Goal: Task Accomplishment & Management: Complete application form

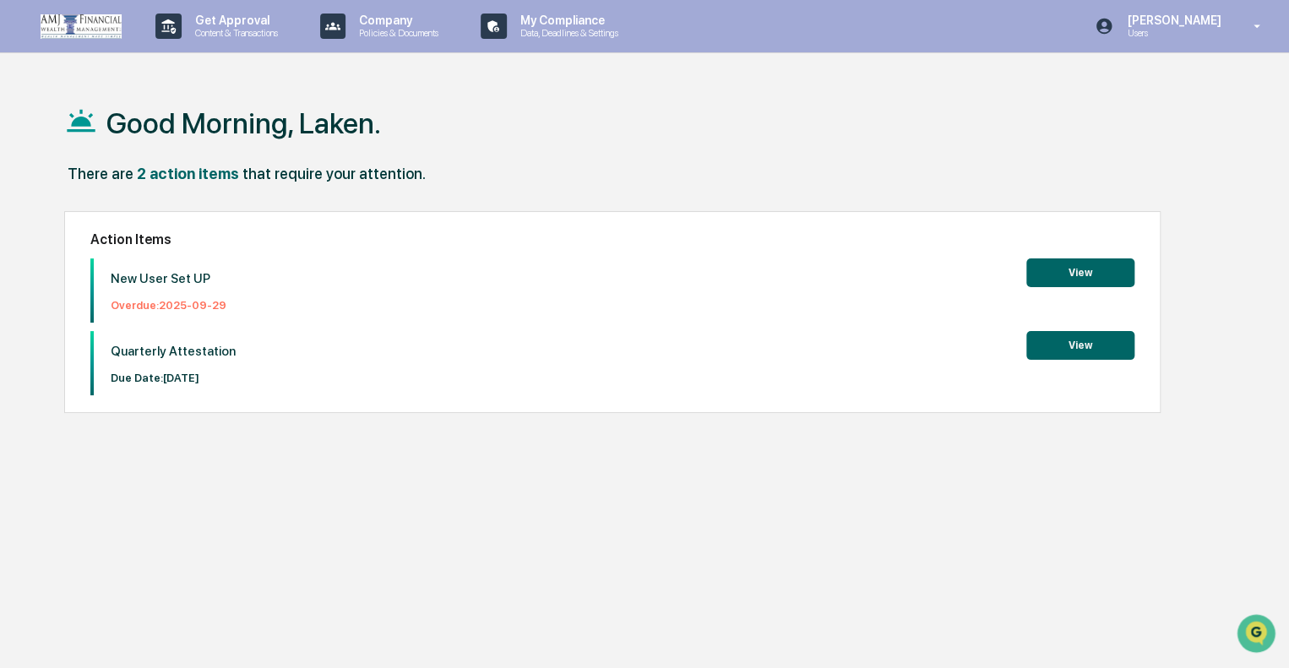
click at [1097, 269] on button "View" at bounding box center [1081, 273] width 108 height 29
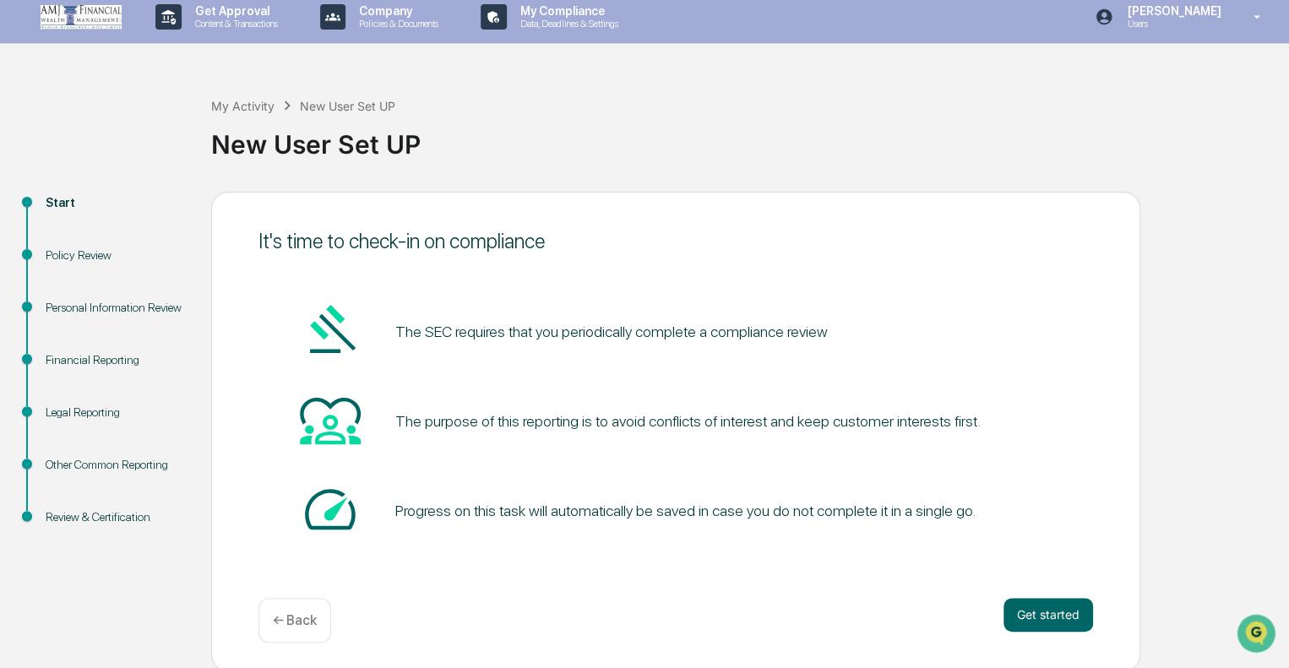
scroll to position [11, 0]
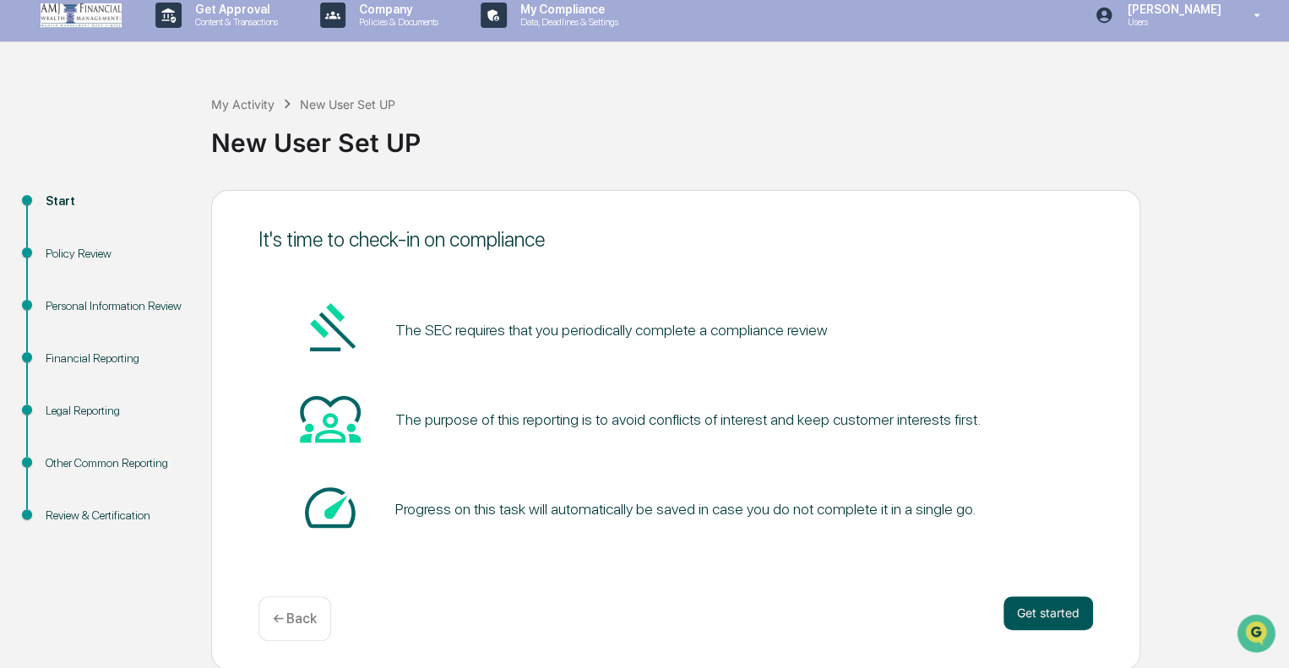
click at [1043, 603] on button "Get started" at bounding box center [1049, 614] width 90 height 34
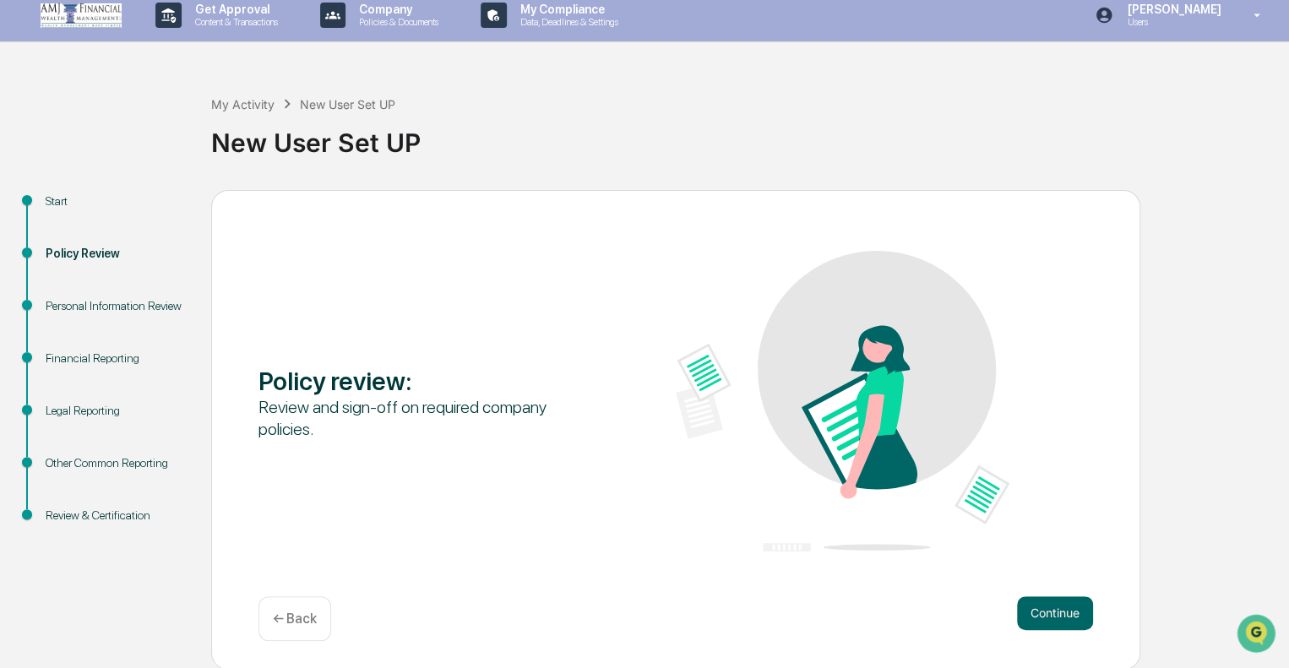
click at [1043, 603] on button "Continue" at bounding box center [1055, 614] width 76 height 34
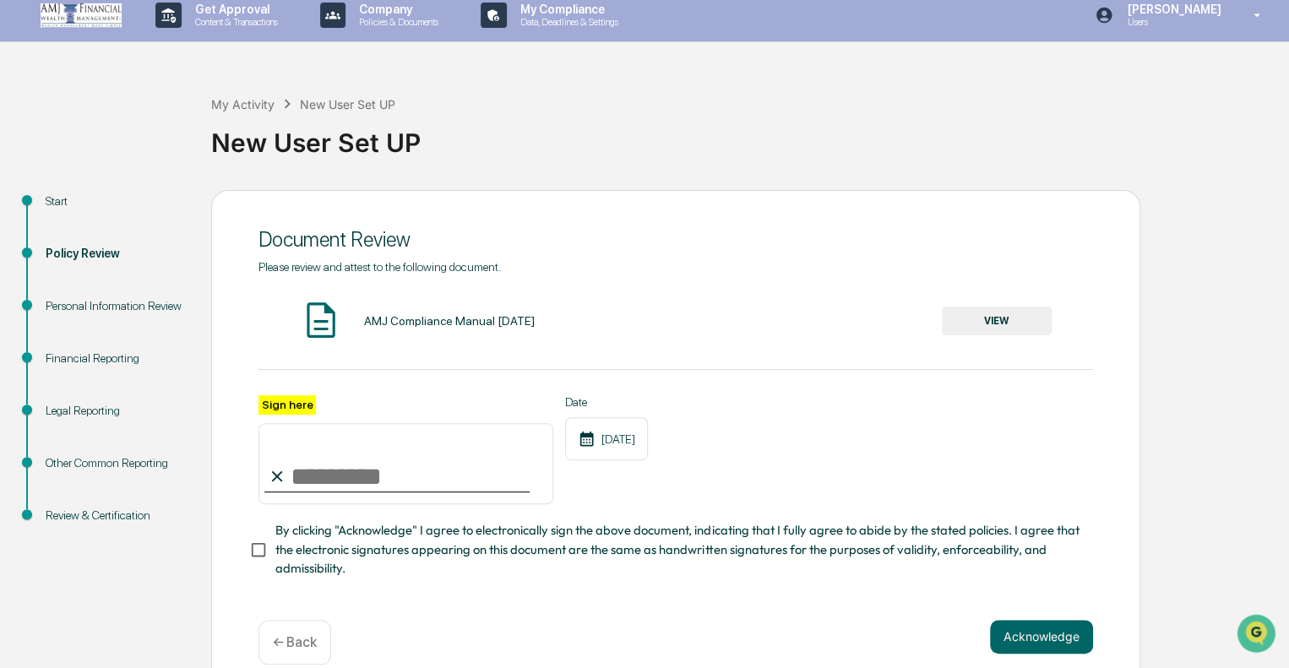
click at [318, 477] on input "Sign here" at bounding box center [406, 463] width 295 height 81
type input "*"
type input "**********"
click at [1008, 651] on button "Acknowledge" at bounding box center [1041, 637] width 103 height 34
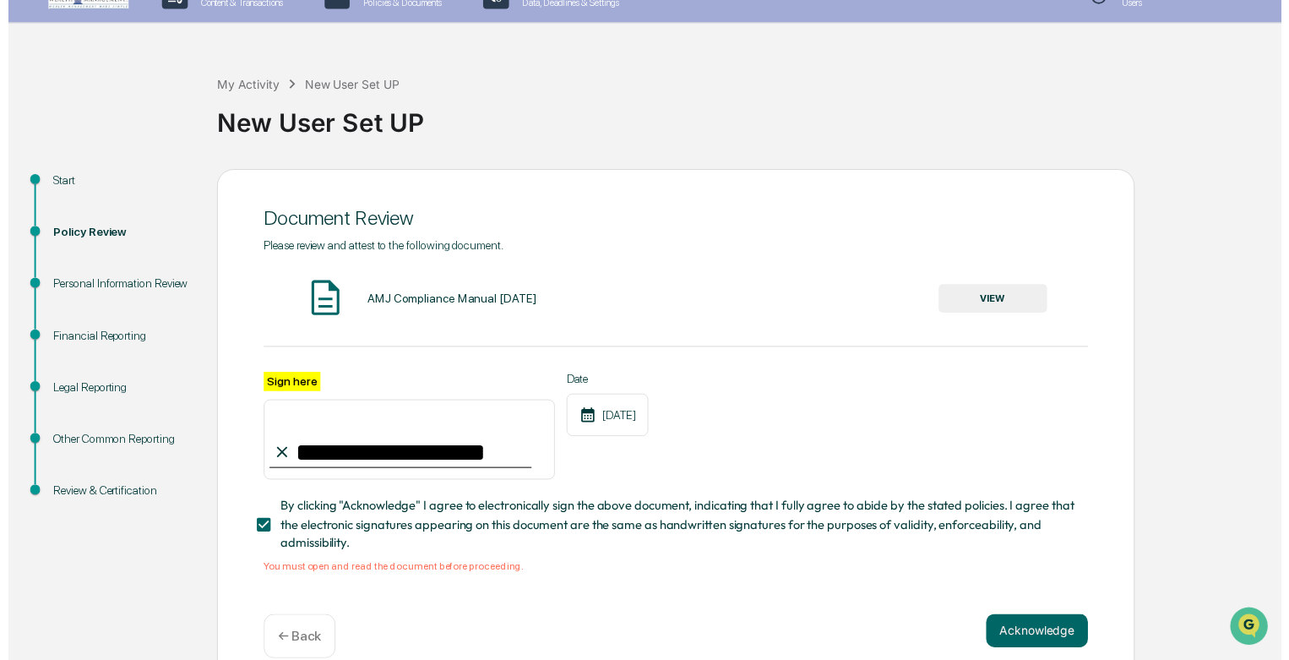
scroll to position [62, 0]
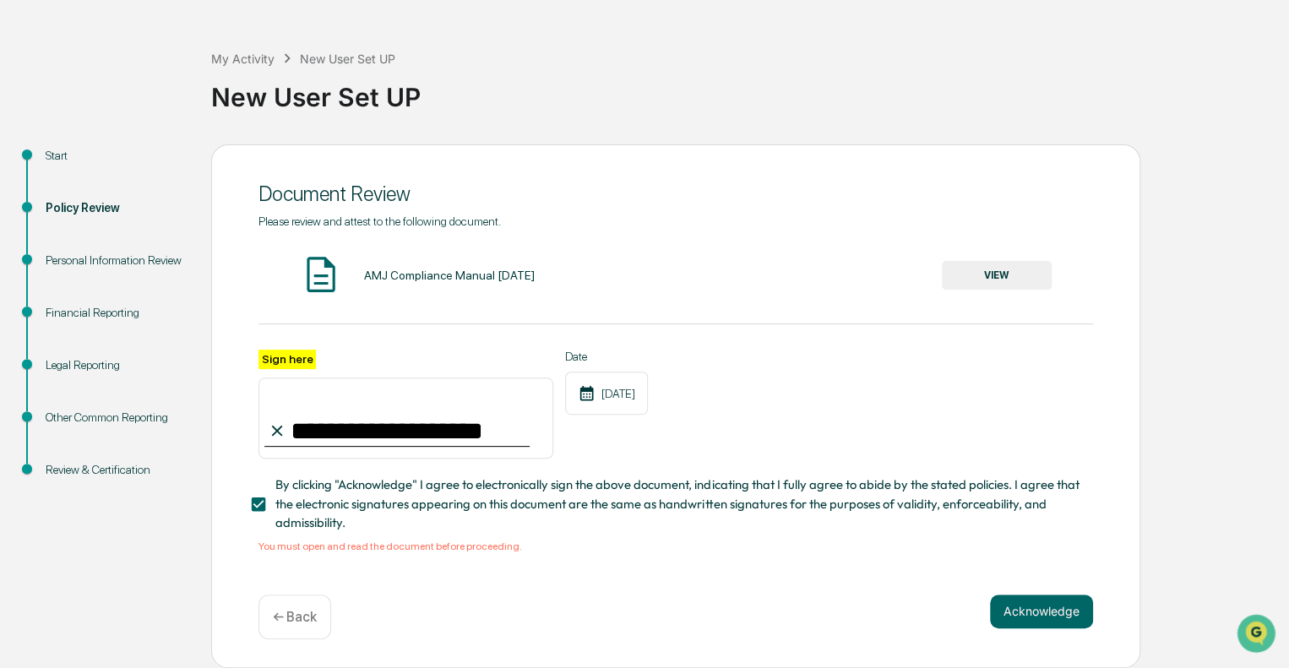
click at [988, 277] on button "VIEW" at bounding box center [997, 275] width 110 height 29
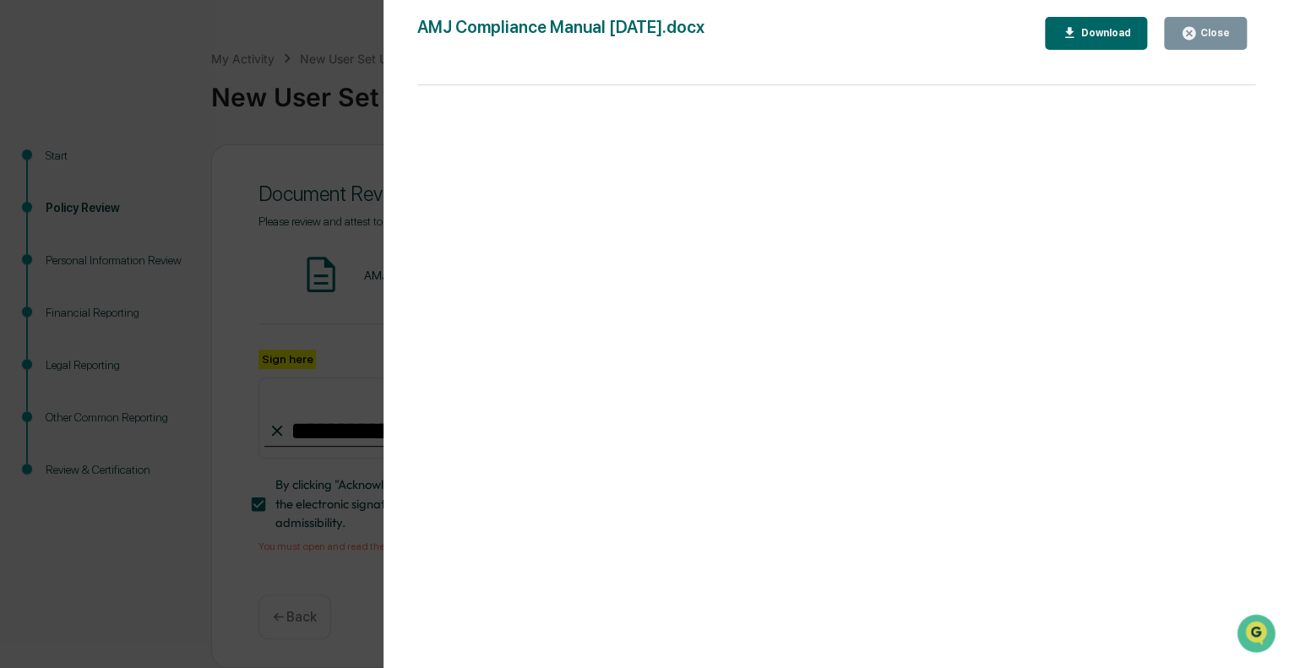
click at [1239, 34] on button "Close" at bounding box center [1205, 33] width 83 height 33
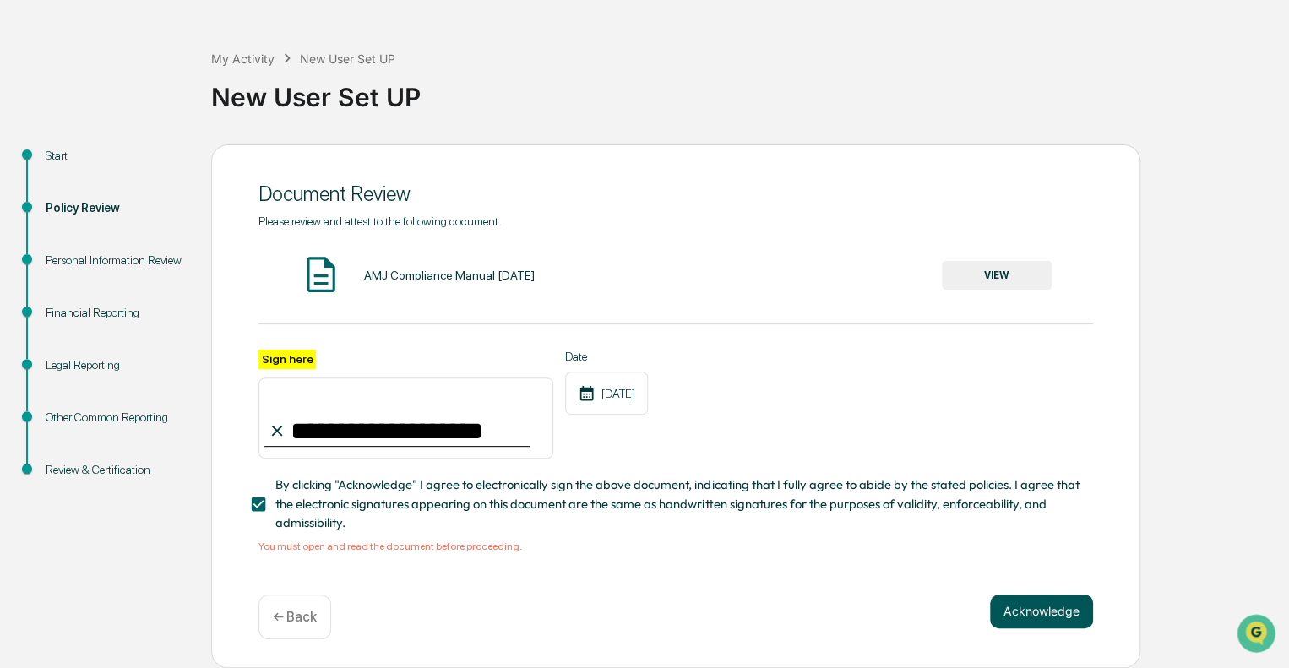
click at [1055, 624] on button "Acknowledge" at bounding box center [1041, 612] width 103 height 34
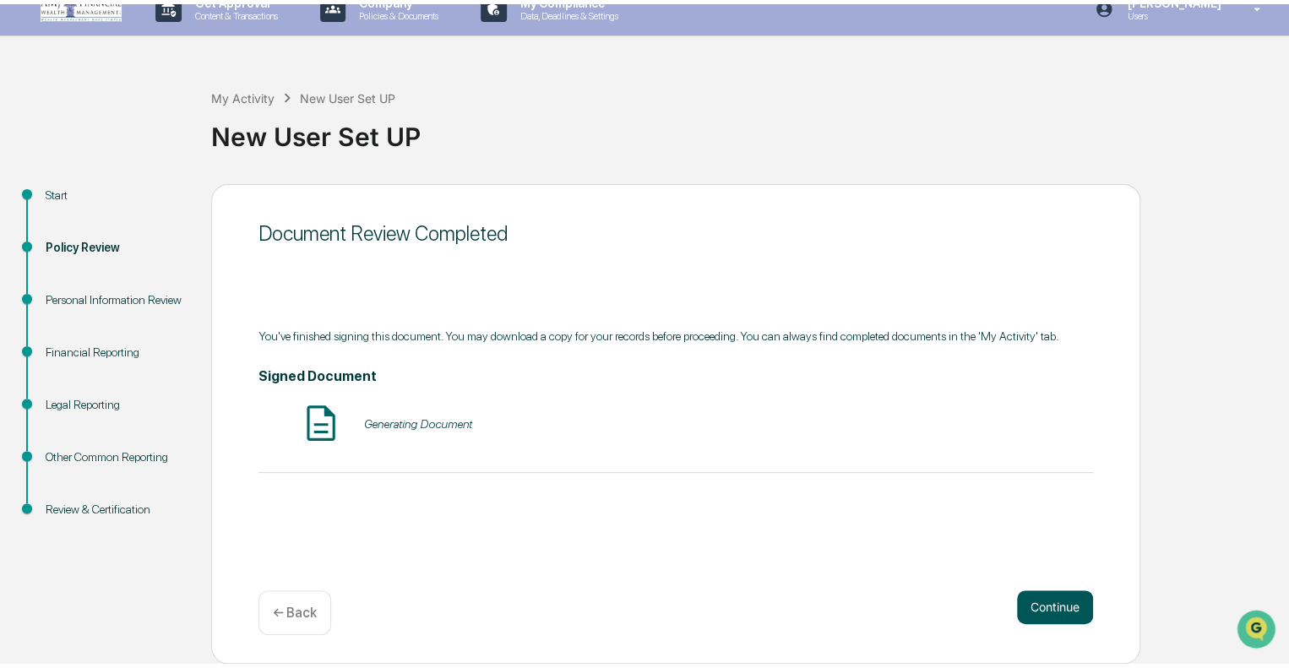
scroll to position [11, 0]
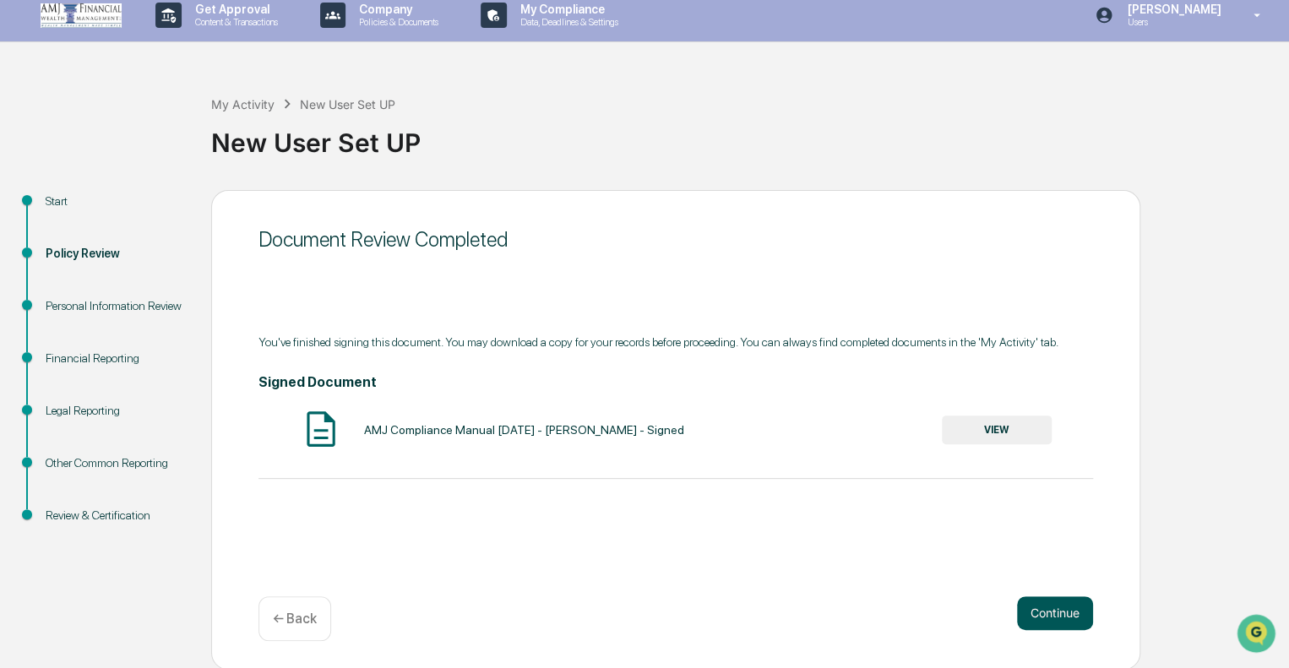
click at [1043, 608] on button "Continue" at bounding box center [1055, 614] width 76 height 34
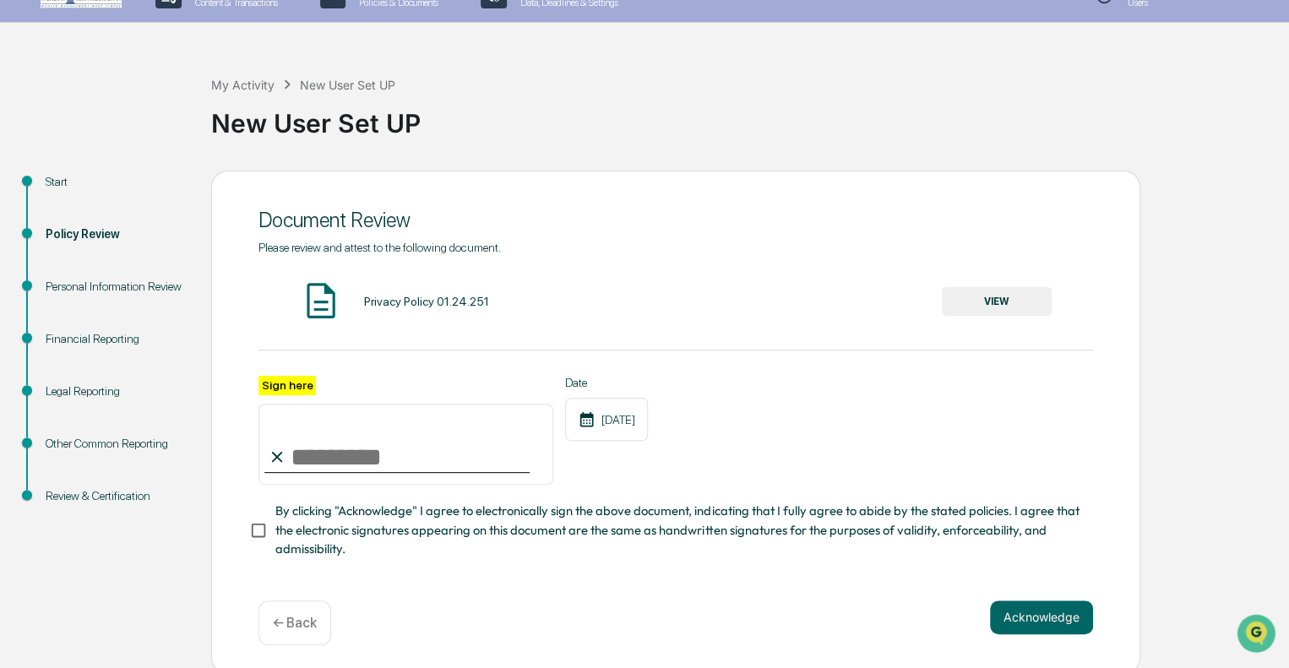
scroll to position [41, 0]
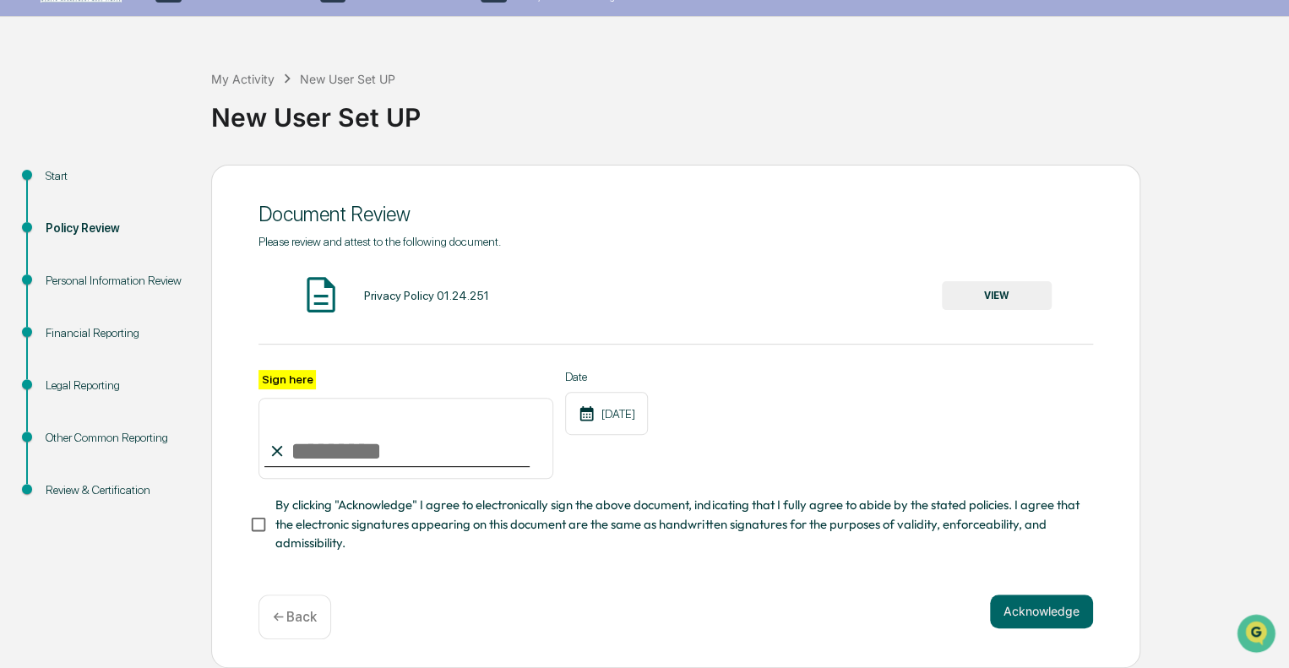
click at [1002, 295] on button "VIEW" at bounding box center [997, 295] width 110 height 29
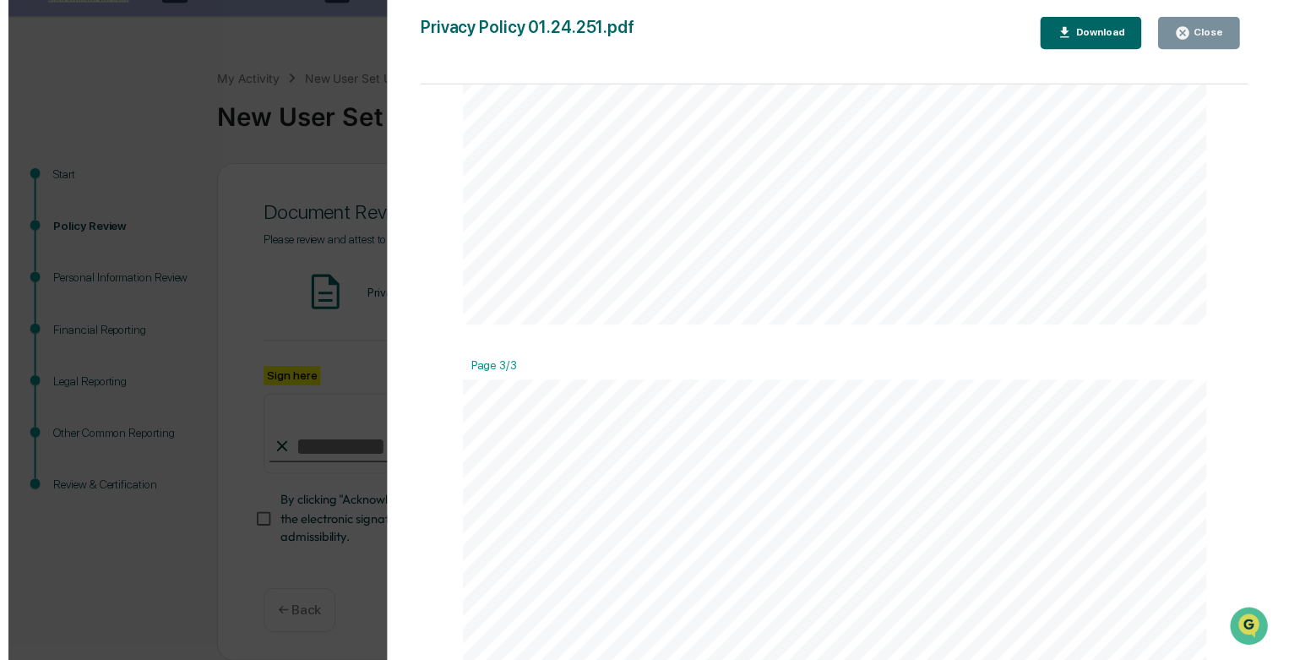
scroll to position [2197, 0]
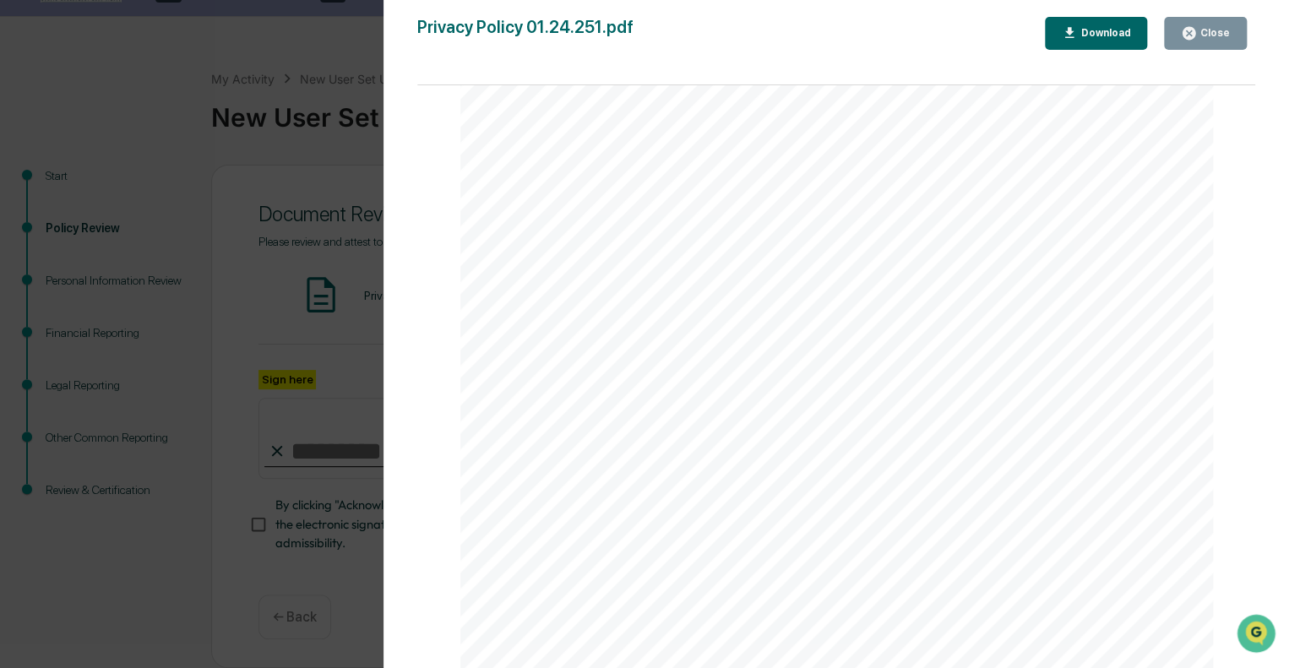
drag, startPoint x: 1229, startPoint y: 33, endPoint x: 1187, endPoint y: 71, distance: 56.8
click at [1229, 35] on div "Close" at bounding box center [1213, 33] width 33 height 12
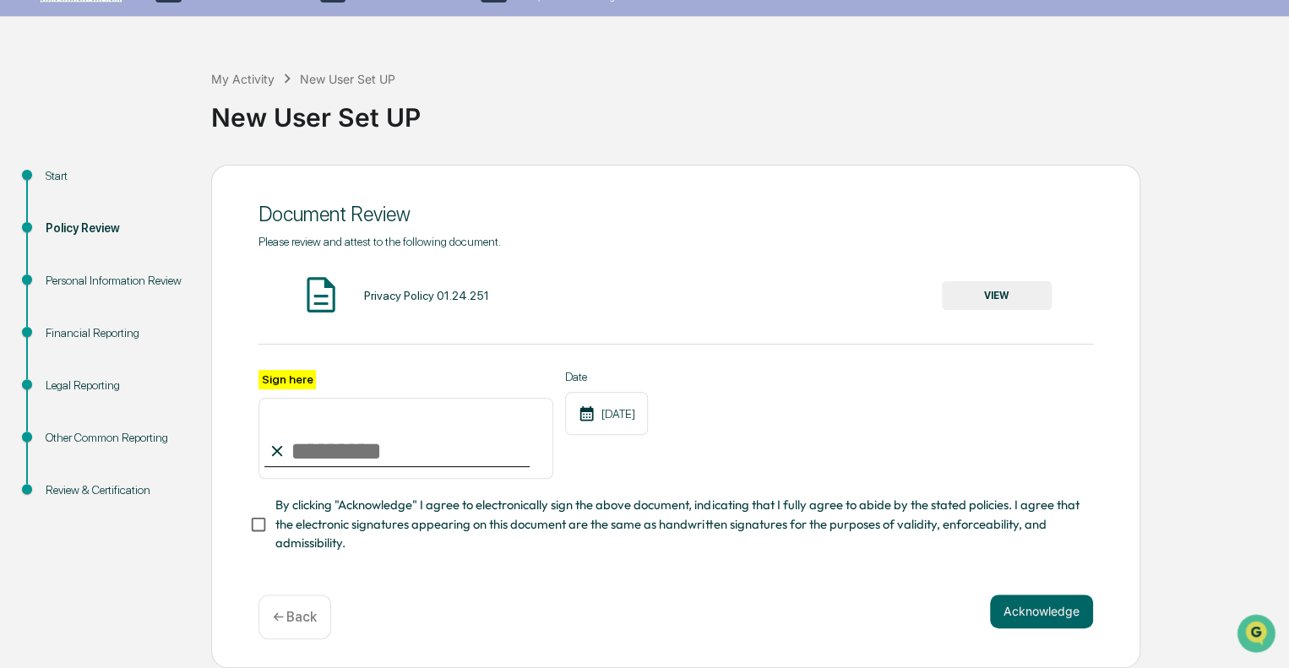
click at [433, 448] on input "Sign here" at bounding box center [406, 438] width 295 height 81
type input "**********"
click at [1080, 613] on button "Acknowledge" at bounding box center [1041, 612] width 103 height 34
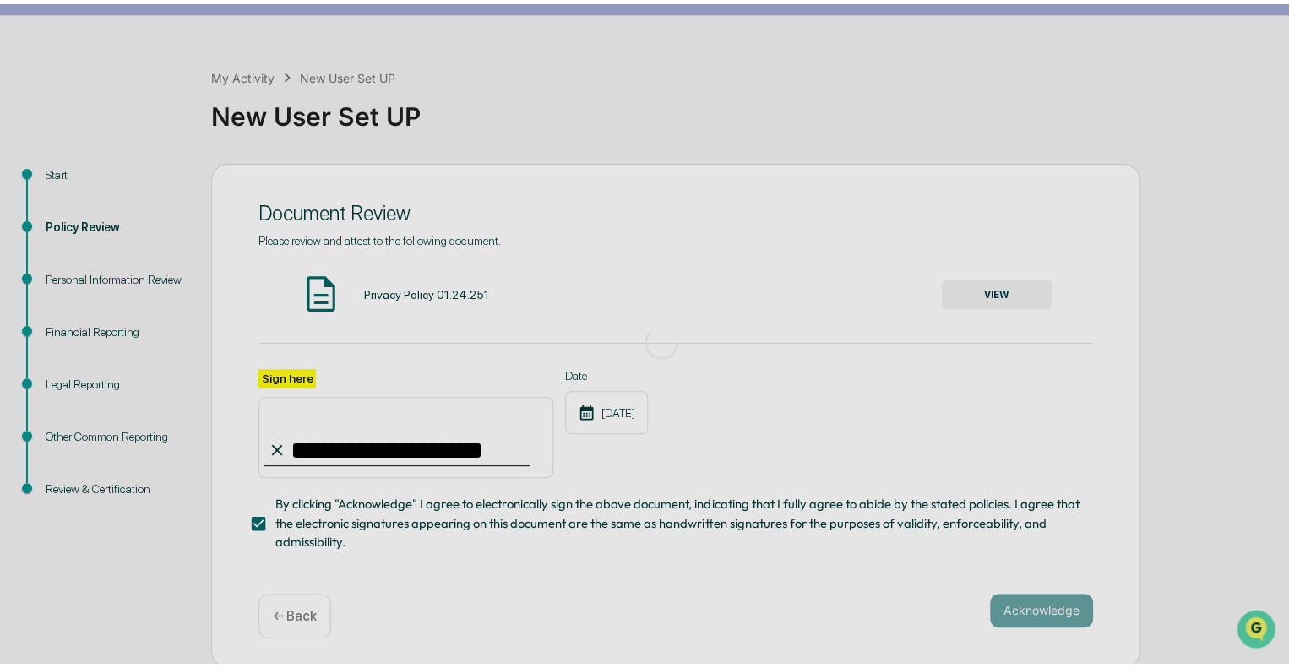
scroll to position [11, 0]
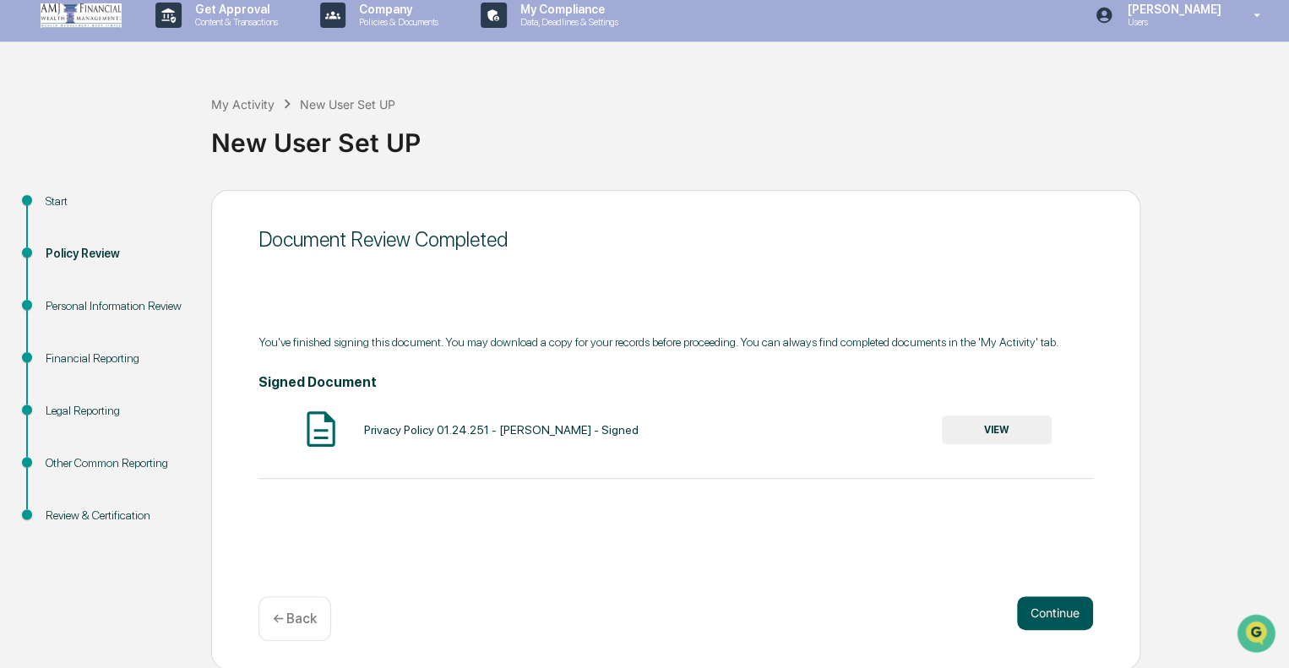
click at [1068, 607] on button "Continue" at bounding box center [1055, 614] width 76 height 34
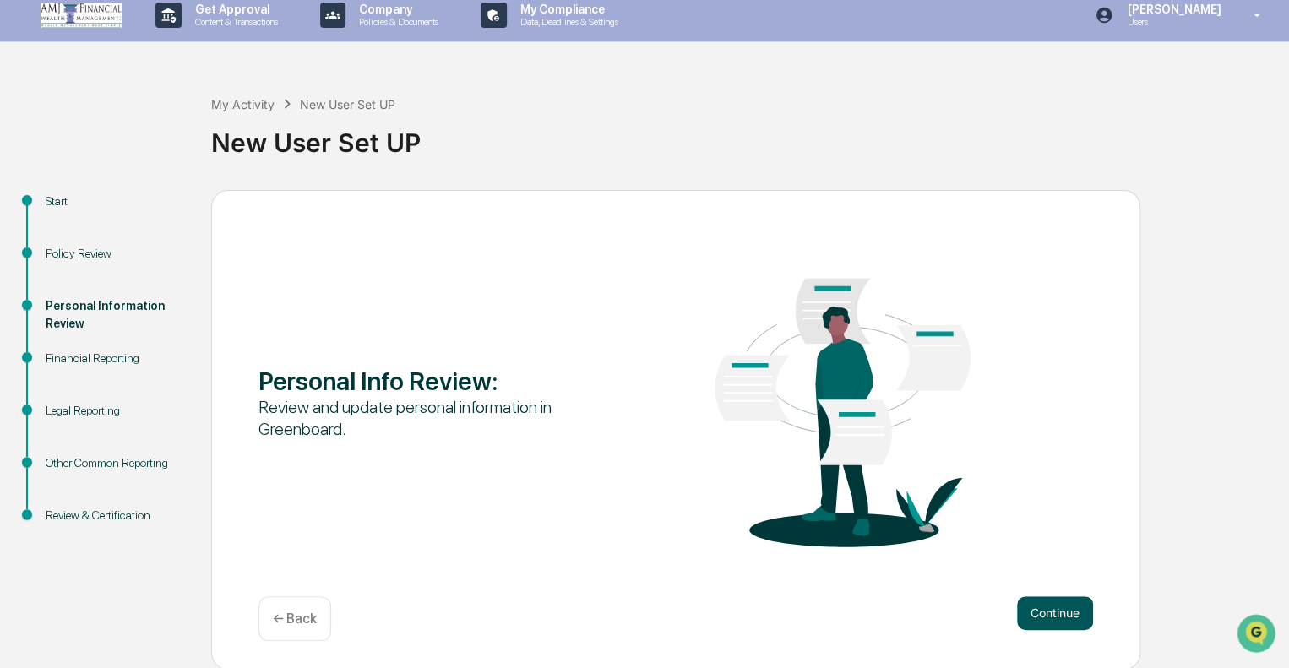
click at [1039, 597] on button "Continue" at bounding box center [1055, 614] width 76 height 34
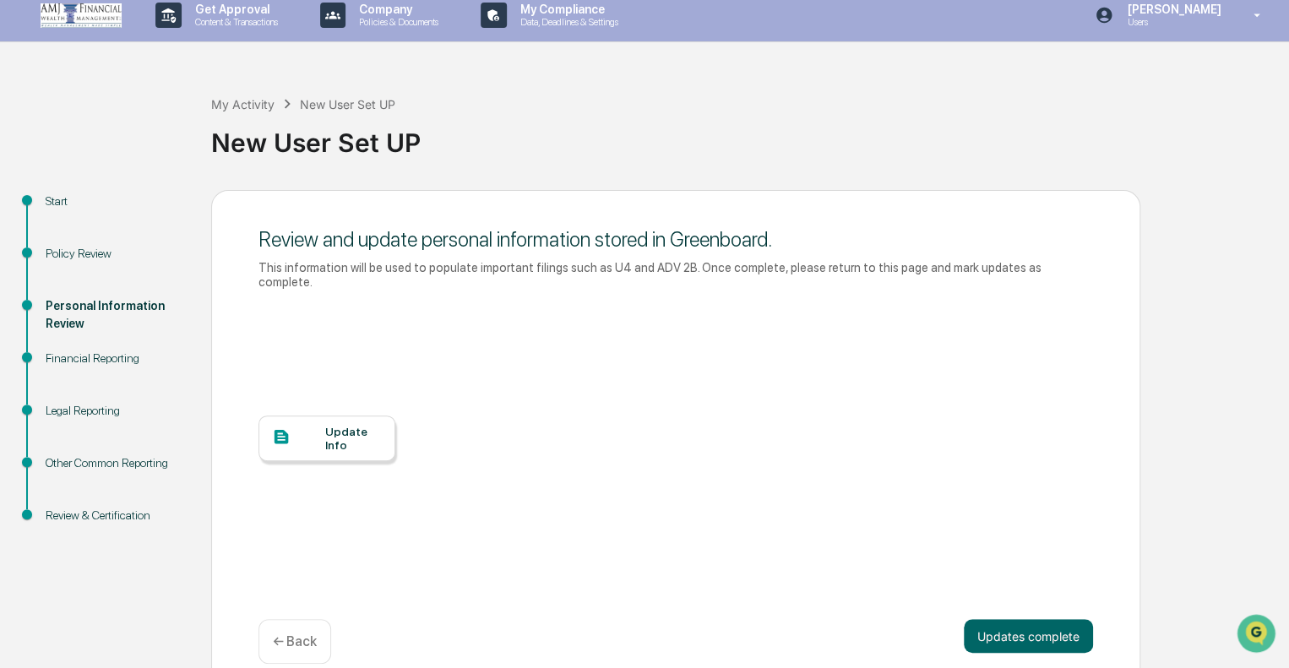
click at [324, 428] on div at bounding box center [298, 438] width 53 height 21
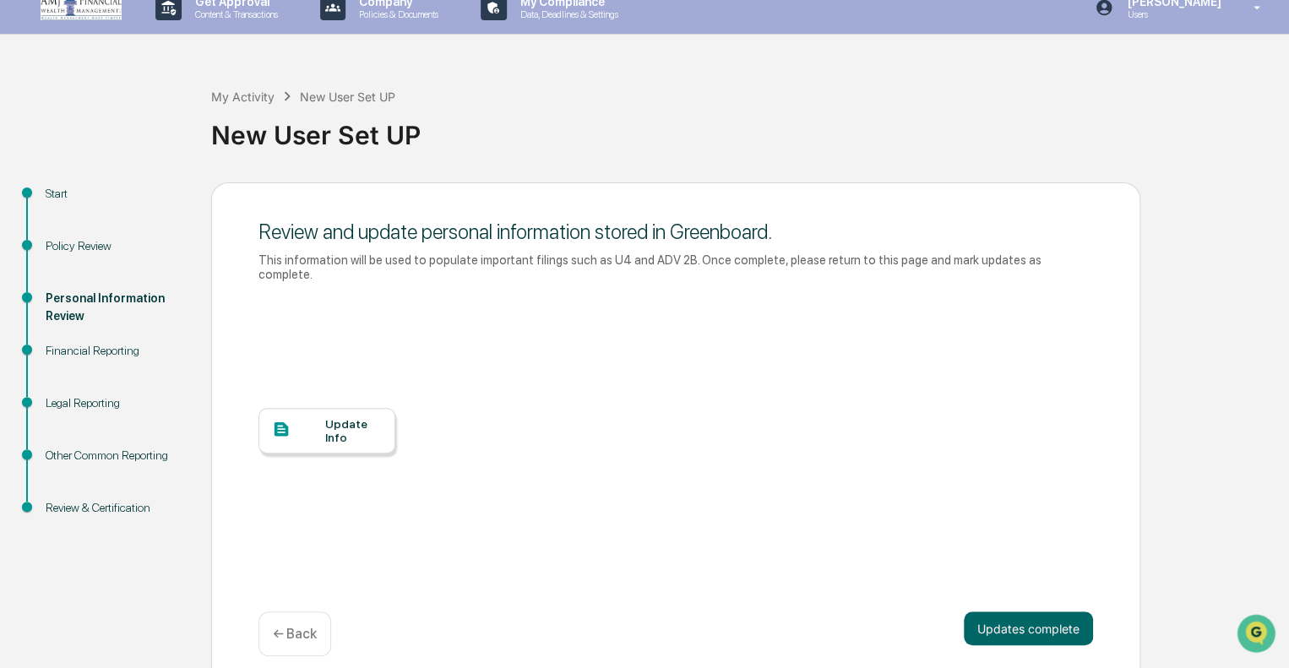
scroll to position [20, 0]
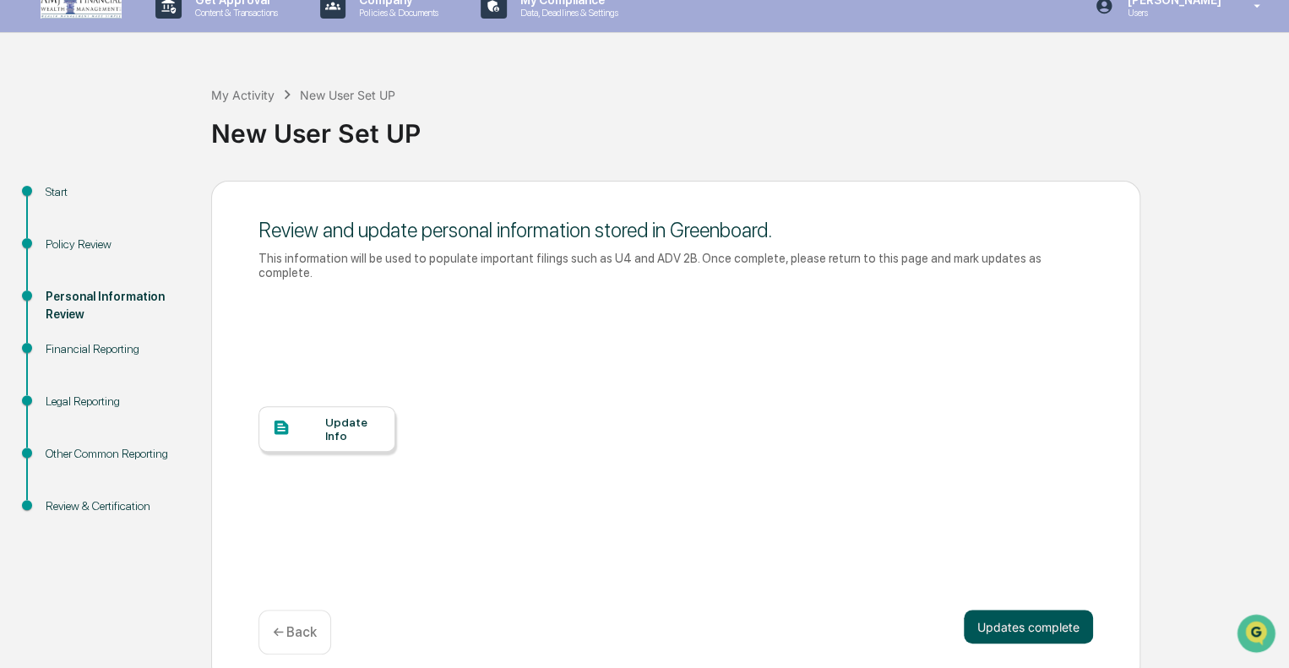
click at [1067, 618] on button "Updates complete" at bounding box center [1028, 627] width 129 height 34
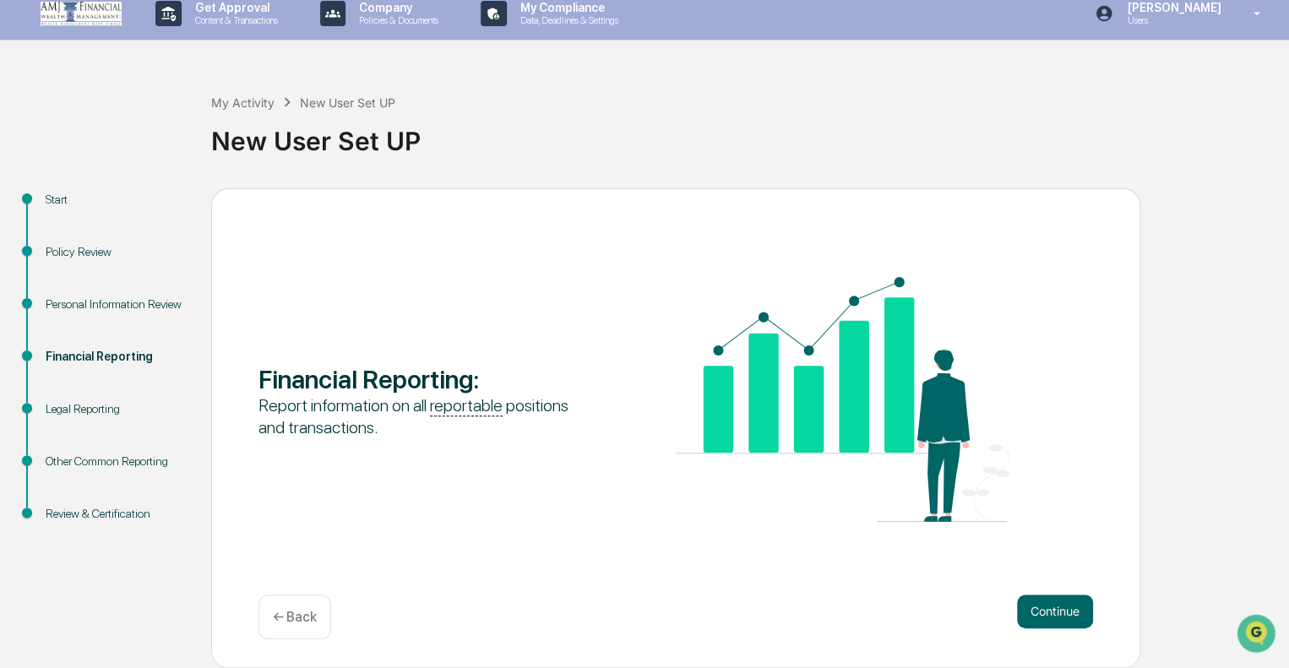
scroll to position [0, 0]
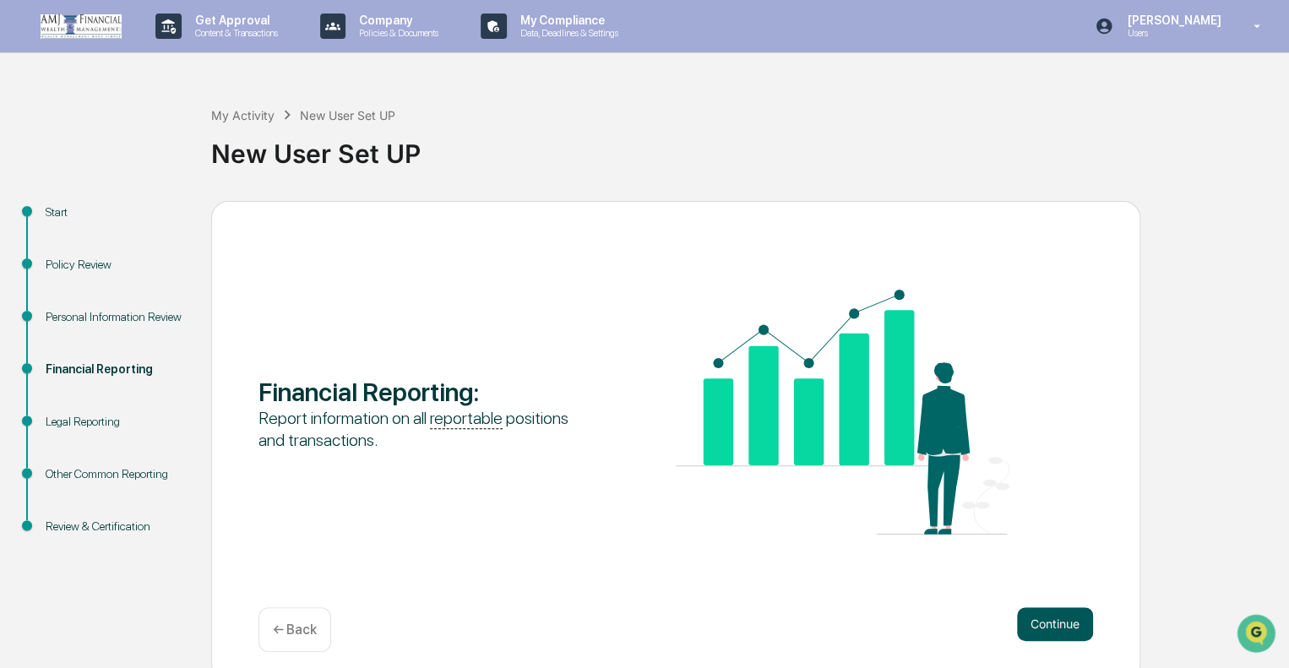
click at [1067, 619] on button "Continue" at bounding box center [1055, 624] width 76 height 34
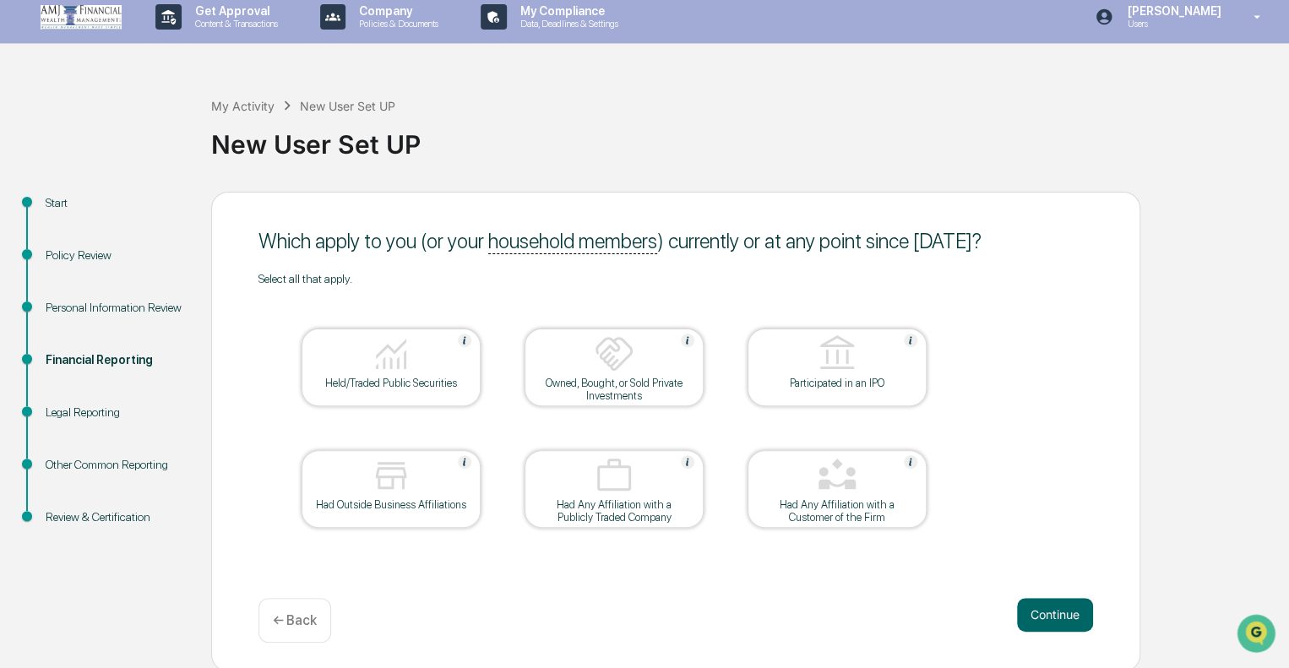
scroll to position [11, 0]
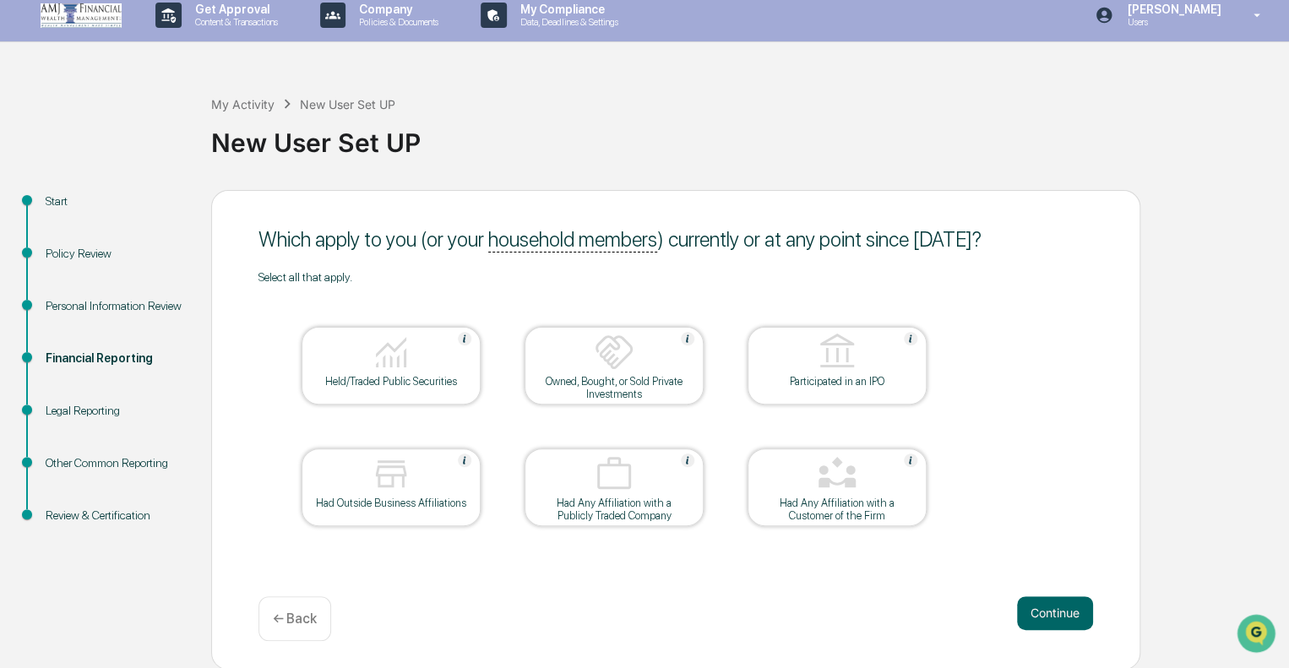
click at [391, 361] on img at bounding box center [391, 352] width 41 height 41
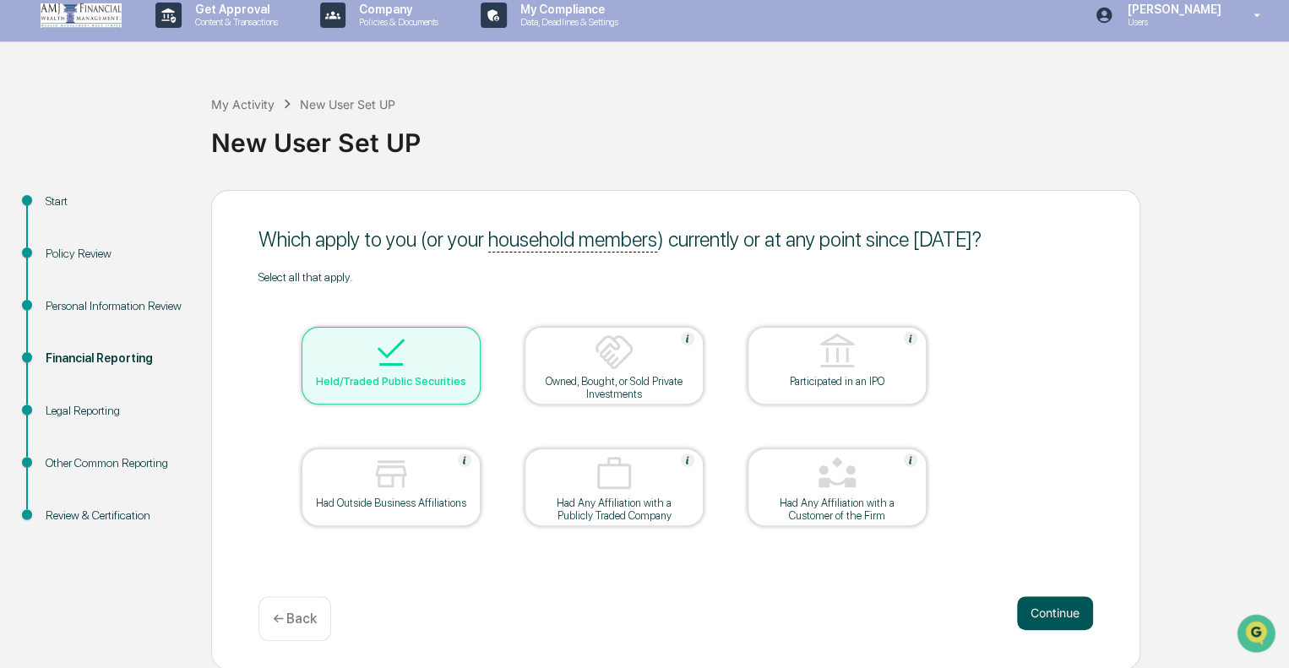
click at [1038, 602] on button "Continue" at bounding box center [1055, 614] width 76 height 34
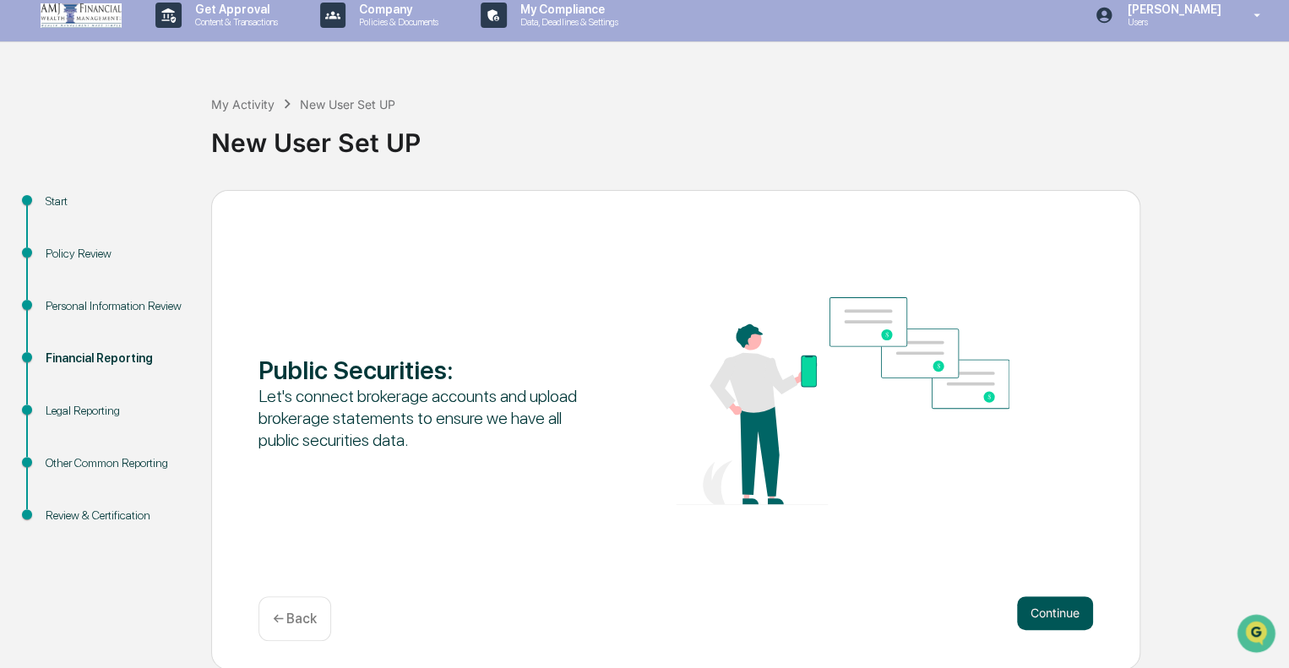
click at [1048, 613] on button "Continue" at bounding box center [1055, 614] width 76 height 34
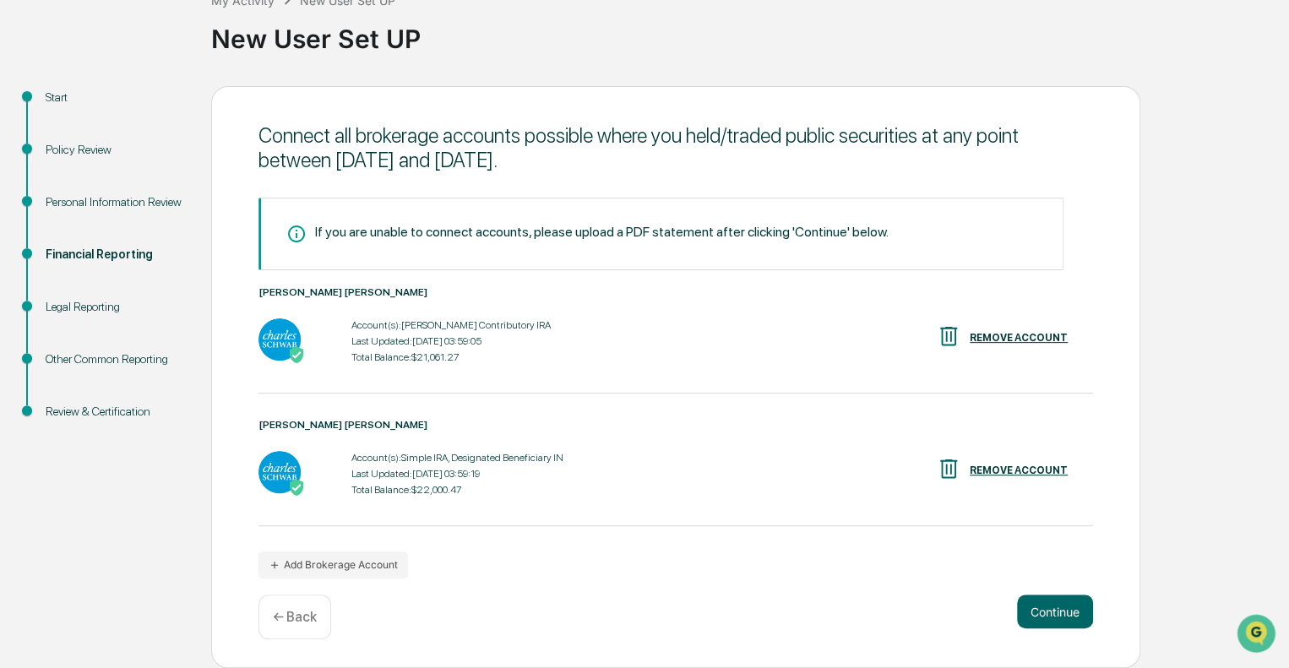
scroll to position [117, 0]
click at [1047, 614] on button "Continue" at bounding box center [1055, 612] width 76 height 34
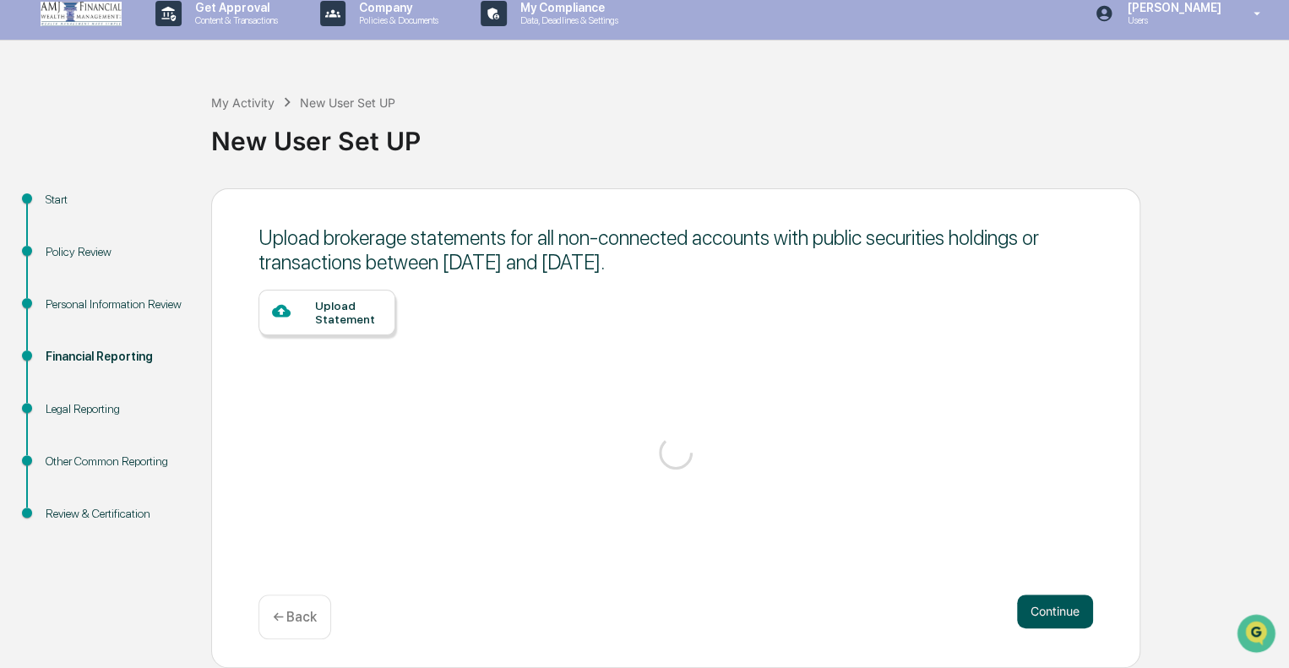
scroll to position [11, 0]
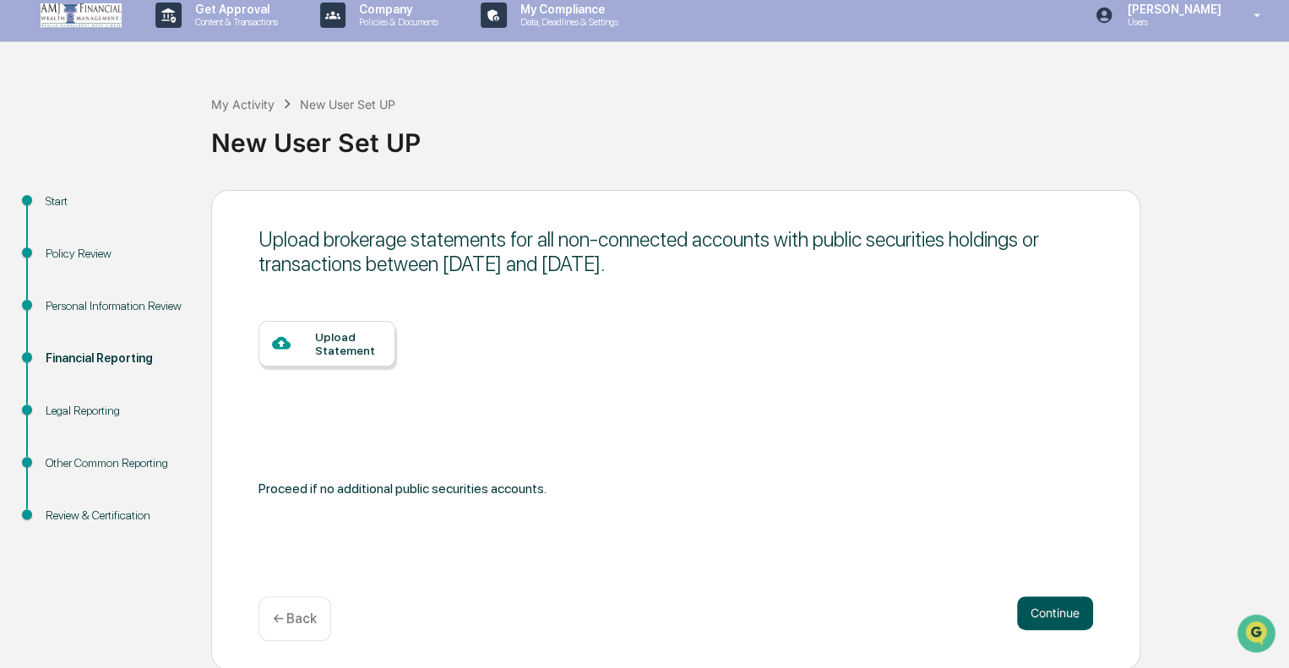
click at [1080, 614] on button "Continue" at bounding box center [1055, 614] width 76 height 34
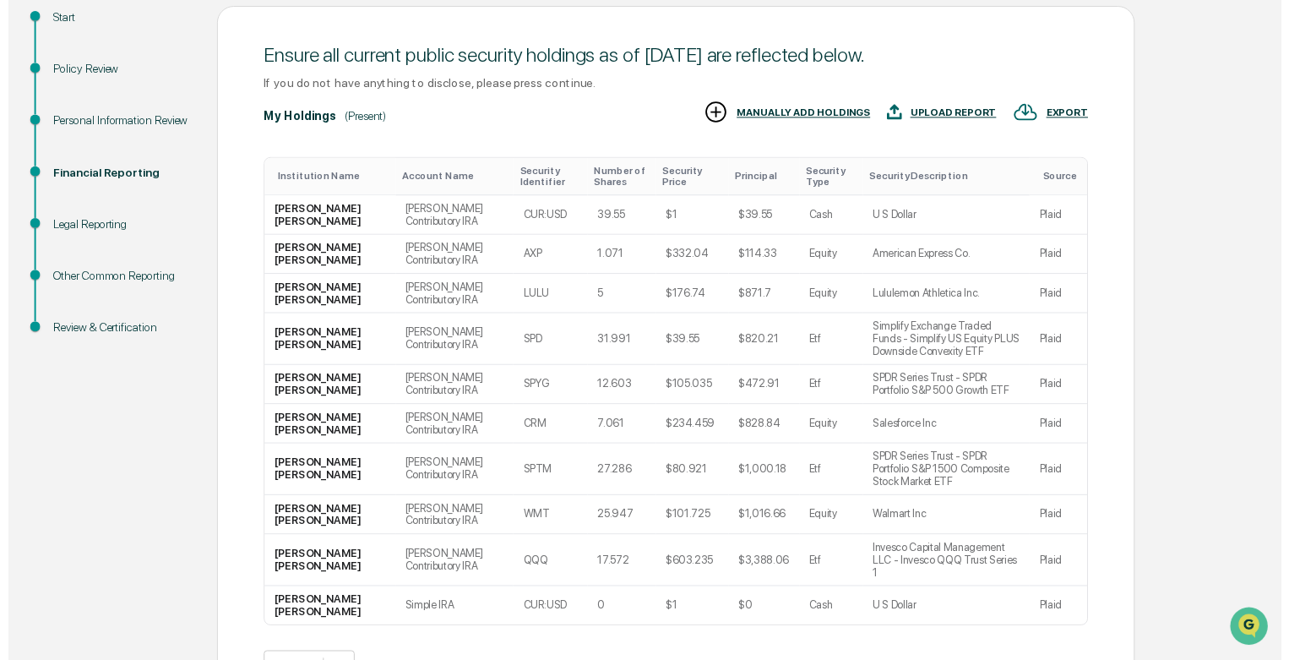
scroll to position [270, 0]
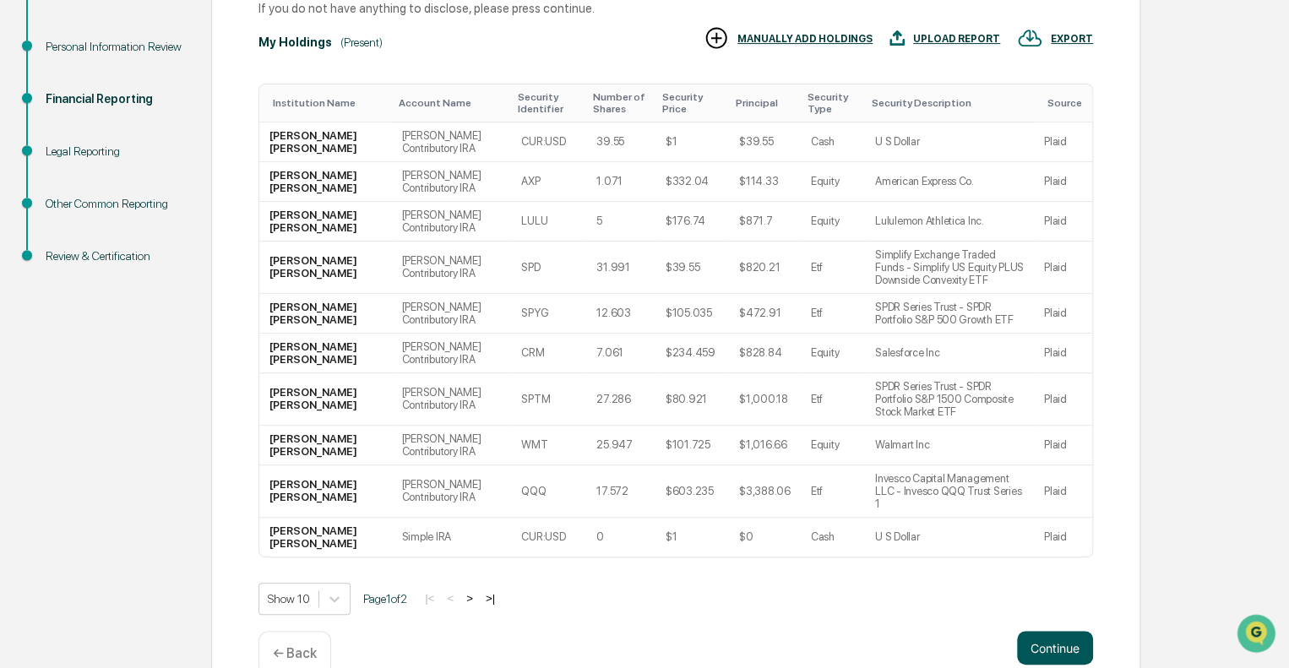
click at [1048, 631] on button "Continue" at bounding box center [1055, 648] width 76 height 34
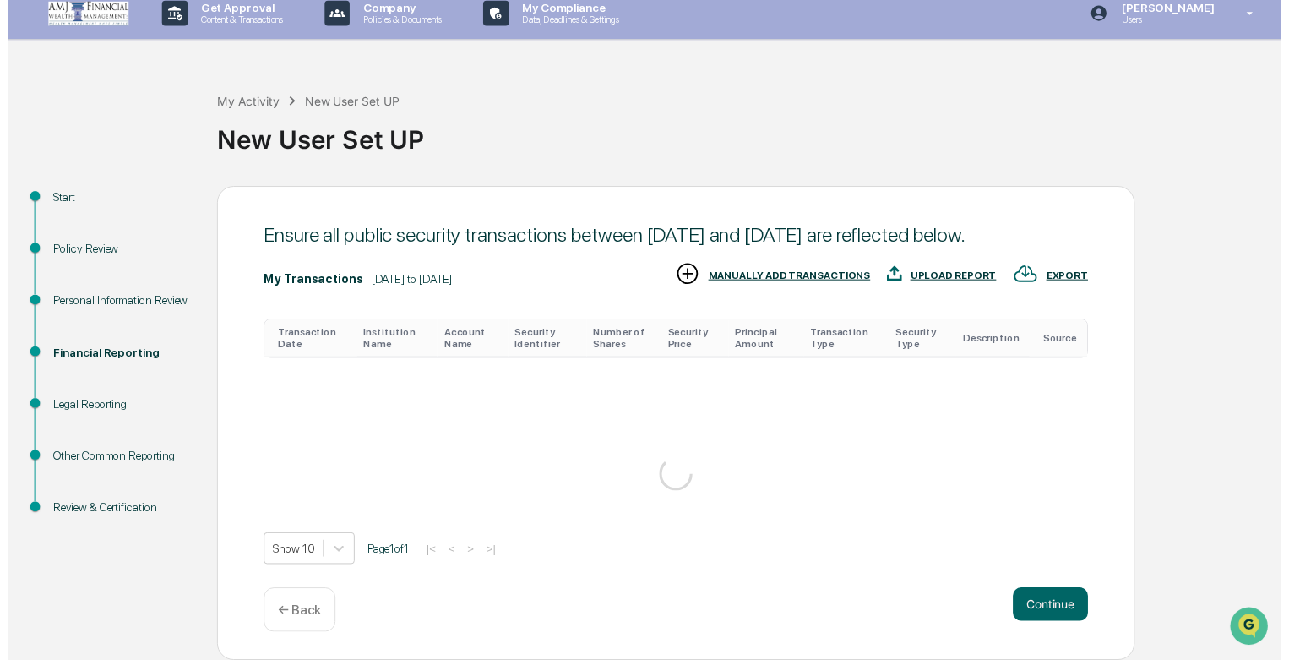
scroll to position [202, 0]
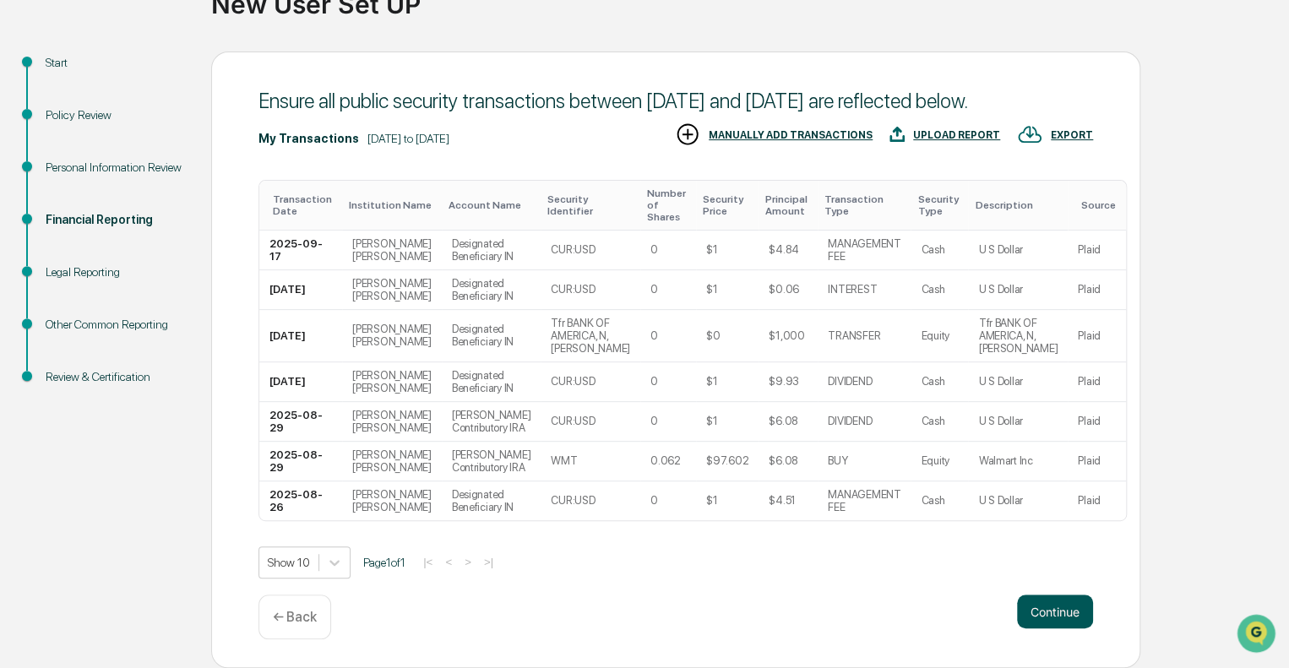
click at [1048, 600] on button "Continue" at bounding box center [1055, 612] width 76 height 34
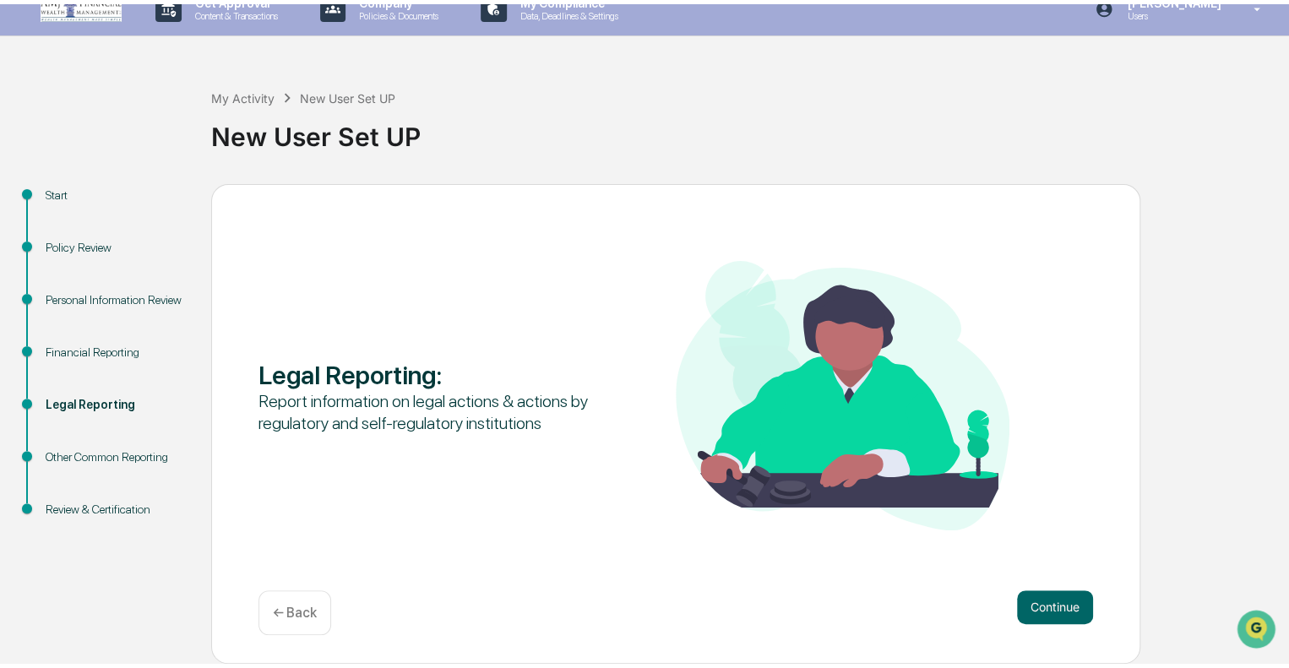
scroll to position [11, 0]
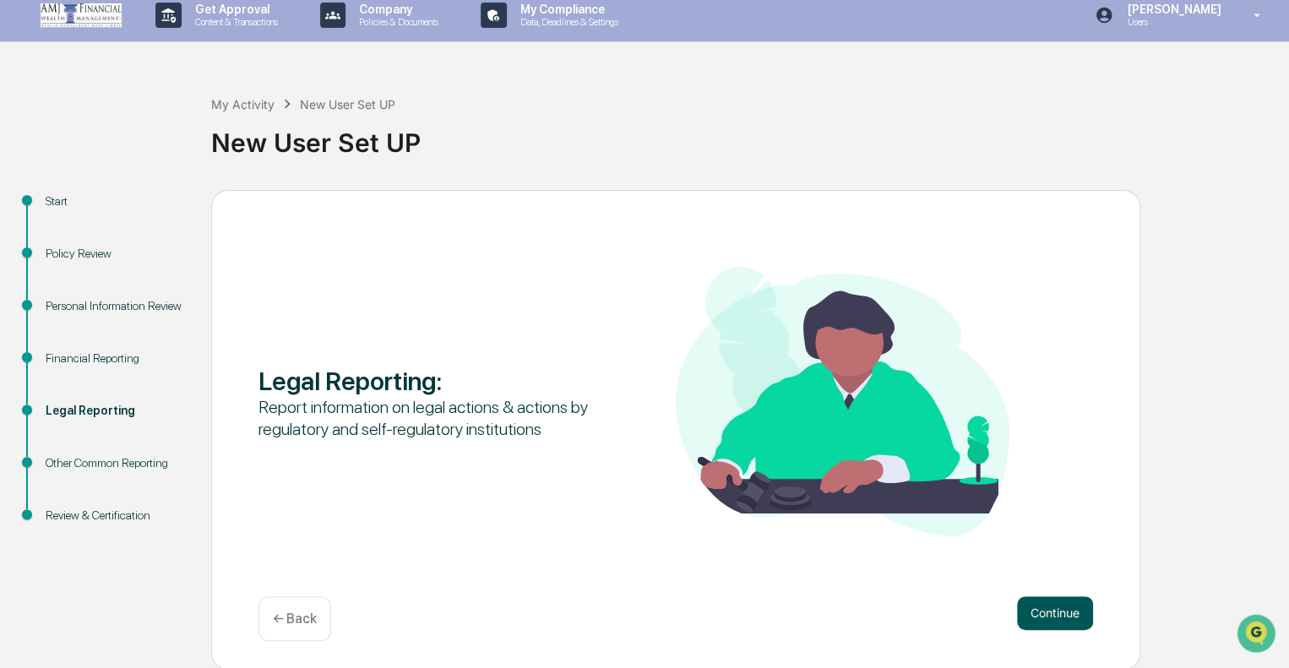
click at [1062, 597] on button "Continue" at bounding box center [1055, 614] width 76 height 34
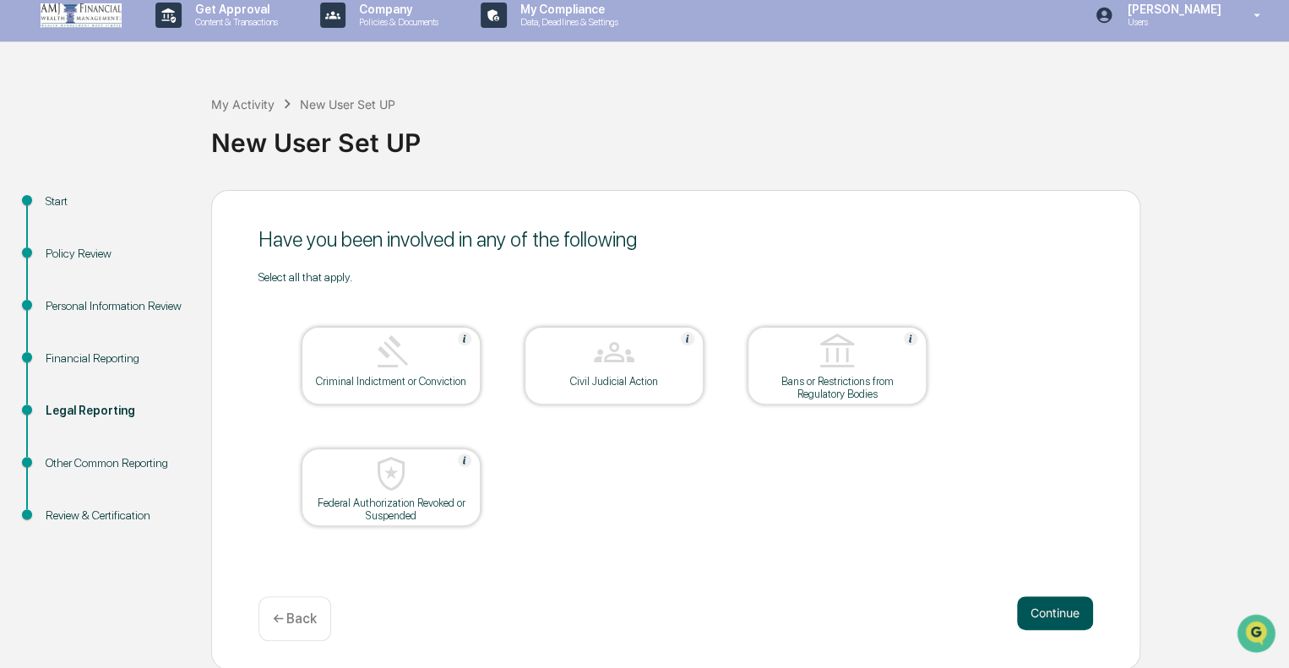
click at [1044, 624] on button "Continue" at bounding box center [1055, 614] width 76 height 34
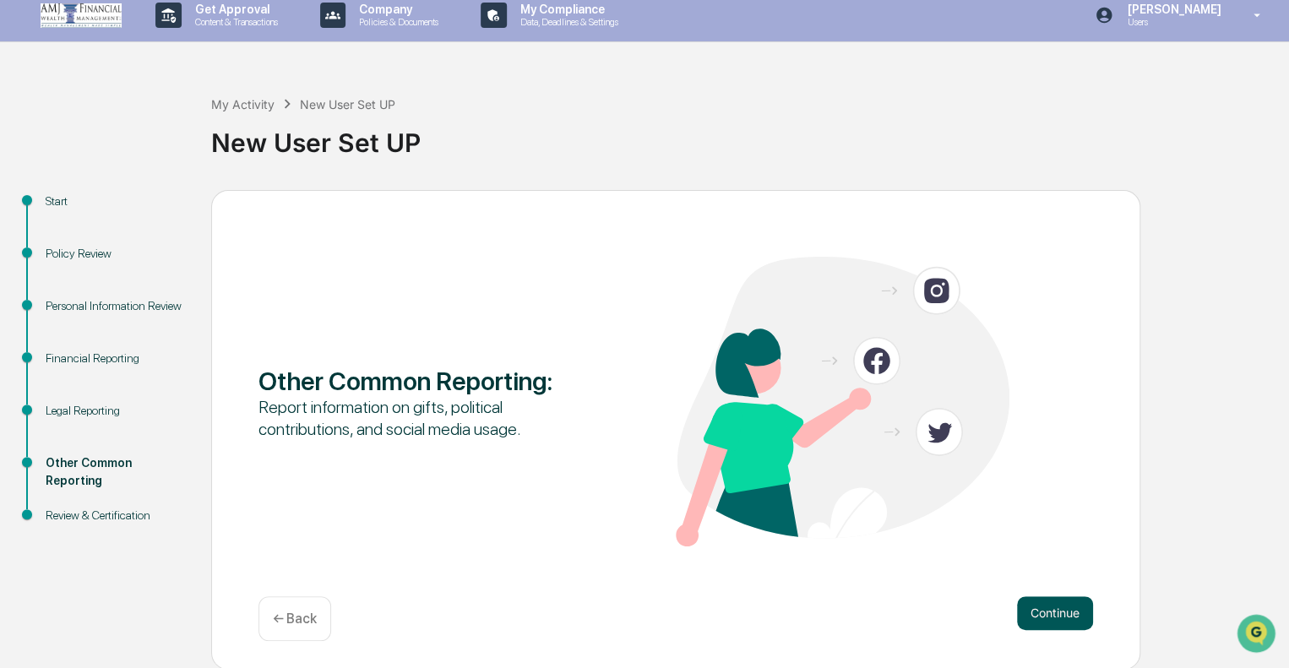
click at [1044, 599] on button "Continue" at bounding box center [1055, 614] width 76 height 34
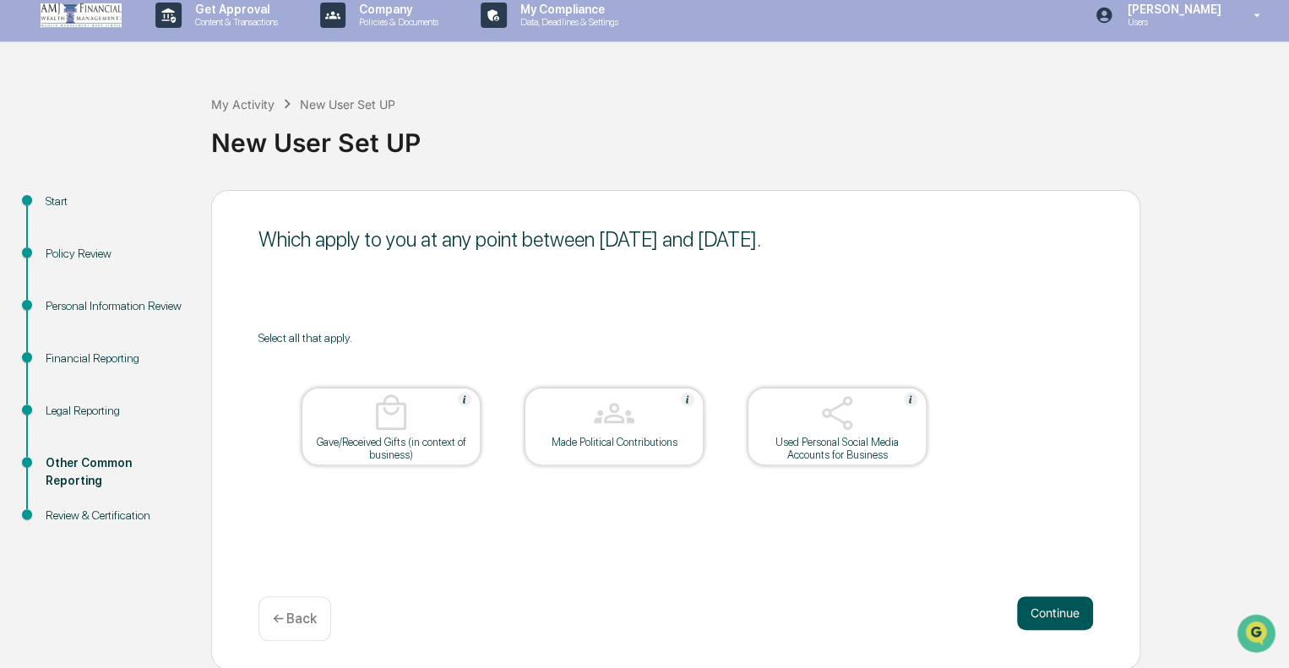
click at [1057, 610] on button "Continue" at bounding box center [1055, 614] width 76 height 34
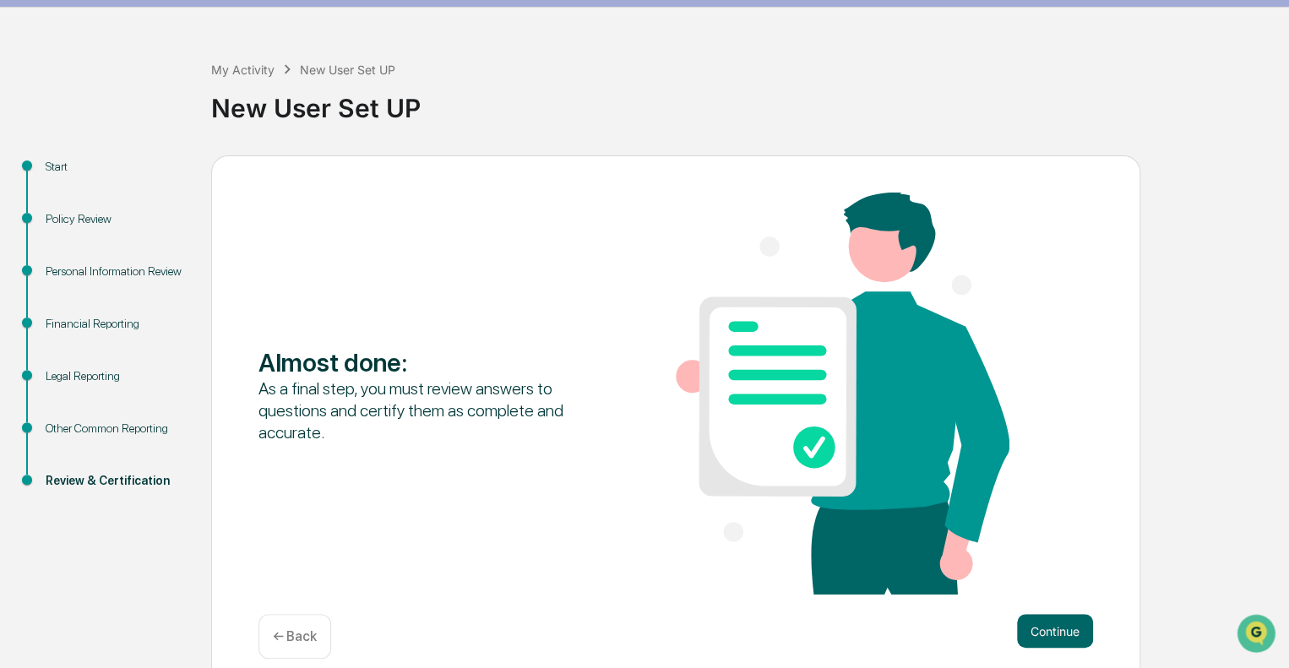
scroll to position [64, 0]
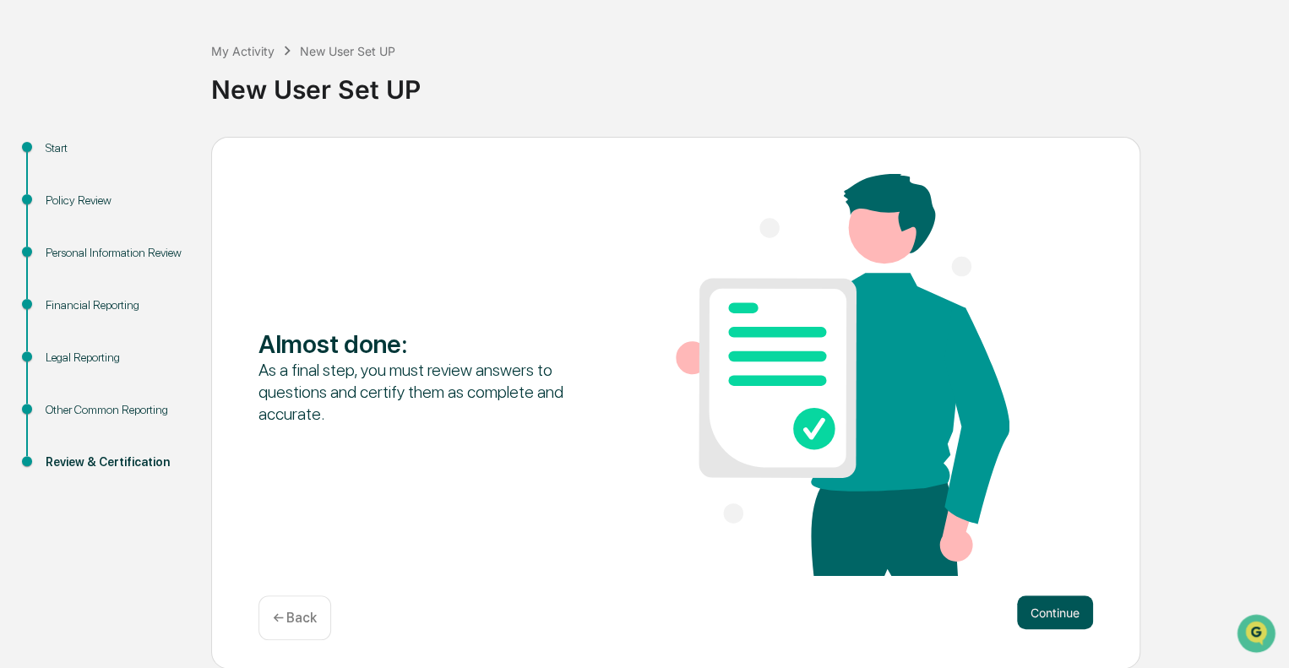
click at [1060, 608] on button "Continue" at bounding box center [1055, 613] width 76 height 34
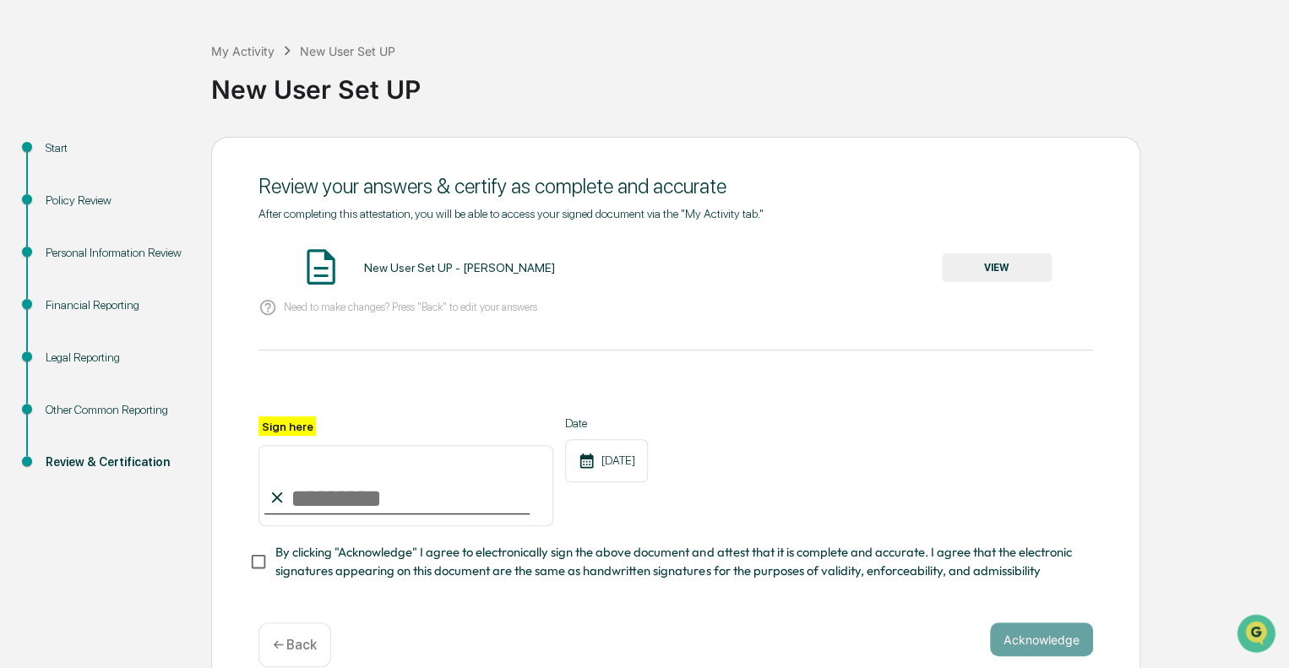
click at [436, 482] on input "Sign here" at bounding box center [406, 485] width 295 height 81
type input "**********"
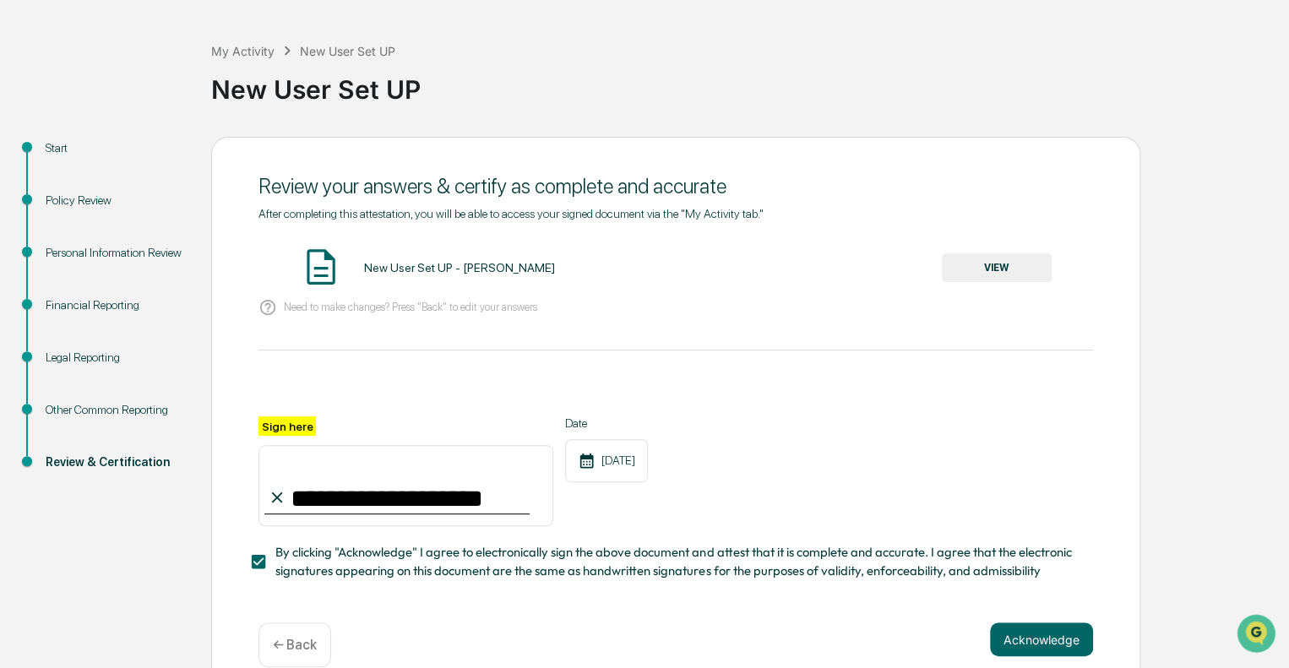
click at [1008, 267] on button "VIEW" at bounding box center [997, 267] width 110 height 29
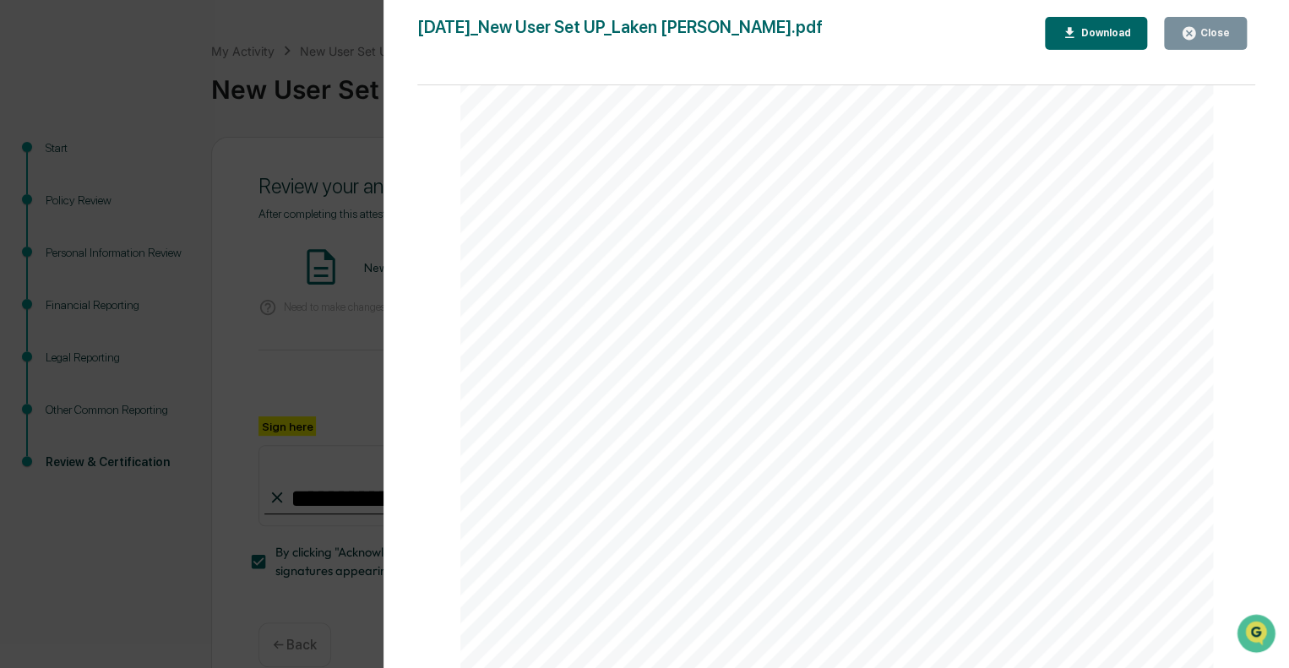
scroll to position [1521, 0]
click at [1207, 33] on div "Close" at bounding box center [1213, 33] width 33 height 12
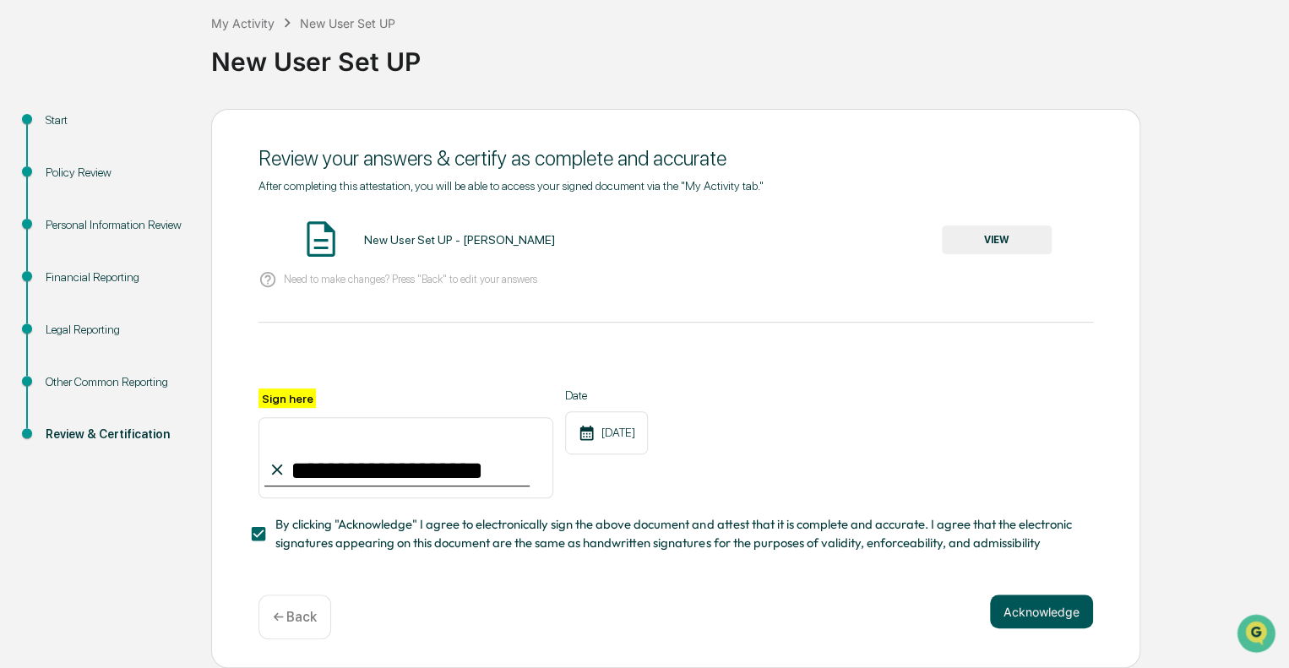
click at [1064, 607] on button "Acknowledge" at bounding box center [1041, 612] width 103 height 34
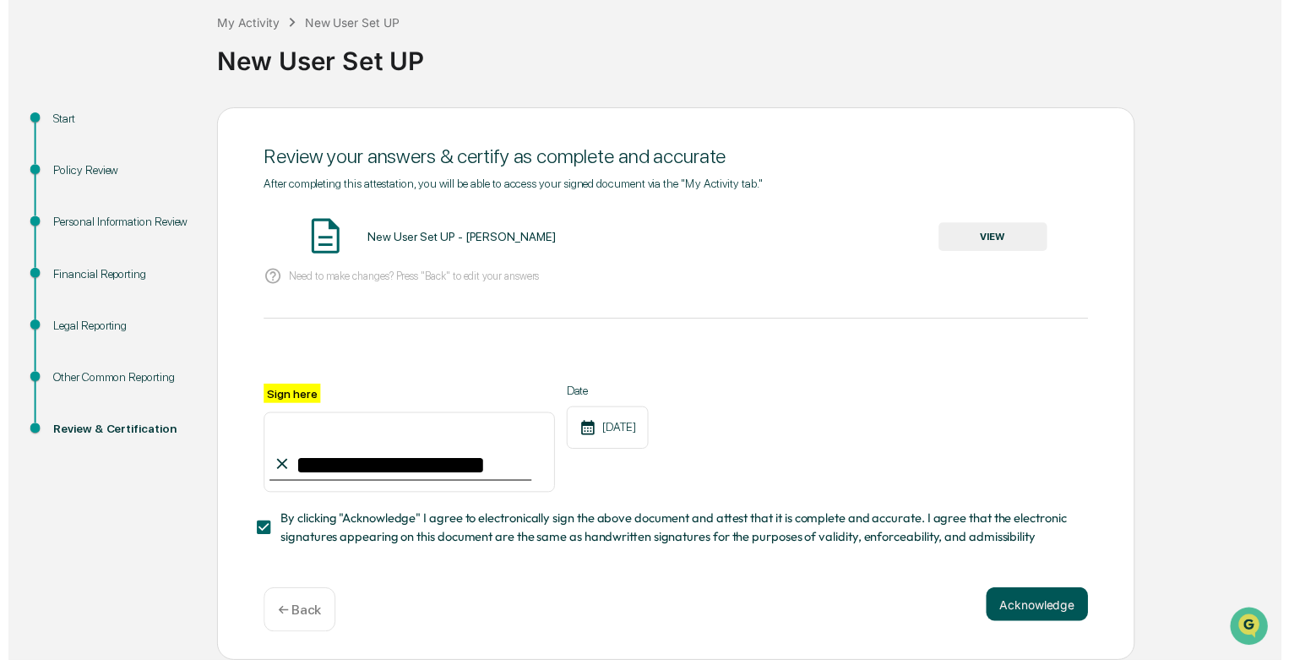
scroll to position [11, 0]
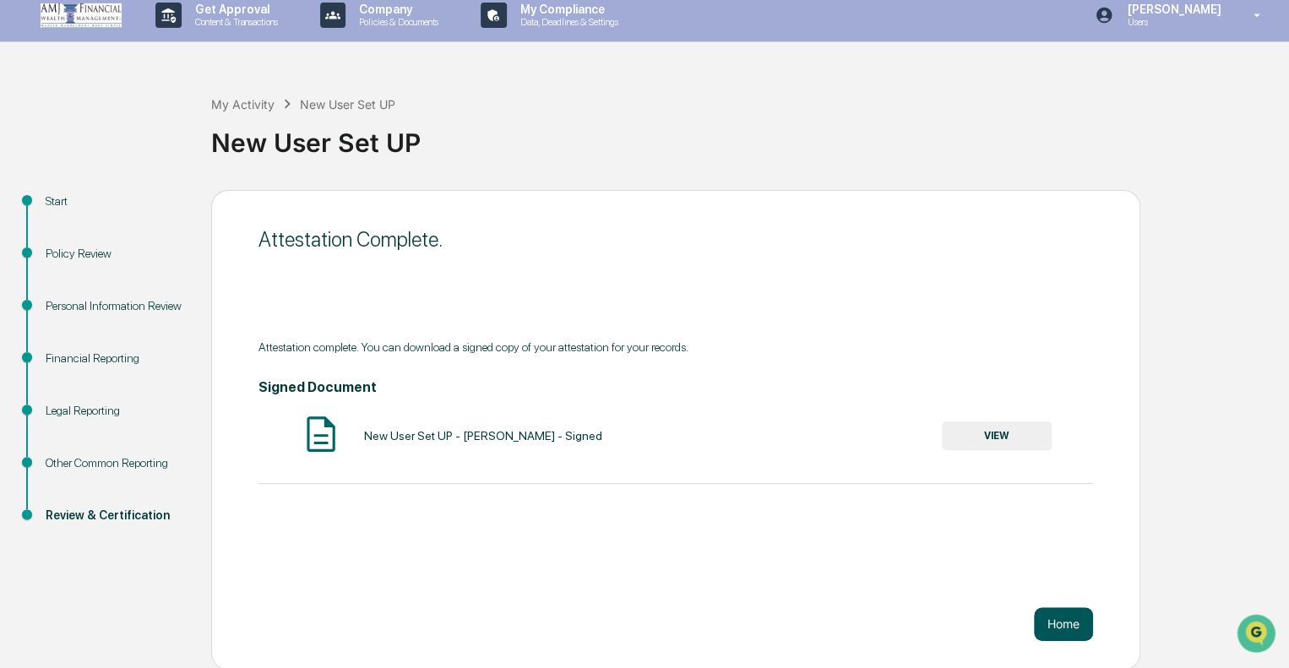
click at [1058, 620] on button "Home" at bounding box center [1063, 624] width 59 height 34
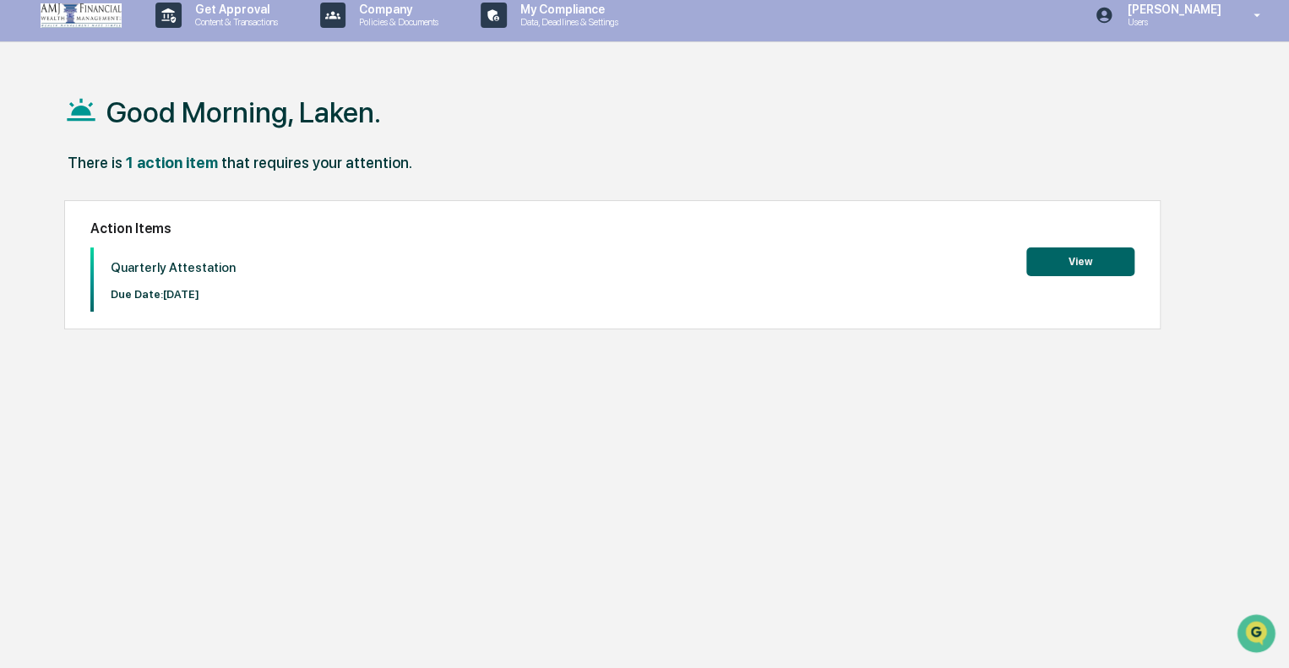
click at [1092, 259] on button "View" at bounding box center [1081, 262] width 108 height 29
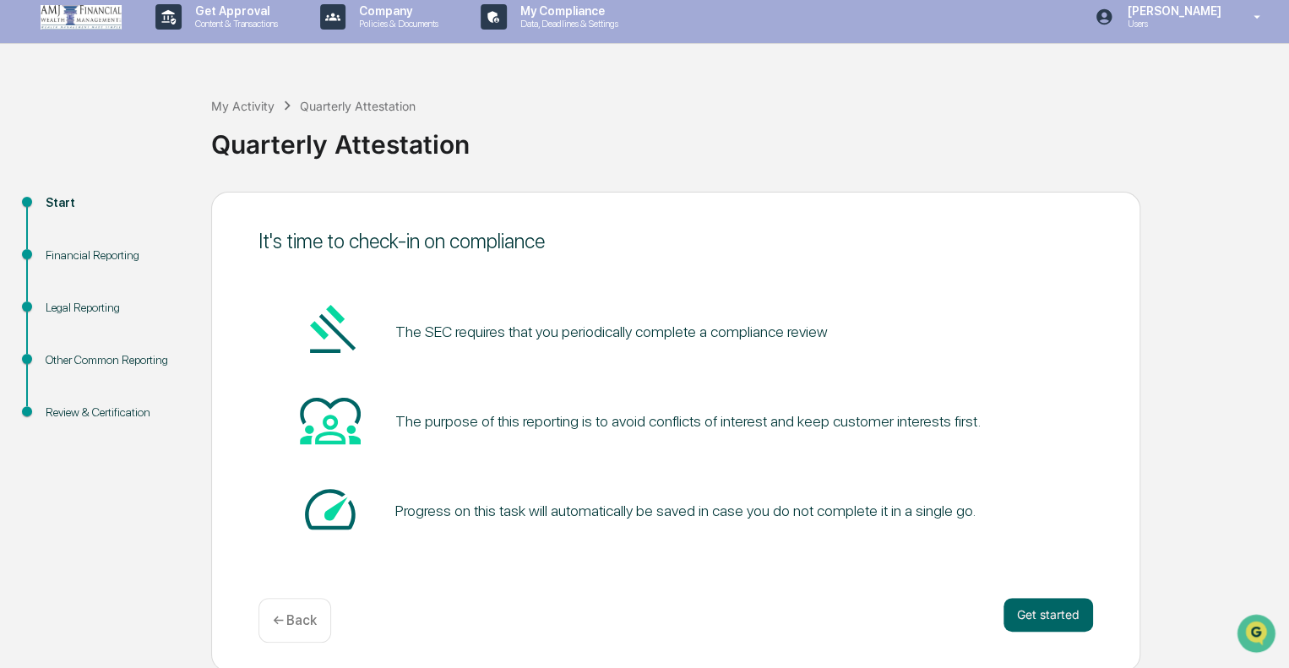
scroll to position [11, 0]
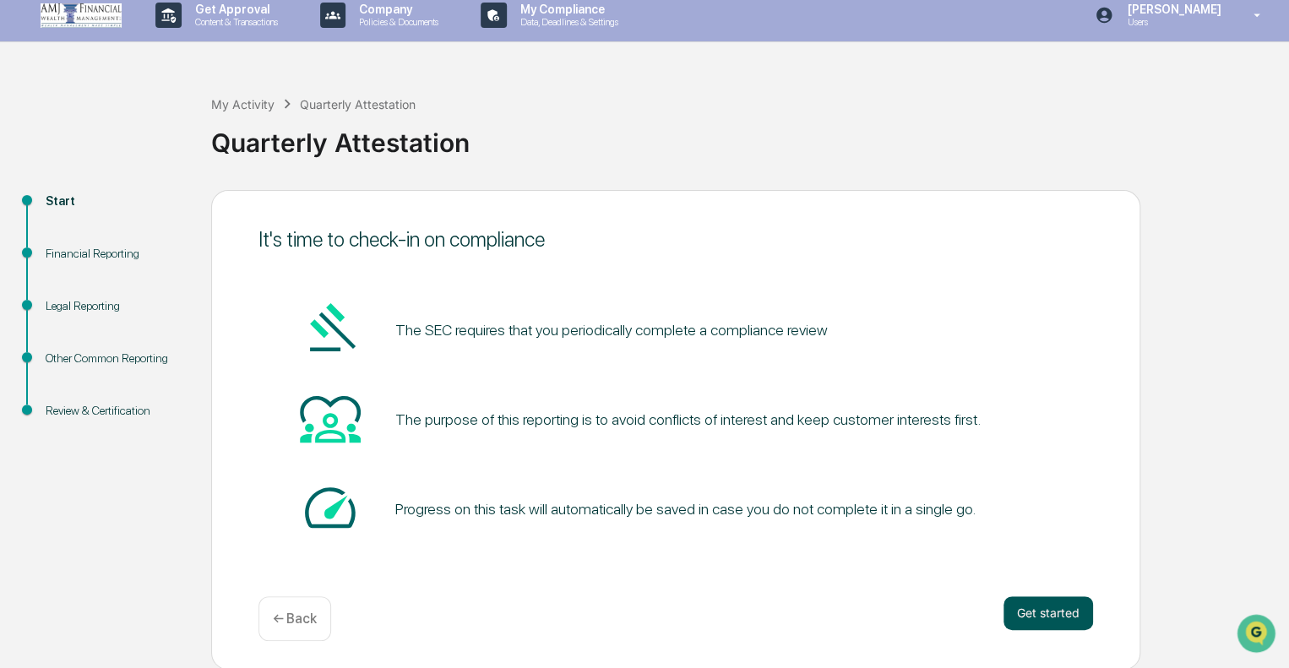
click at [1051, 625] on button "Get started" at bounding box center [1049, 614] width 90 height 34
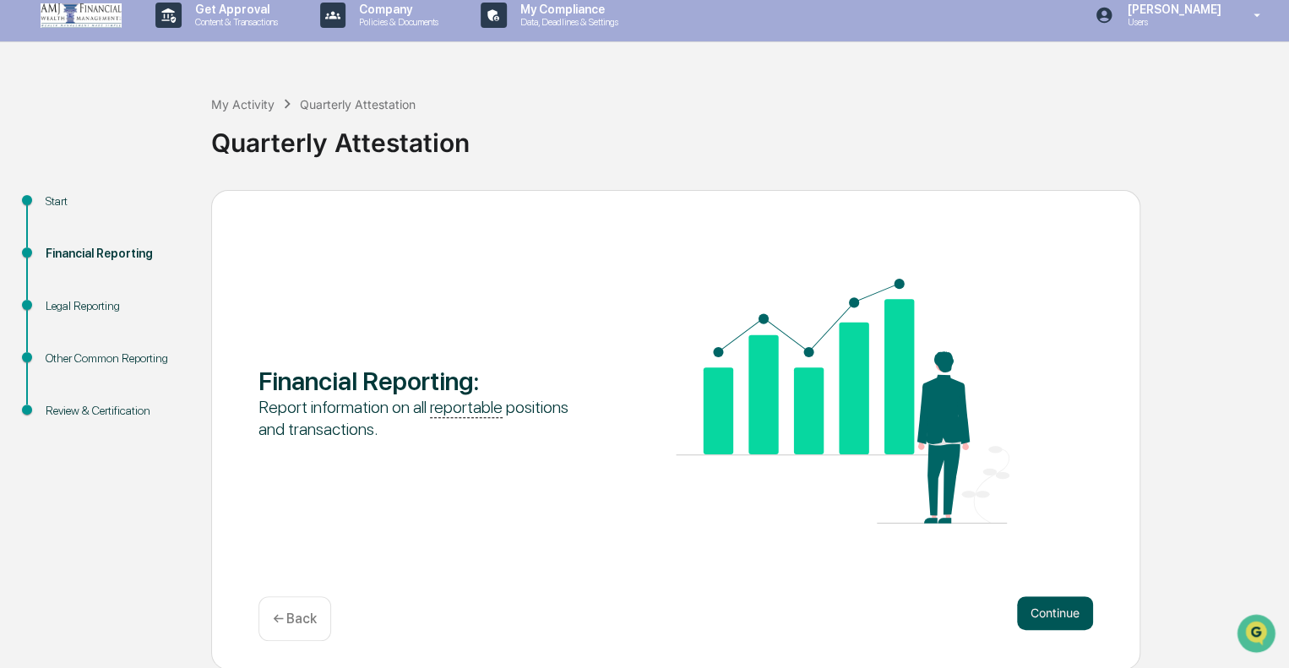
click at [1046, 601] on button "Continue" at bounding box center [1055, 614] width 76 height 34
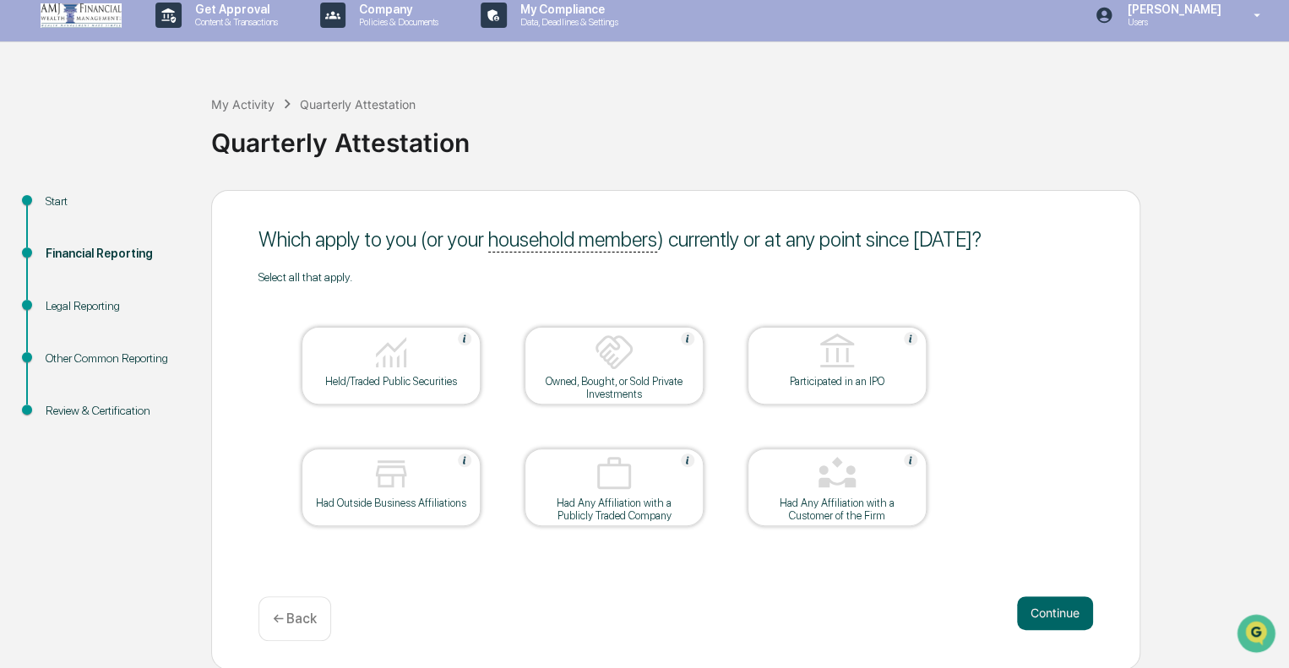
click at [382, 356] on img at bounding box center [391, 352] width 41 height 41
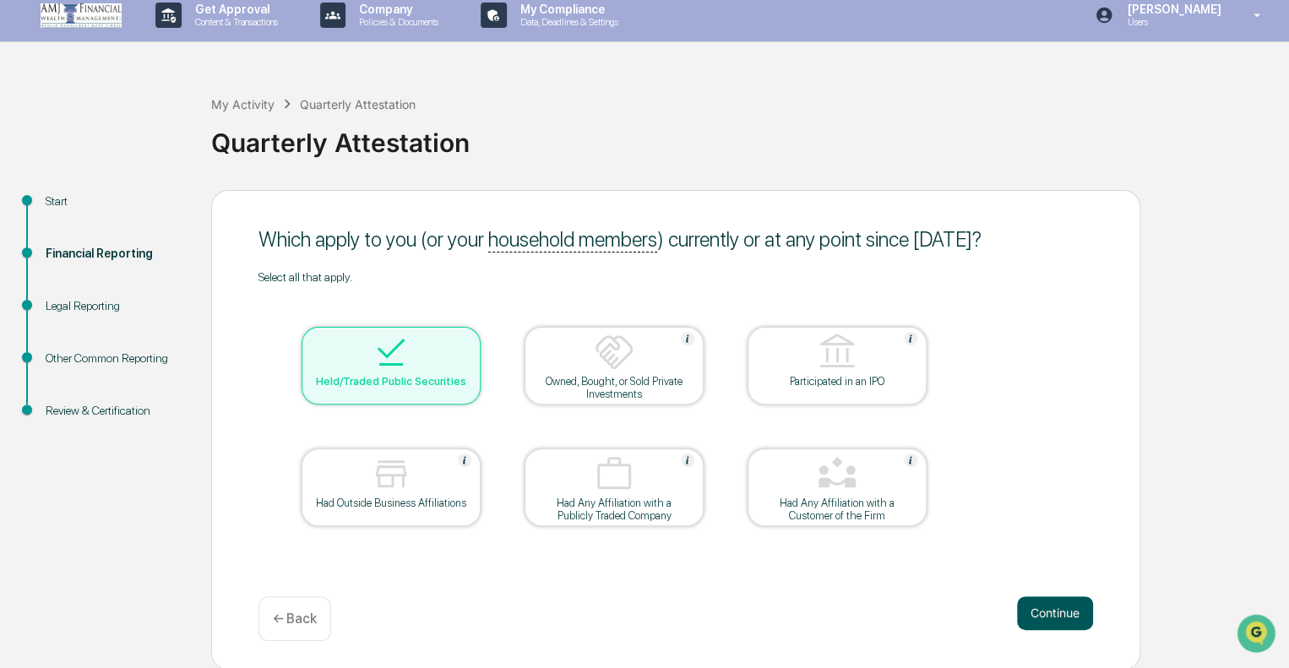
click at [1077, 610] on button "Continue" at bounding box center [1055, 614] width 76 height 34
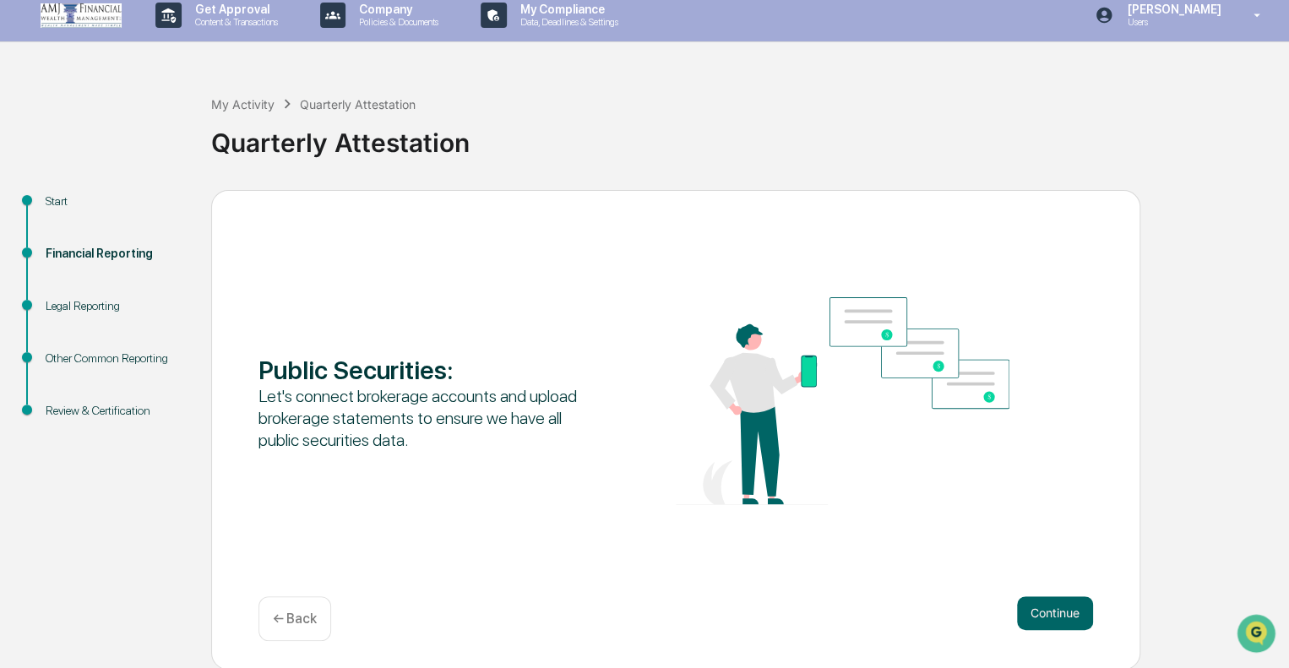
click at [1077, 610] on button "Continue" at bounding box center [1055, 614] width 76 height 34
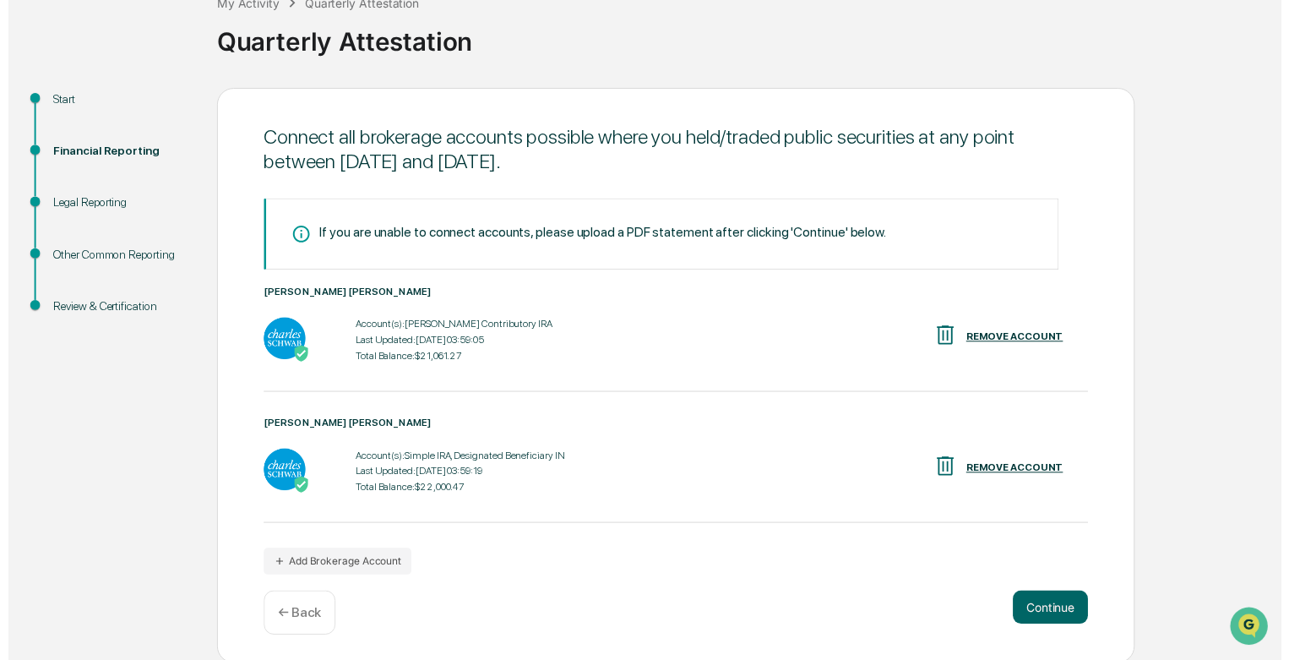
scroll to position [117, 0]
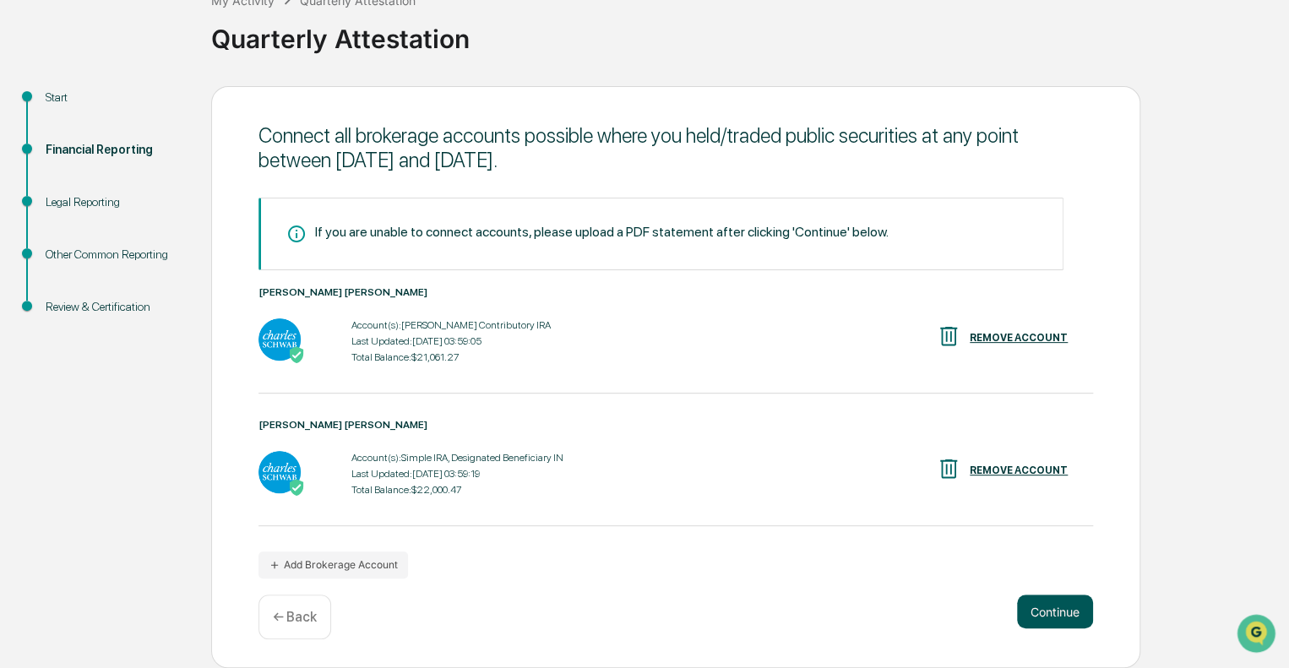
click at [1080, 607] on button "Continue" at bounding box center [1055, 612] width 76 height 34
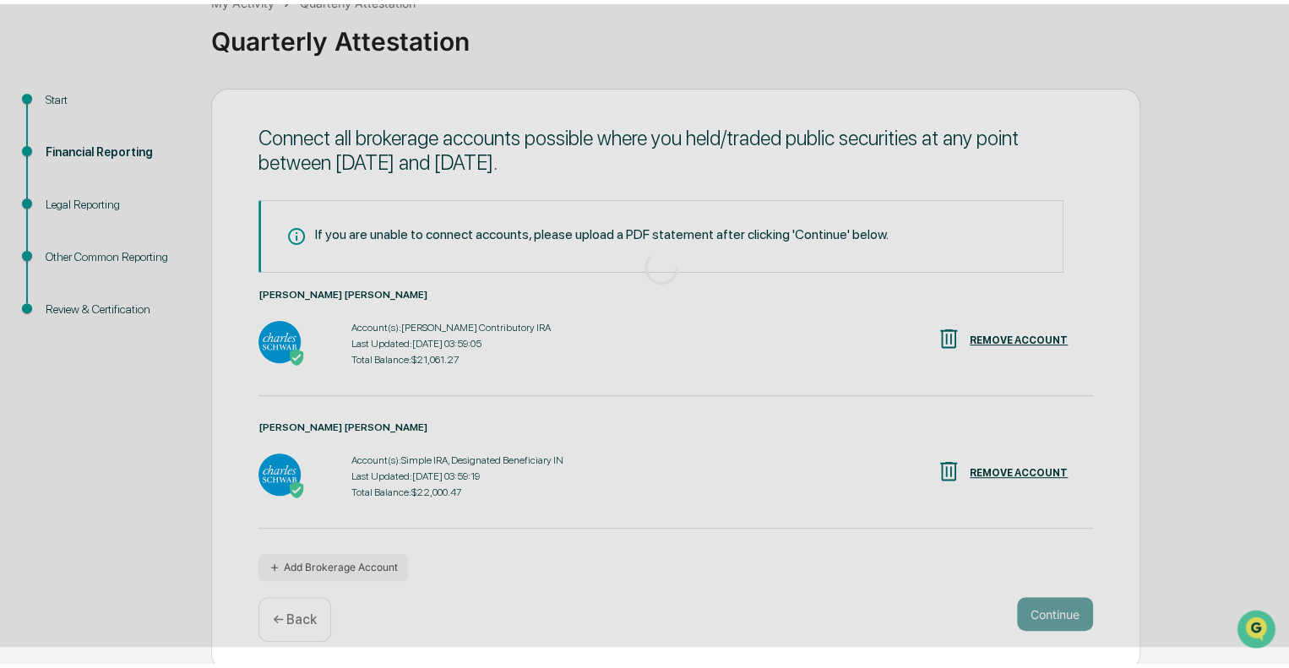
scroll to position [11, 0]
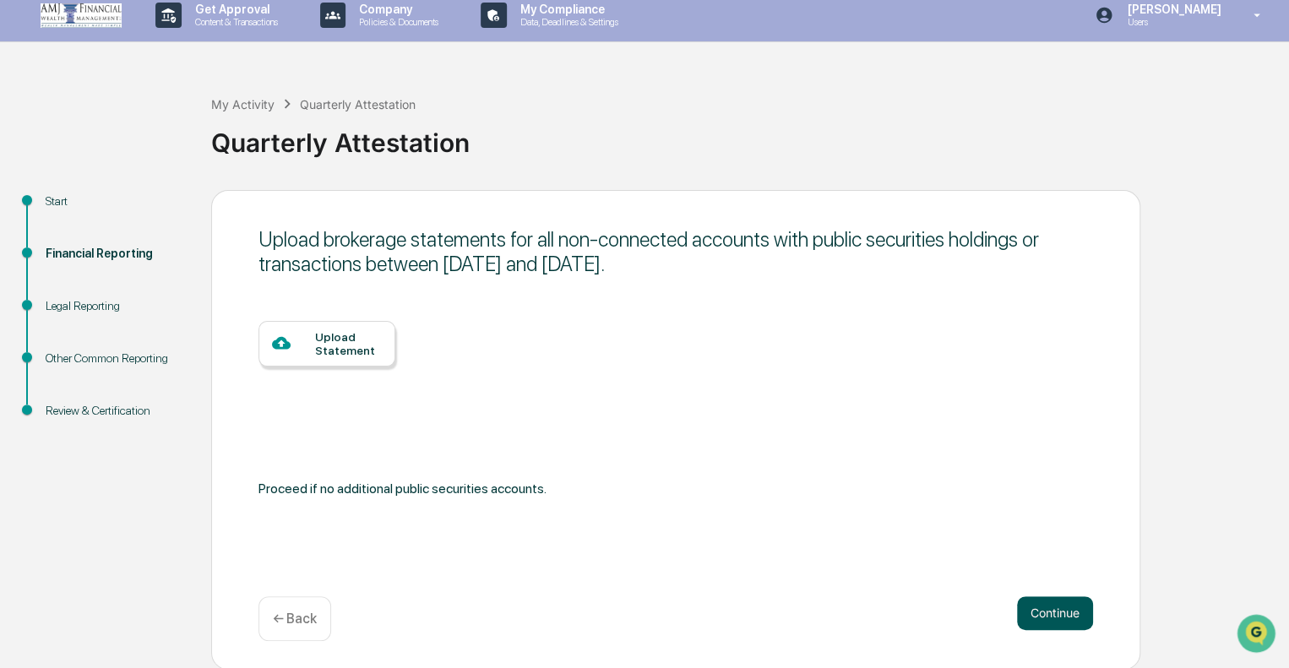
click at [1028, 613] on button "Continue" at bounding box center [1055, 614] width 76 height 34
click at [1062, 609] on button "Continue" at bounding box center [1055, 614] width 76 height 34
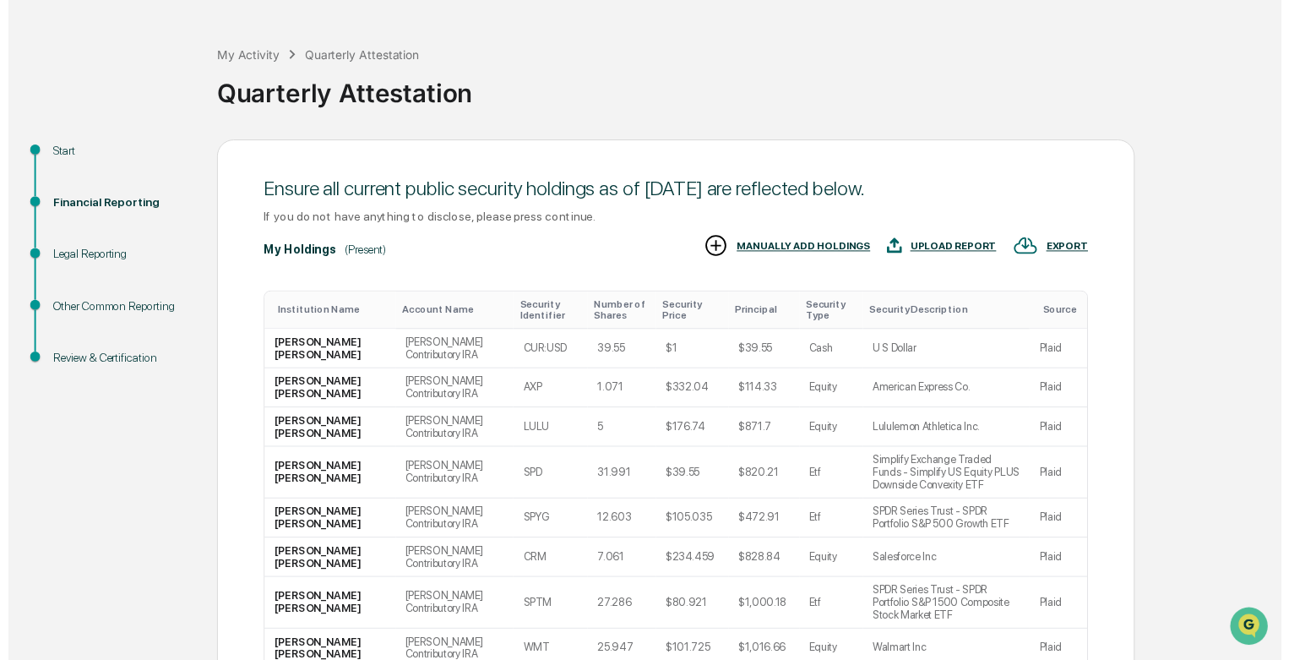
scroll to position [270, 0]
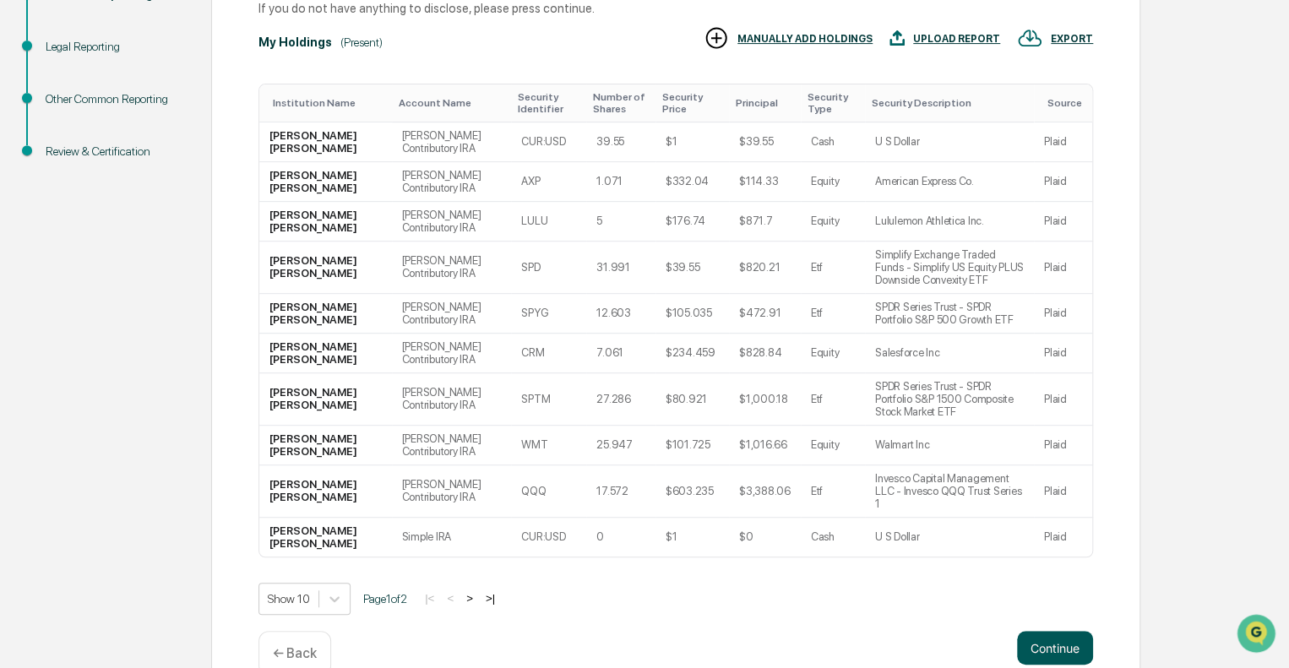
click at [1044, 631] on button "Continue" at bounding box center [1055, 648] width 76 height 34
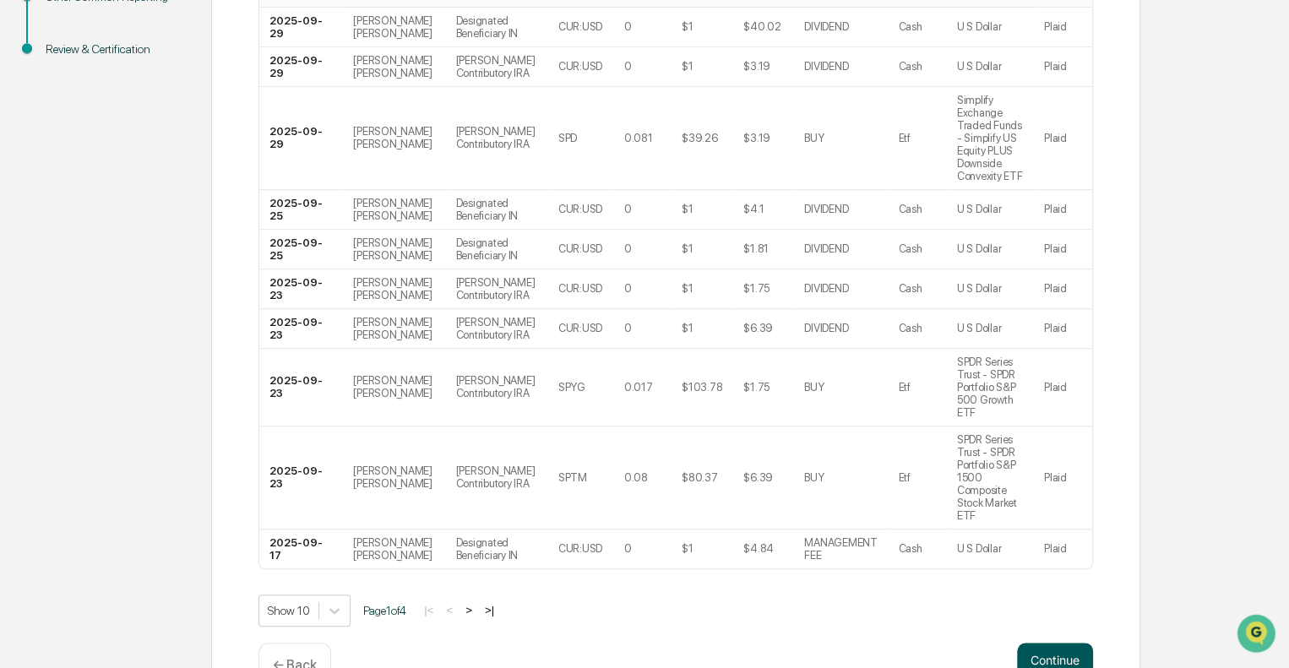
click at [1070, 643] on button "Continue" at bounding box center [1055, 660] width 76 height 34
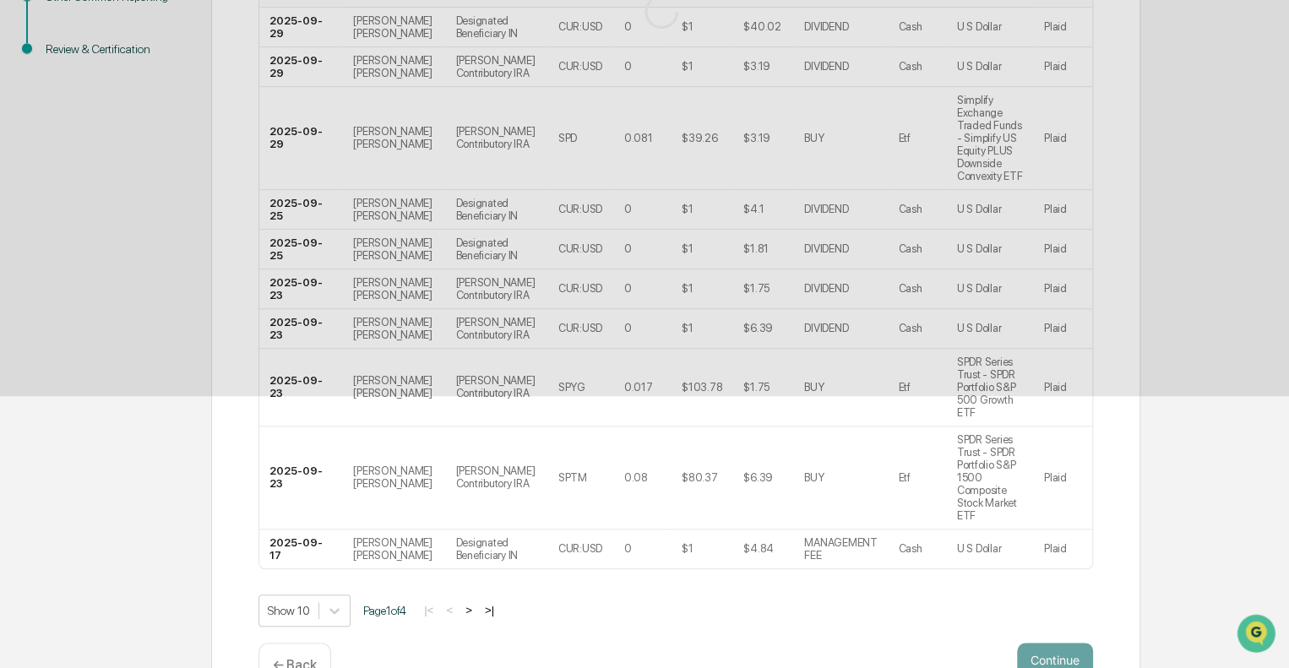
scroll to position [11, 0]
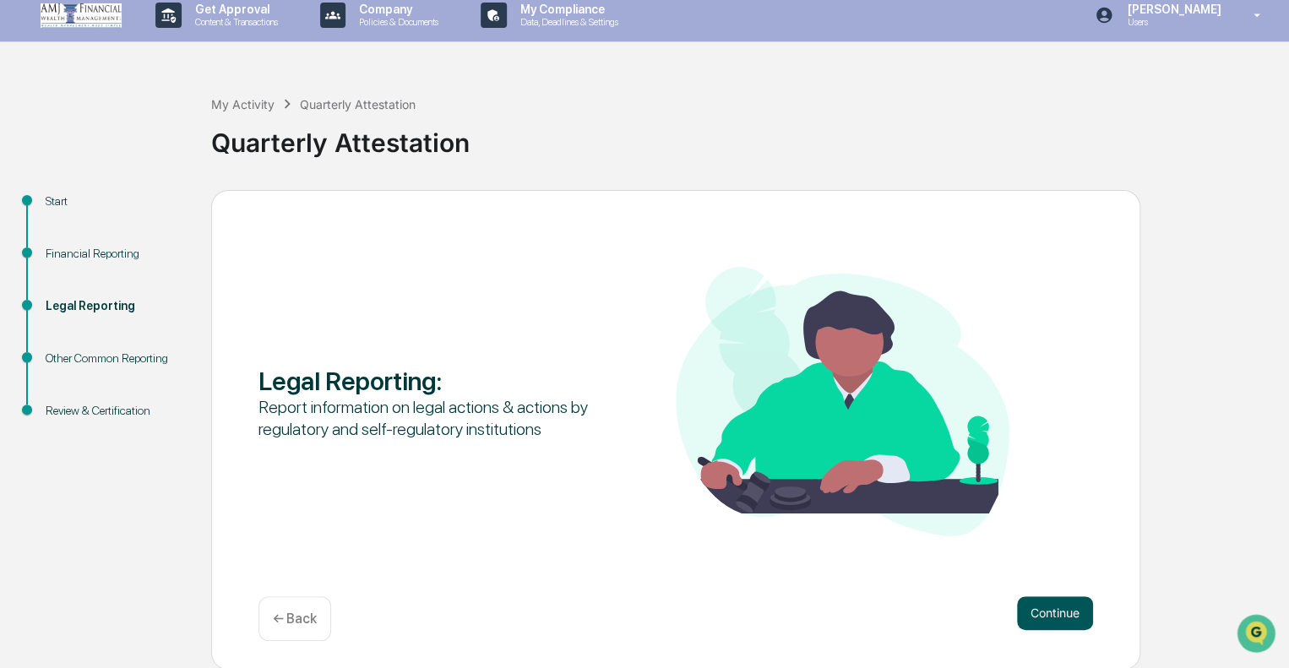
click at [1072, 601] on button "Continue" at bounding box center [1055, 614] width 76 height 34
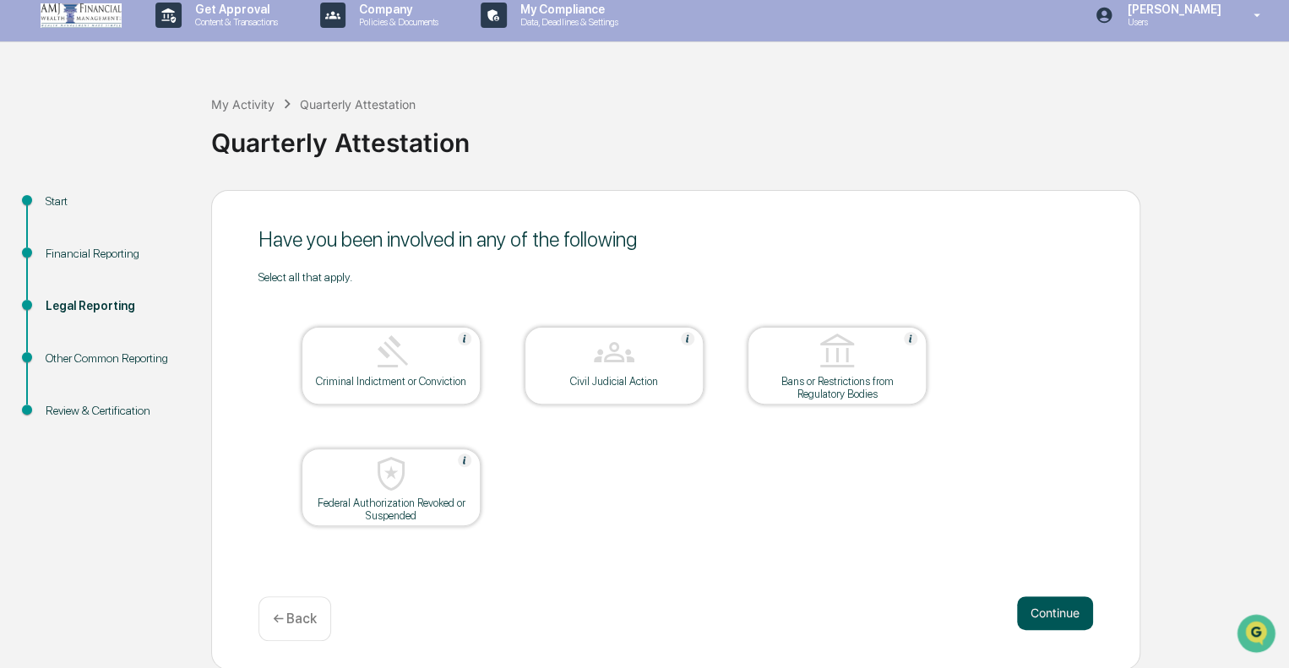
click at [1066, 607] on button "Continue" at bounding box center [1055, 614] width 76 height 34
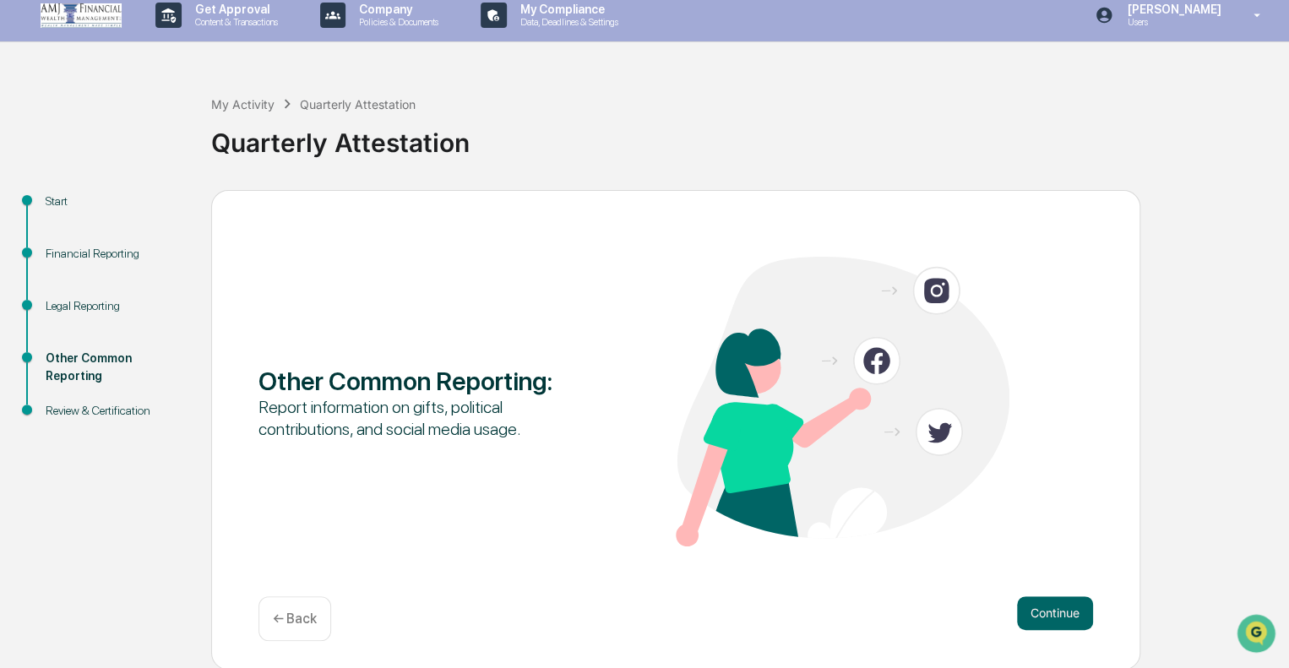
click at [1066, 607] on button "Continue" at bounding box center [1055, 614] width 76 height 34
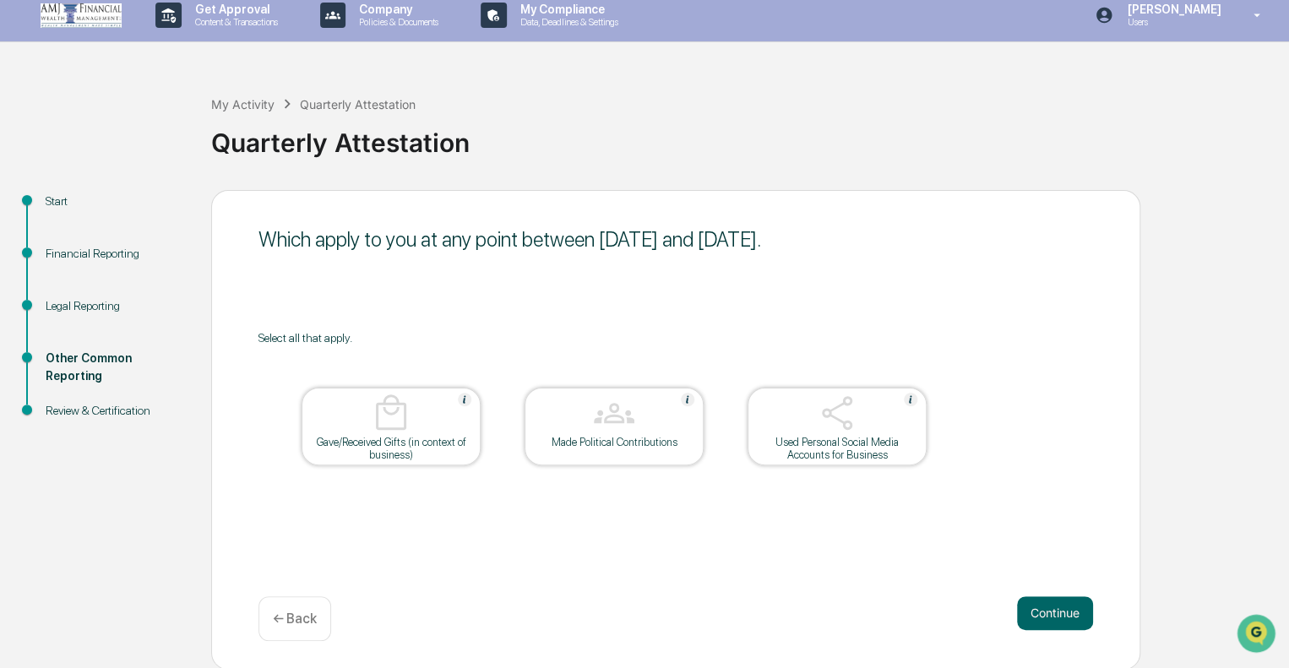
click at [1066, 607] on button "Continue" at bounding box center [1055, 614] width 76 height 34
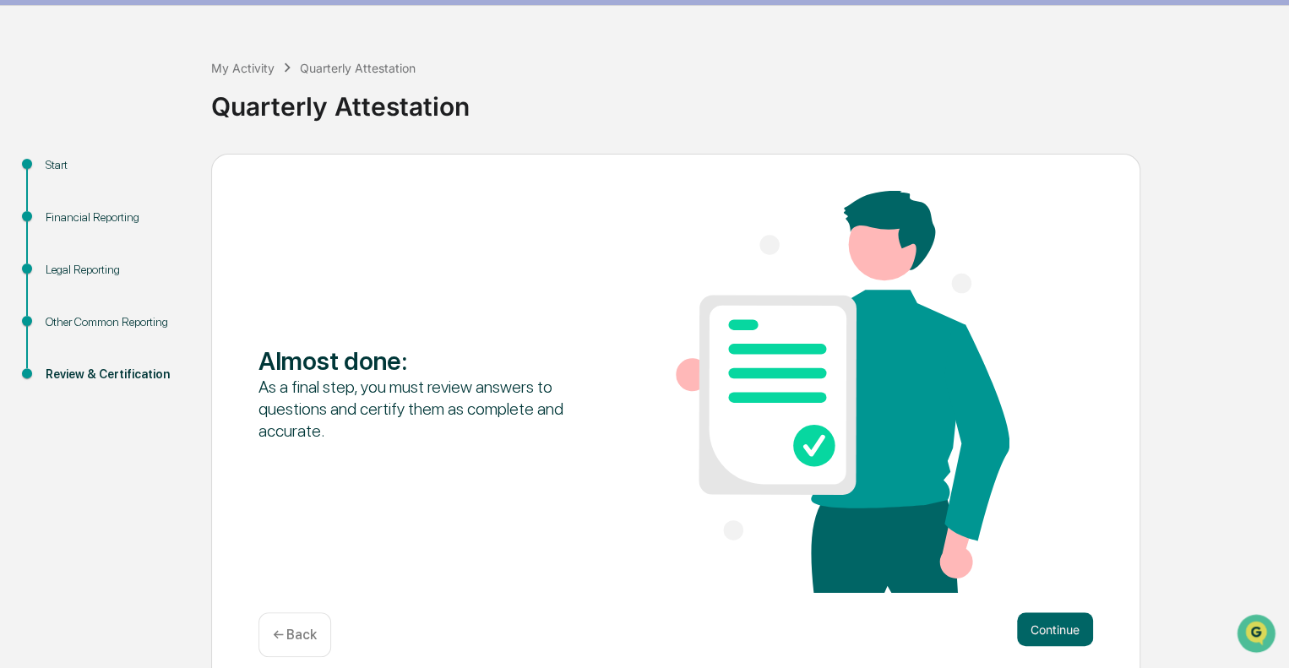
scroll to position [64, 0]
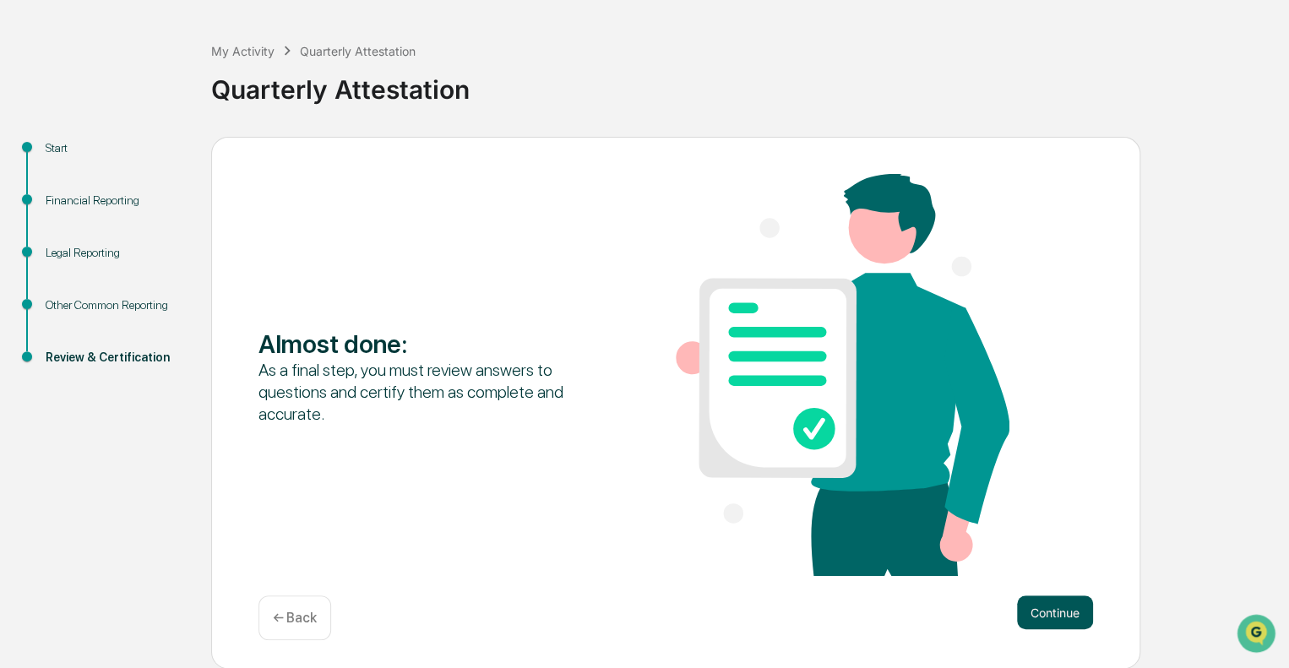
click at [1057, 608] on button "Continue" at bounding box center [1055, 613] width 76 height 34
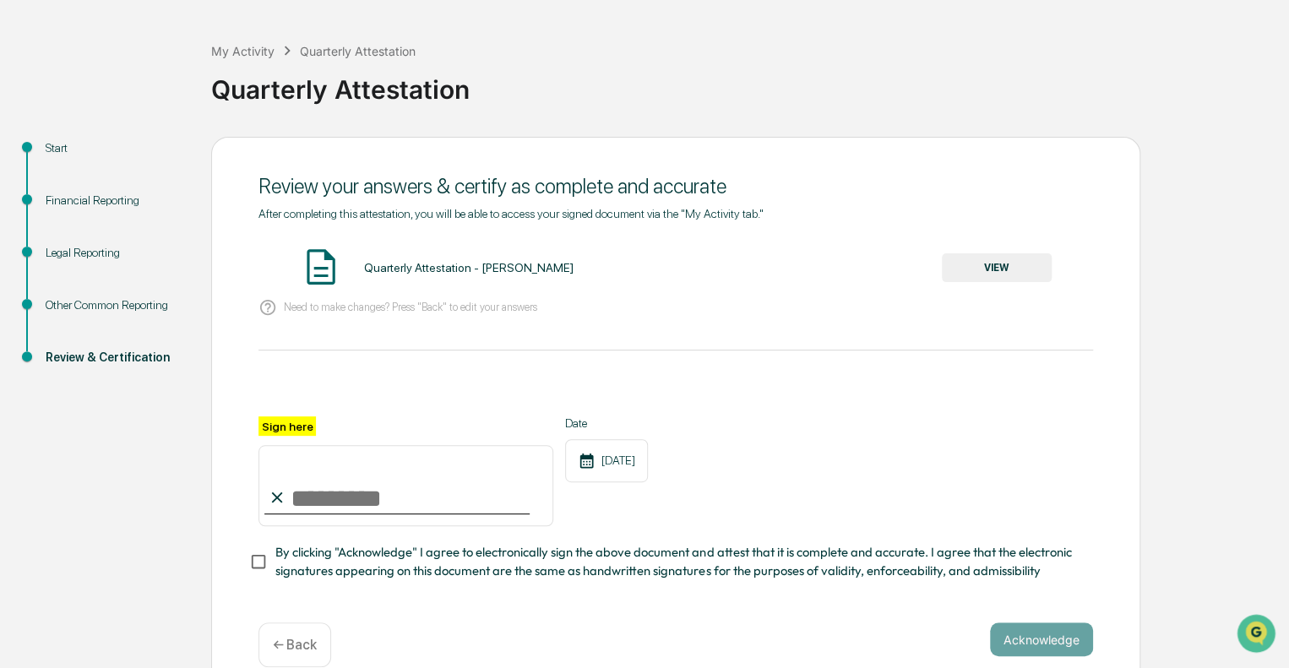
click at [334, 479] on input "Sign here" at bounding box center [406, 485] width 295 height 81
type input "**********"
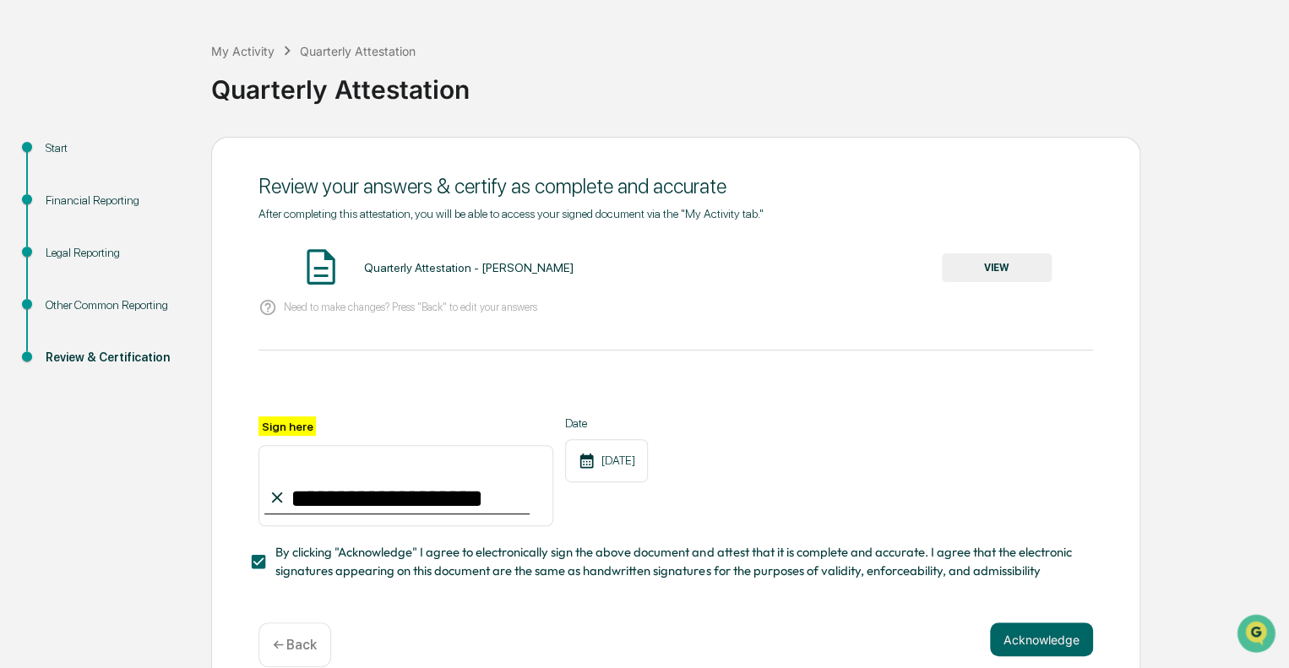
click at [1031, 266] on button "VIEW" at bounding box center [997, 267] width 110 height 29
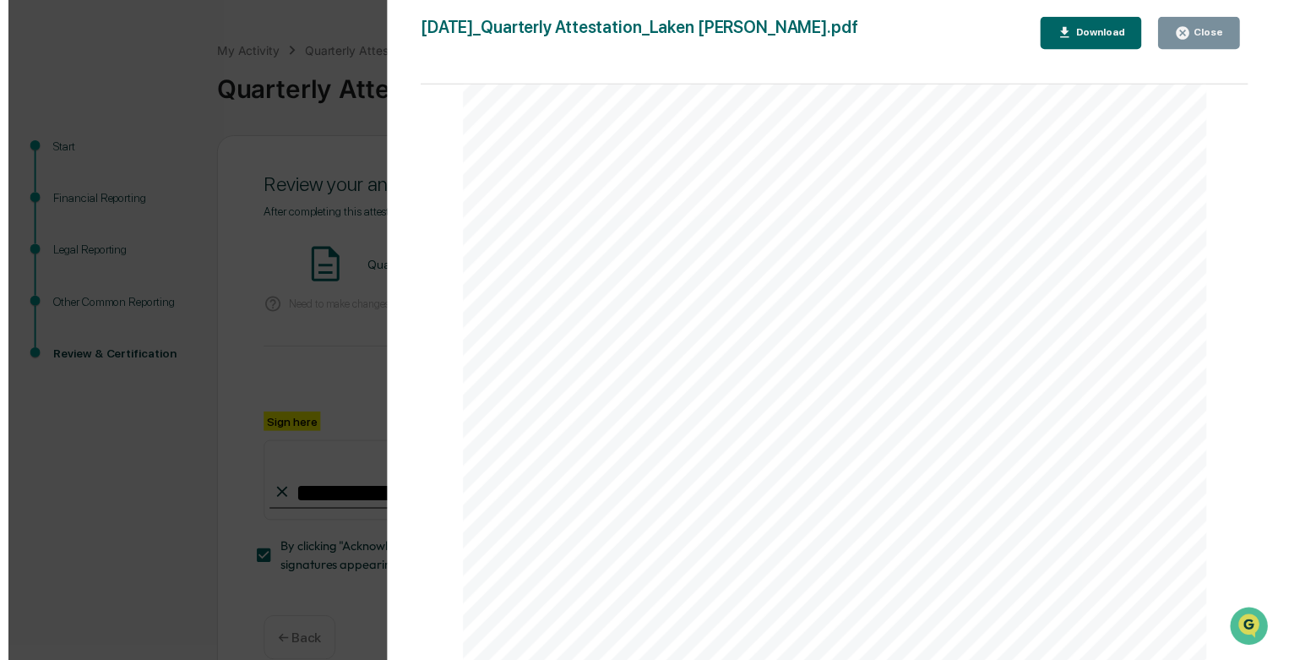
scroll to position [1352, 0]
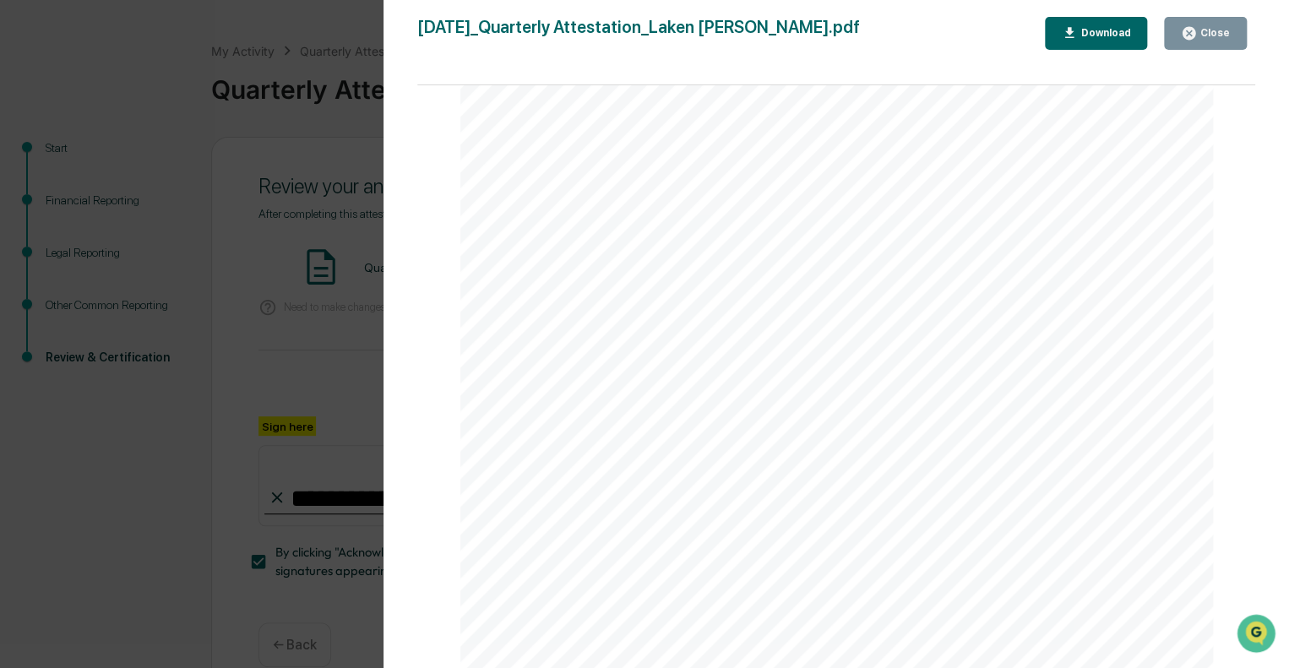
click at [1212, 35] on div "Close" at bounding box center [1213, 33] width 33 height 12
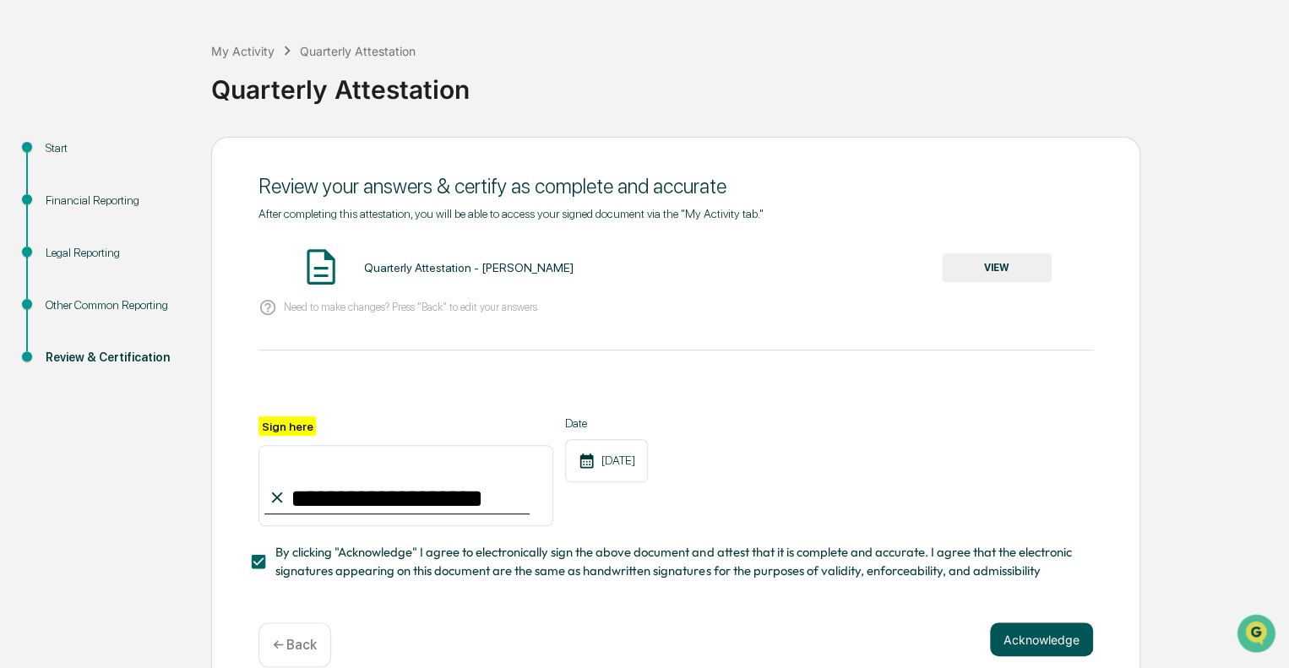
click at [1071, 649] on button "Acknowledge" at bounding box center [1041, 640] width 103 height 34
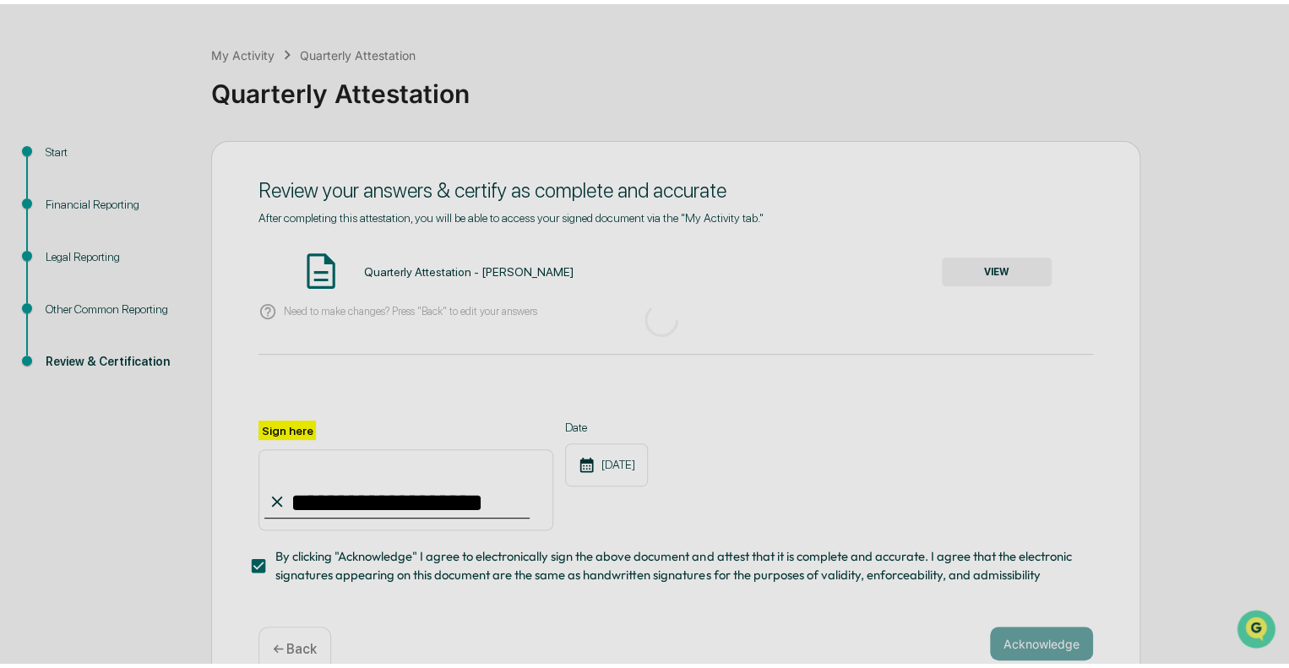
scroll to position [11, 0]
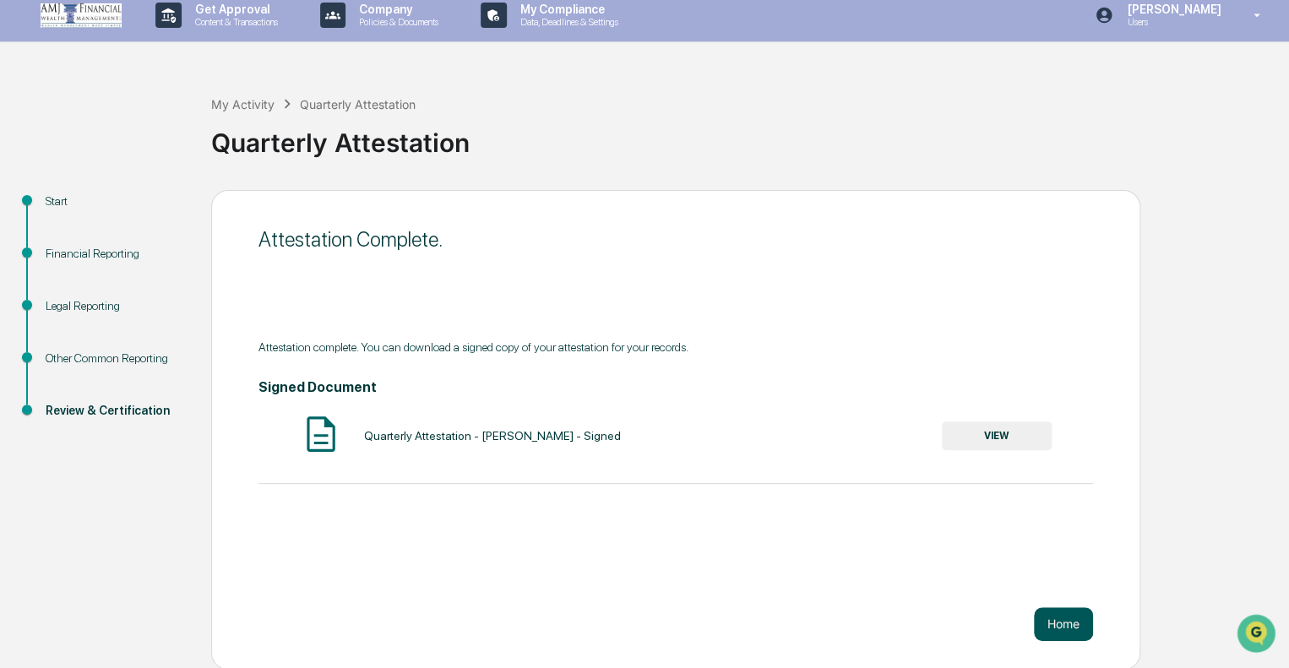
click at [1078, 625] on button "Home" at bounding box center [1063, 624] width 59 height 34
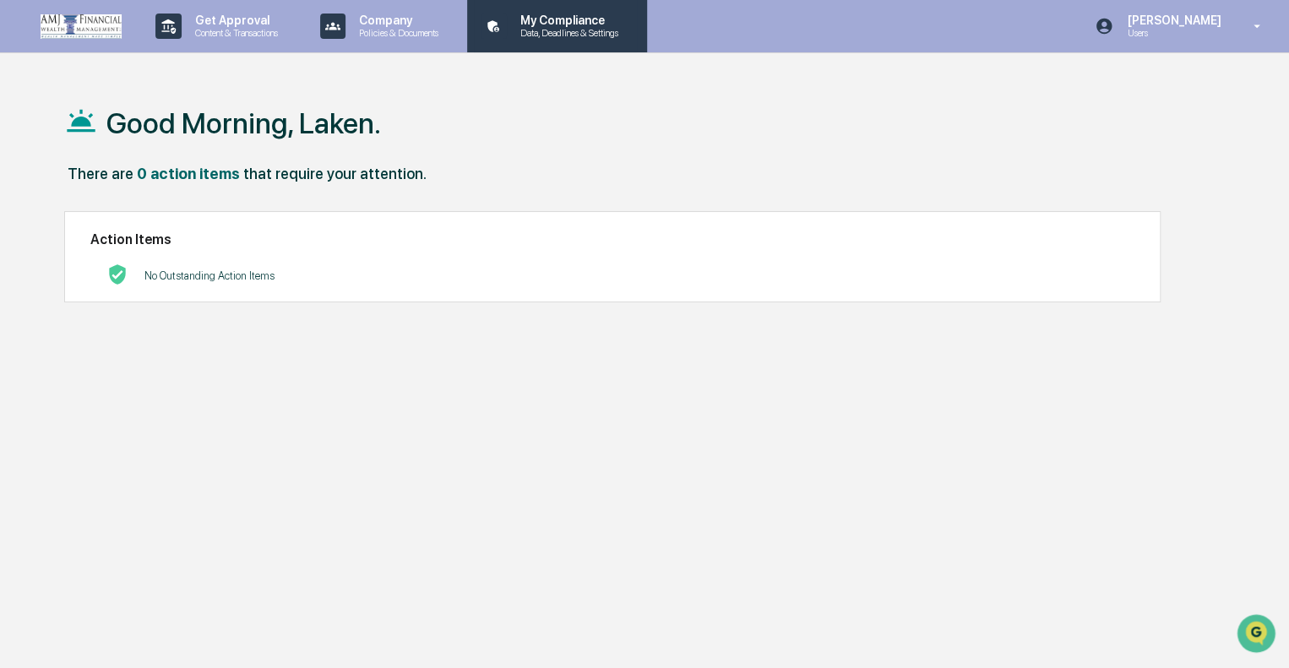
click at [600, 33] on p "Data, Deadlines & Settings" at bounding box center [567, 33] width 120 height 12
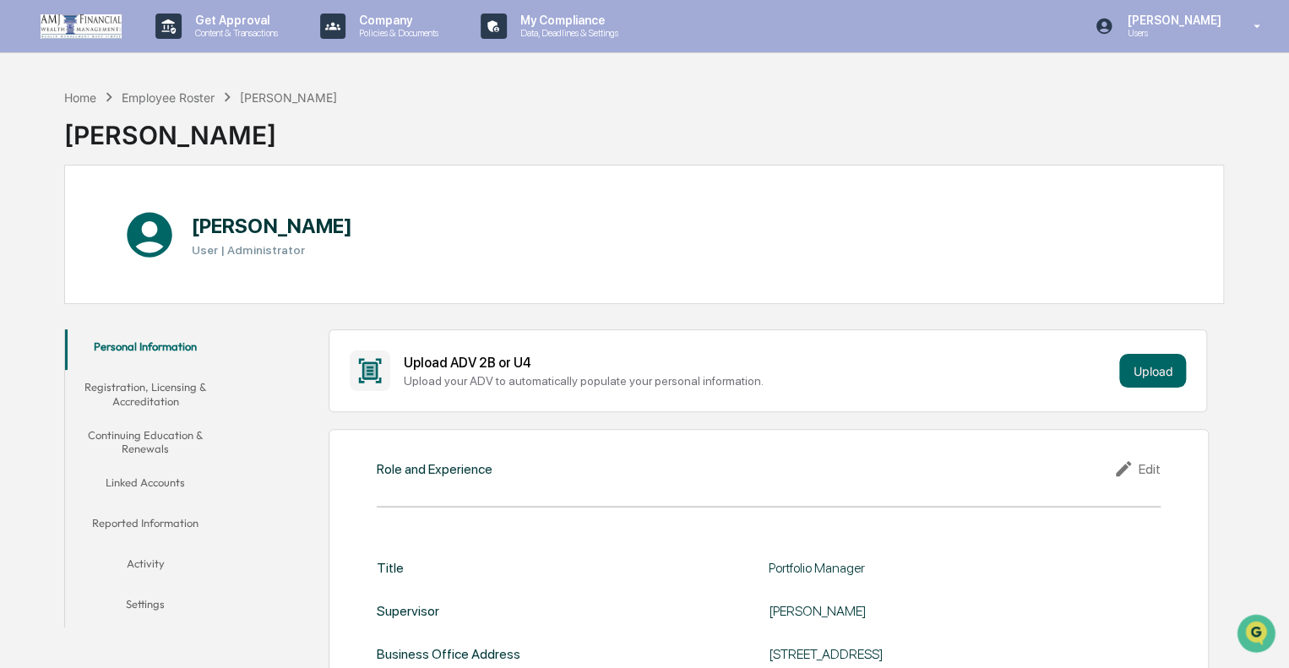
drag, startPoint x: 600, startPoint y: 33, endPoint x: 521, endPoint y: 223, distance: 205.7
click at [521, 223] on div "Laken Barber User | Administrator" at bounding box center [644, 234] width 1160 height 139
click at [243, 28] on p "Content & Transactions" at bounding box center [234, 33] width 105 height 12
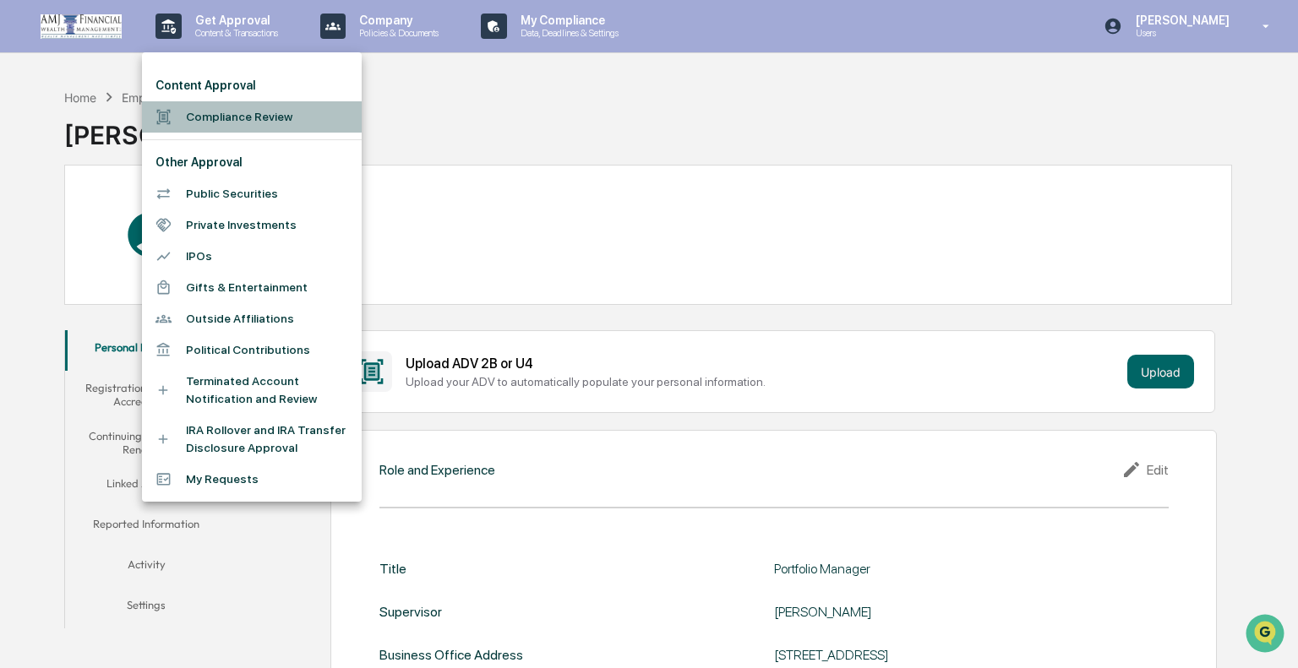
click at [311, 108] on li "Compliance Review" at bounding box center [252, 116] width 220 height 31
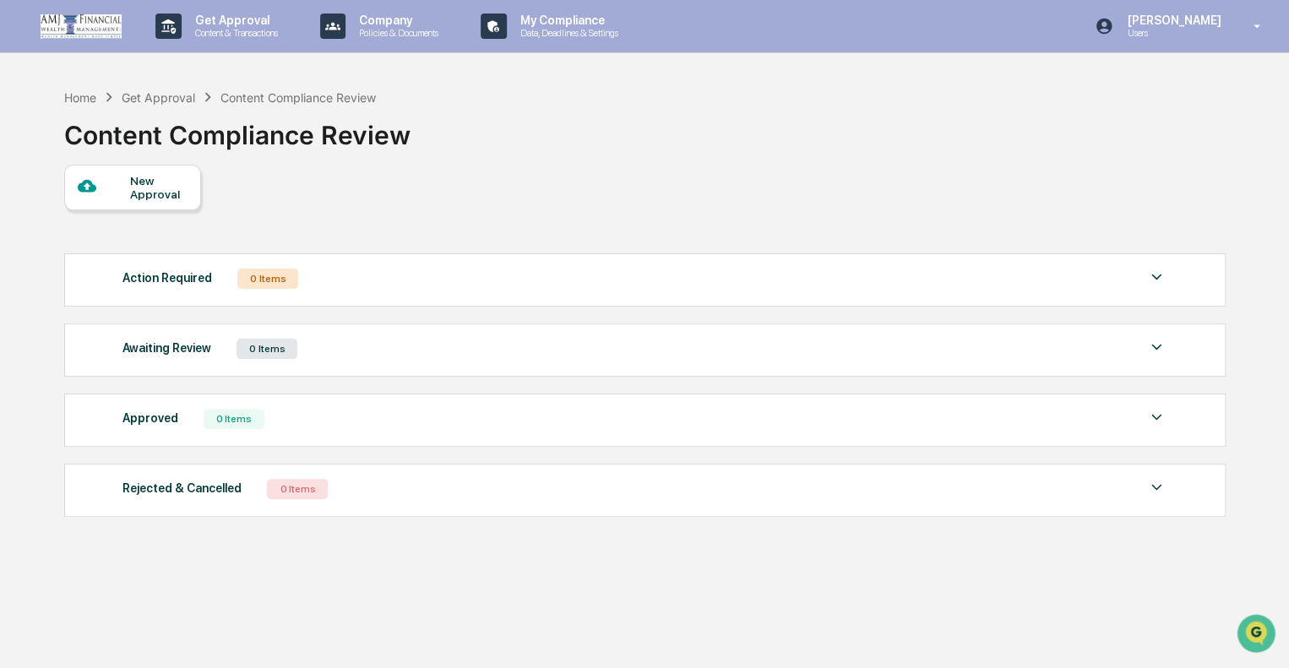
click at [491, 295] on div "Action Required 0 Items No data to display Show 5 Page 1 of 0 |< < > >|" at bounding box center [645, 279] width 1162 height 53
click at [1162, 281] on img at bounding box center [1157, 277] width 20 height 20
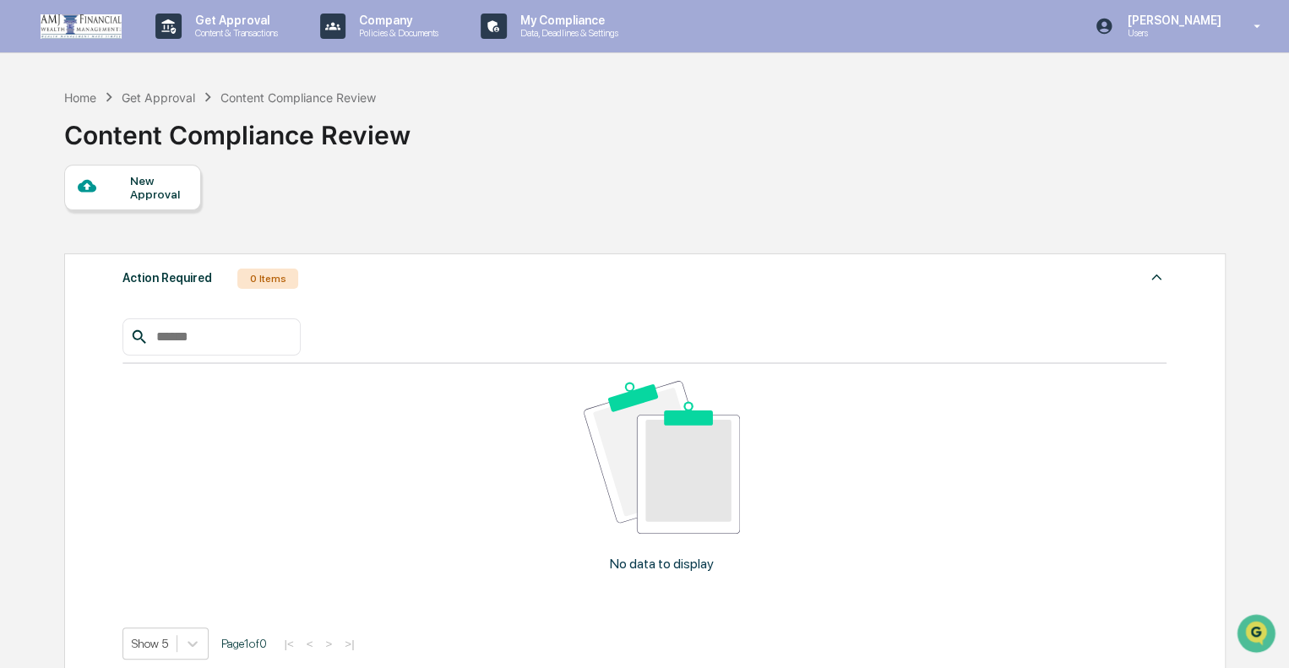
click at [1156, 279] on img at bounding box center [1157, 277] width 20 height 20
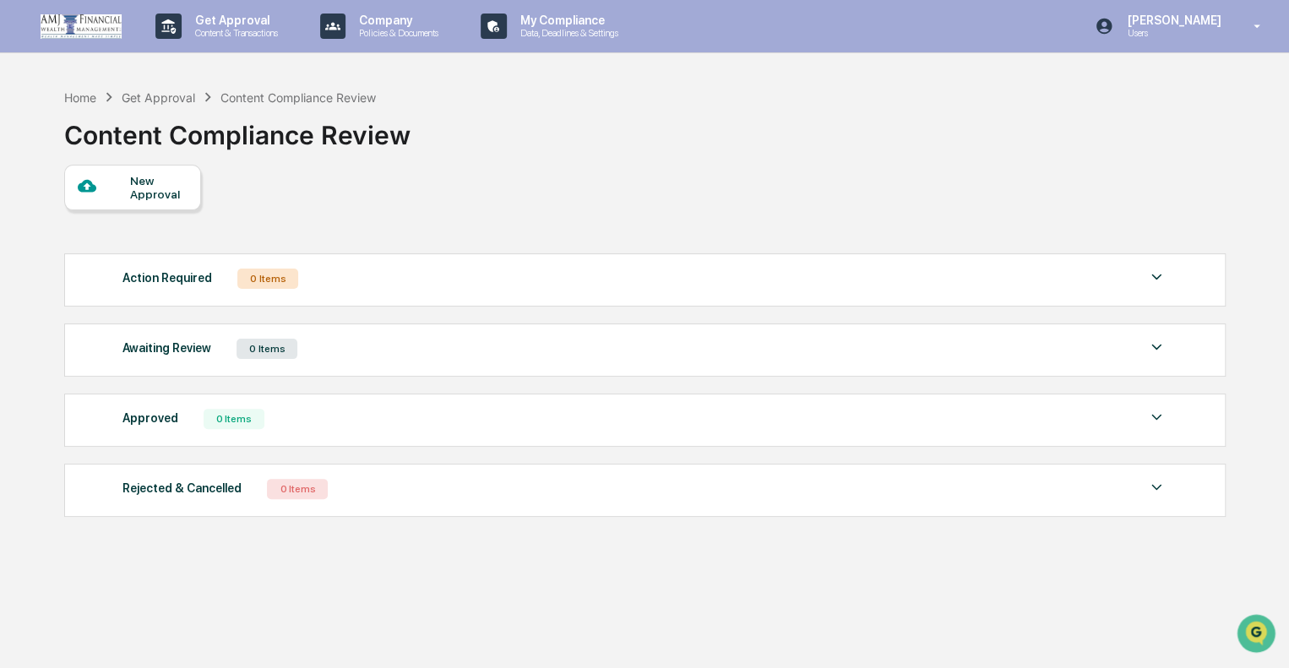
click at [1166, 347] on img at bounding box center [1157, 347] width 20 height 20
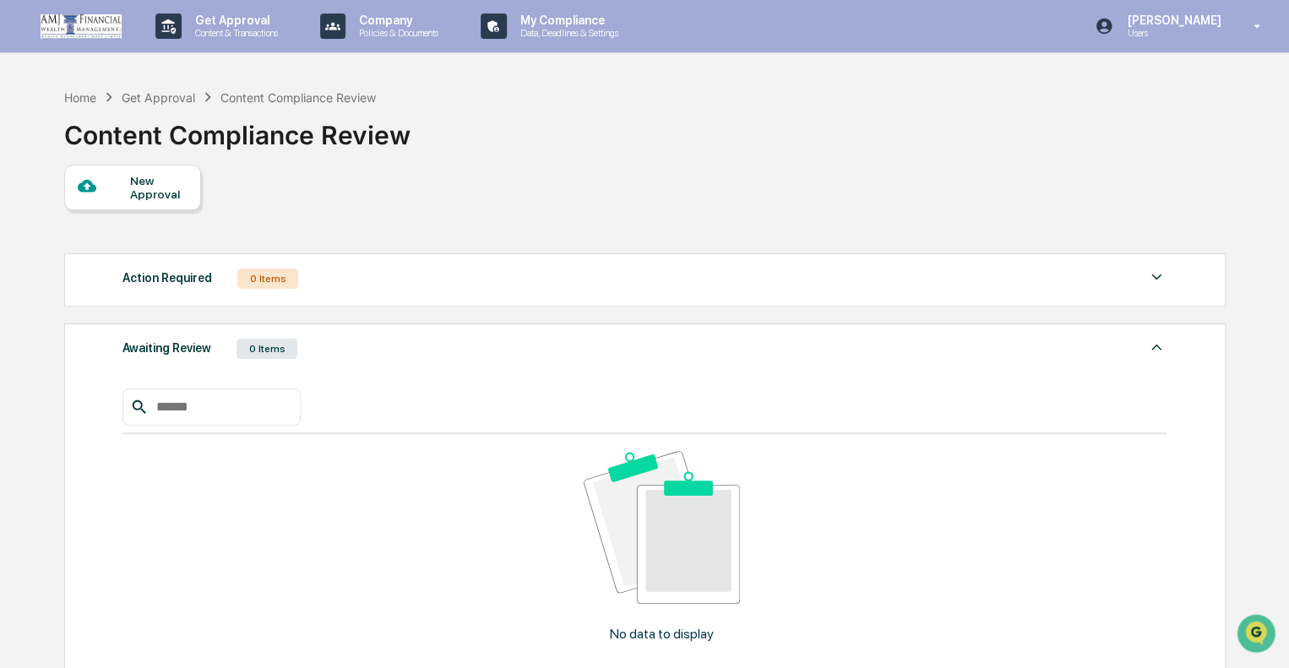
click at [1166, 347] on img at bounding box center [1157, 347] width 20 height 20
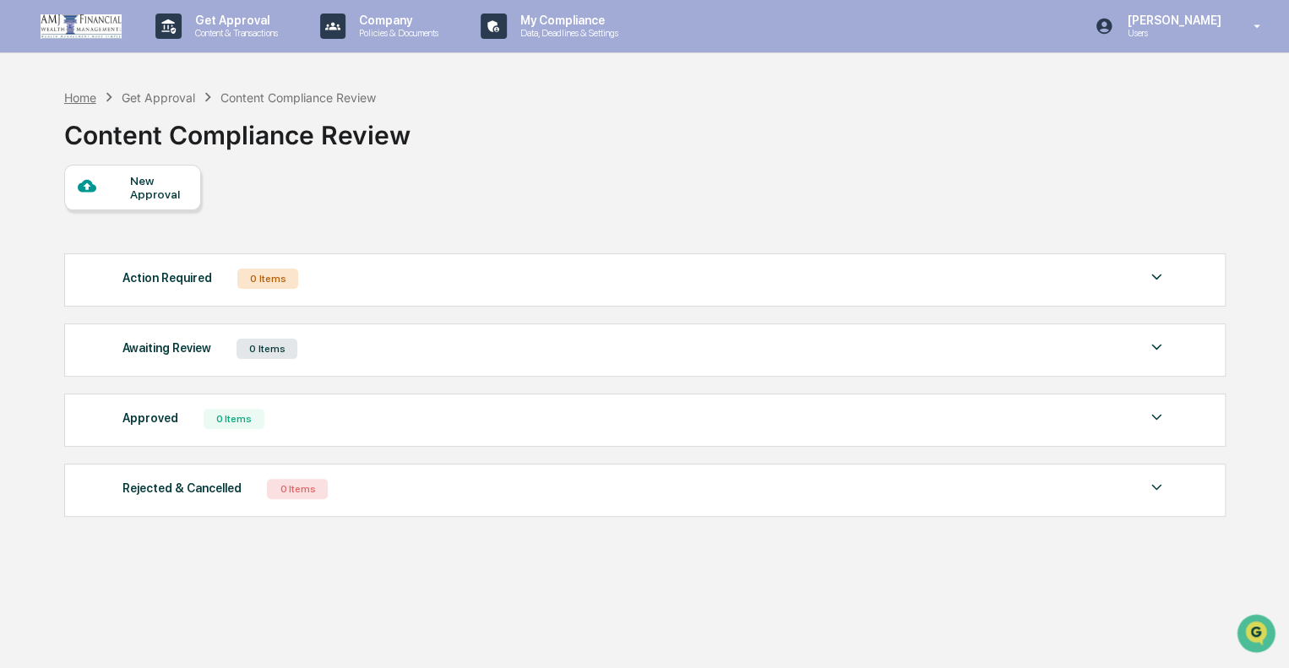
click at [83, 97] on div "Home" at bounding box center [80, 97] width 32 height 14
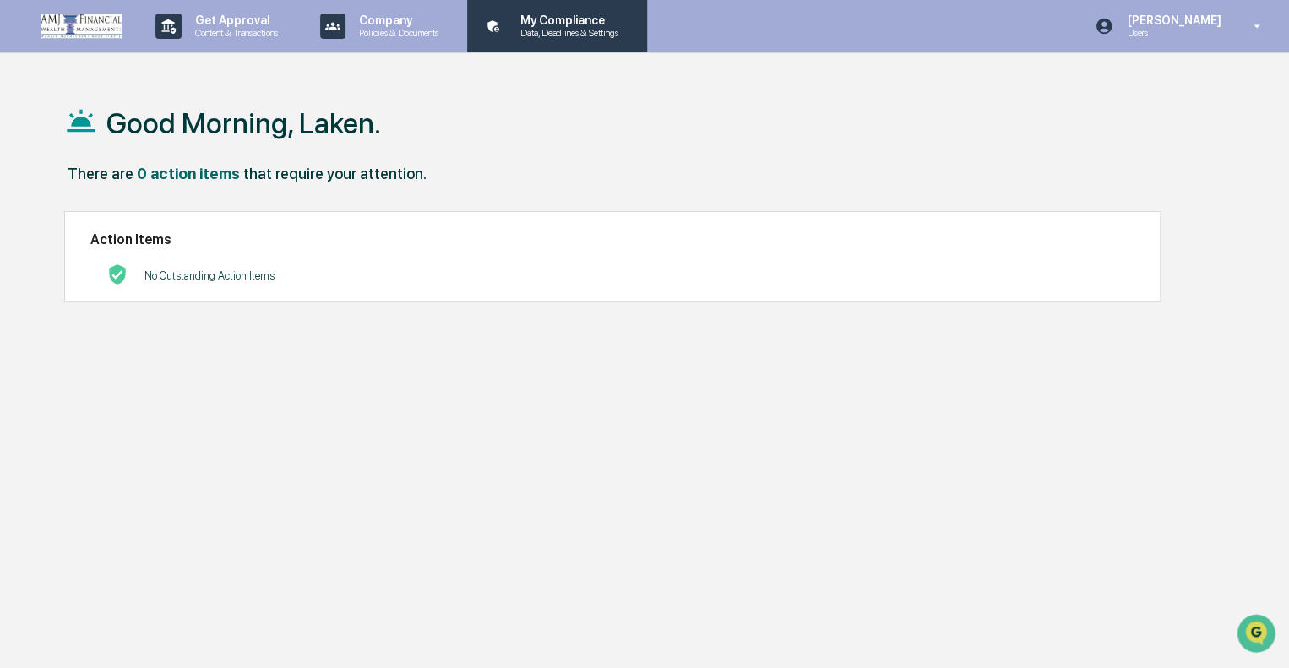
click at [595, 33] on p "Data, Deadlines & Settings" at bounding box center [567, 33] width 120 height 12
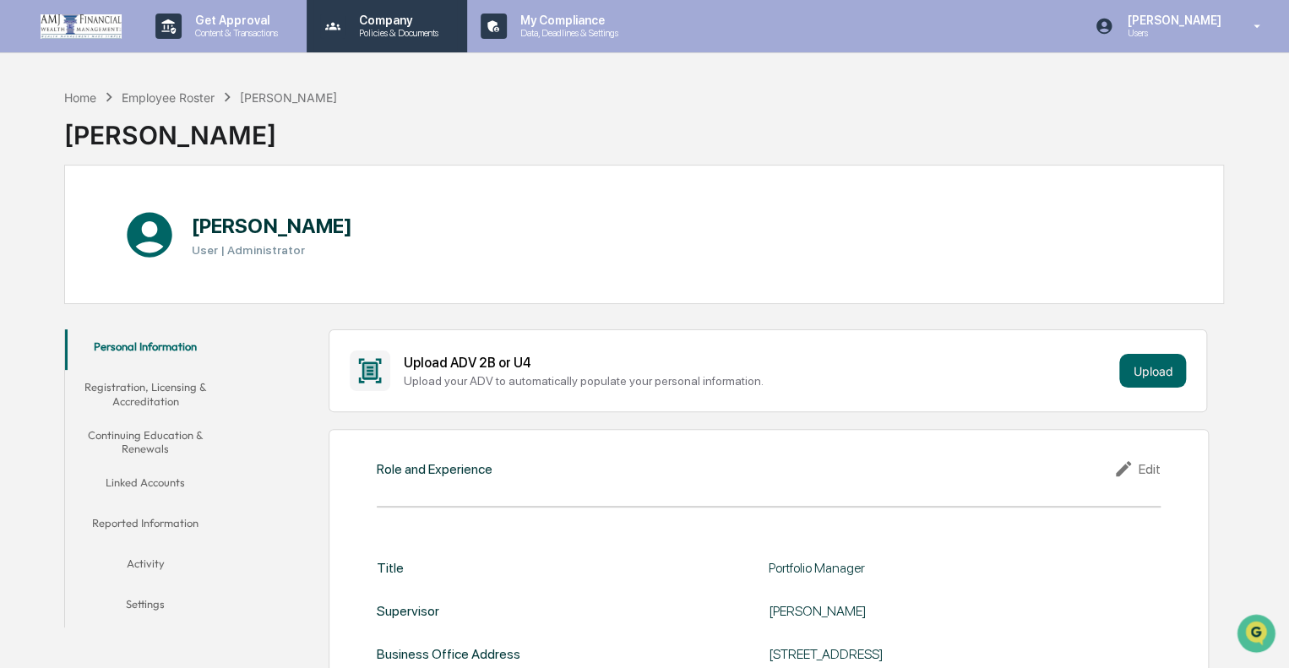
click at [395, 13] on div "Company Policies & Documents" at bounding box center [385, 26] width 144 height 52
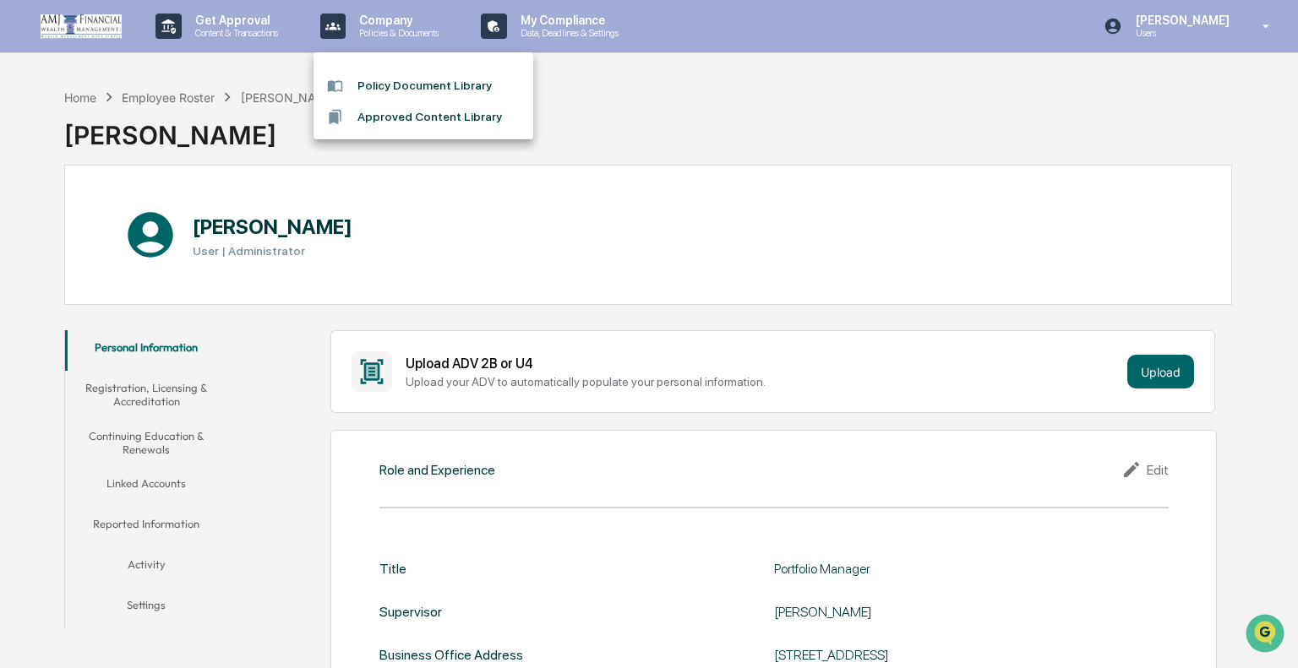
click at [244, 33] on div at bounding box center [649, 334] width 1298 height 668
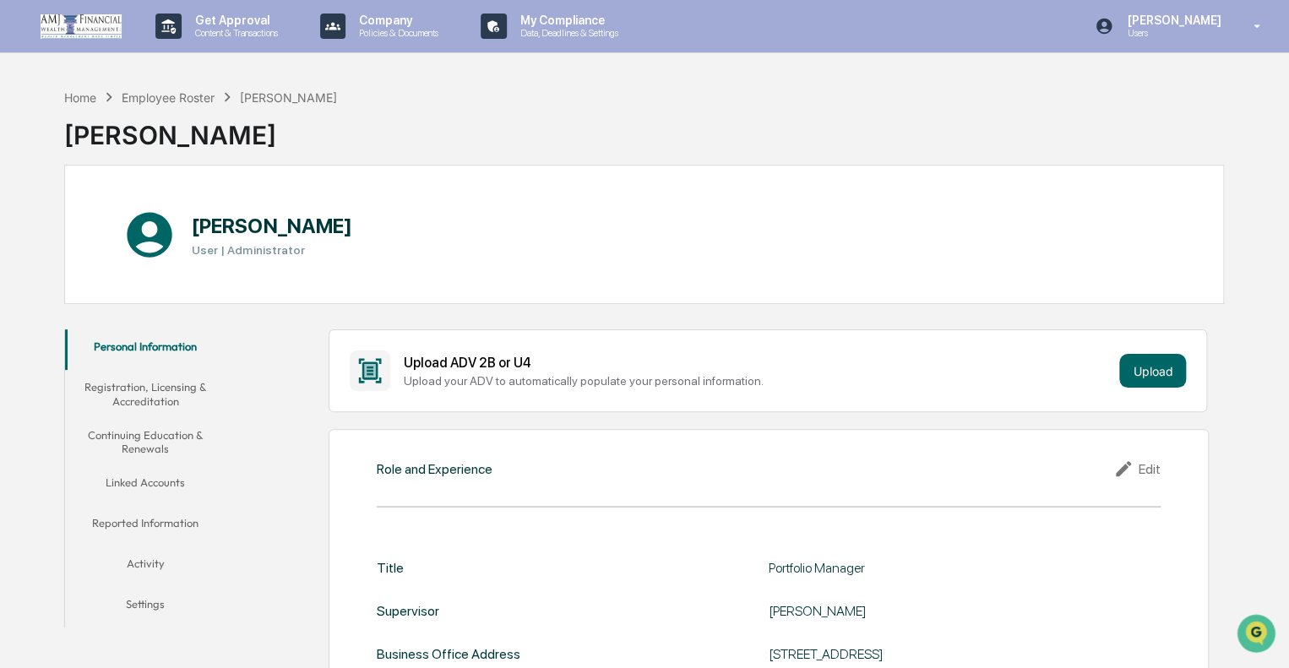
click at [161, 395] on button "Registration, Licensing & Accreditation" at bounding box center [145, 394] width 161 height 48
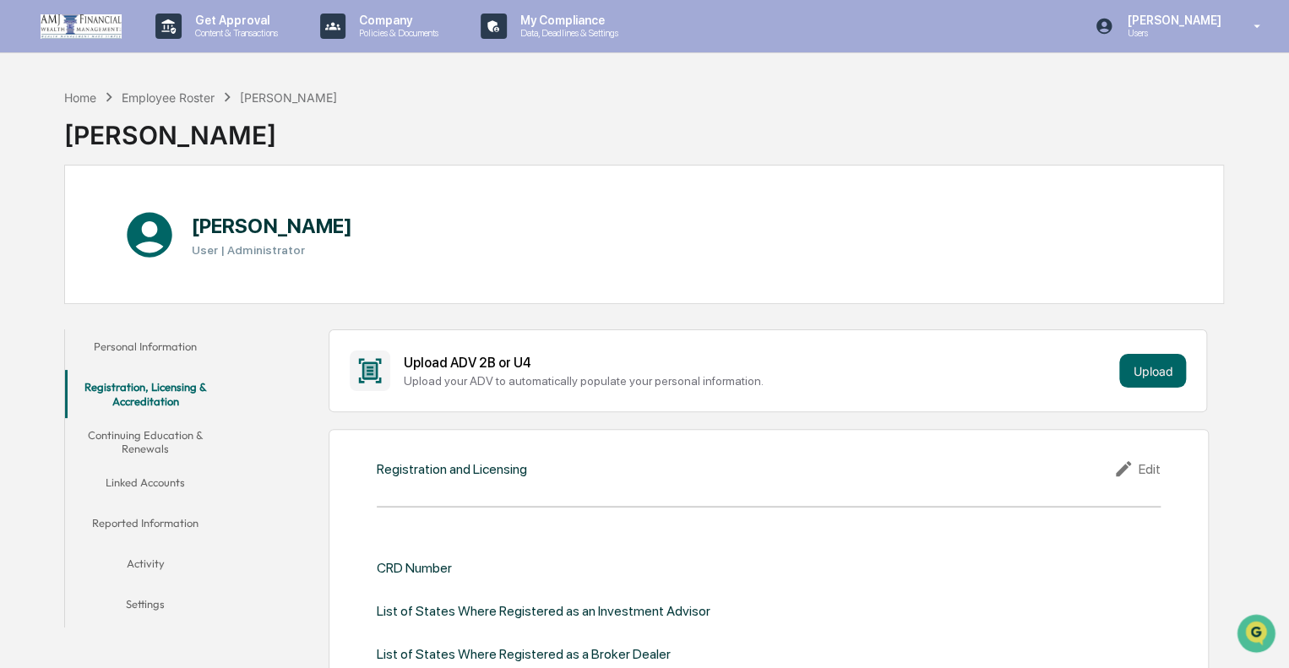
click at [164, 432] on button "Continuing Education & Renewals" at bounding box center [145, 442] width 161 height 48
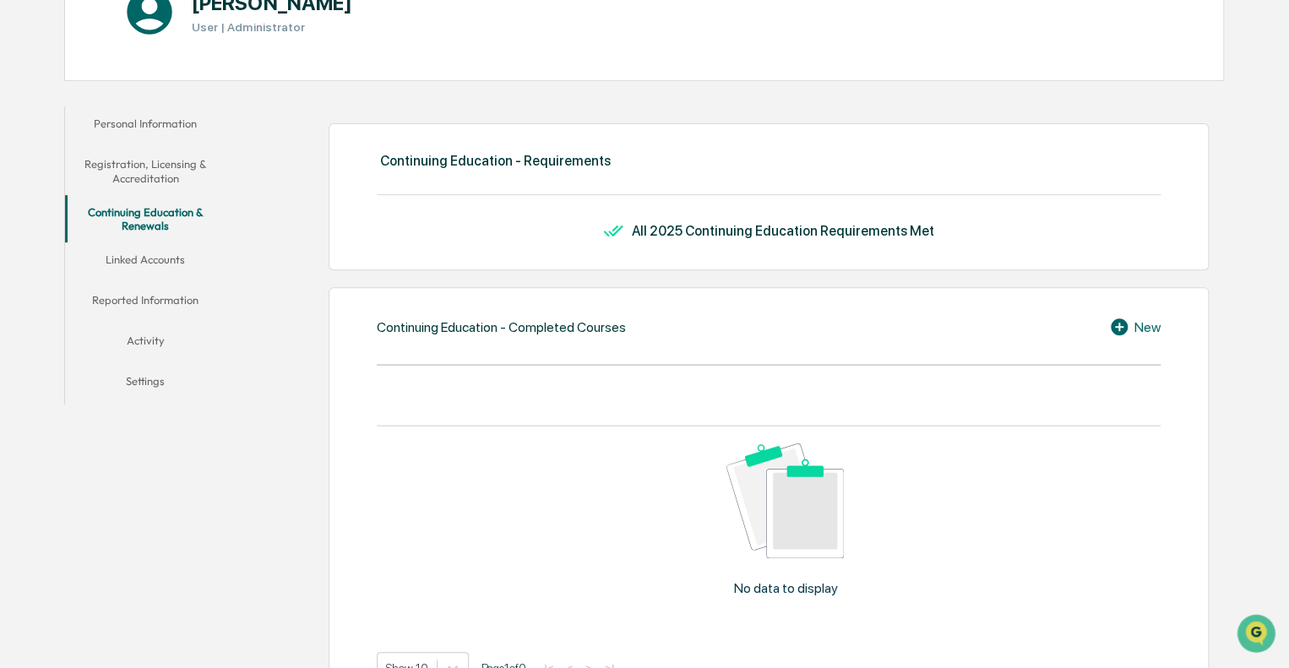
scroll to position [253, 0]
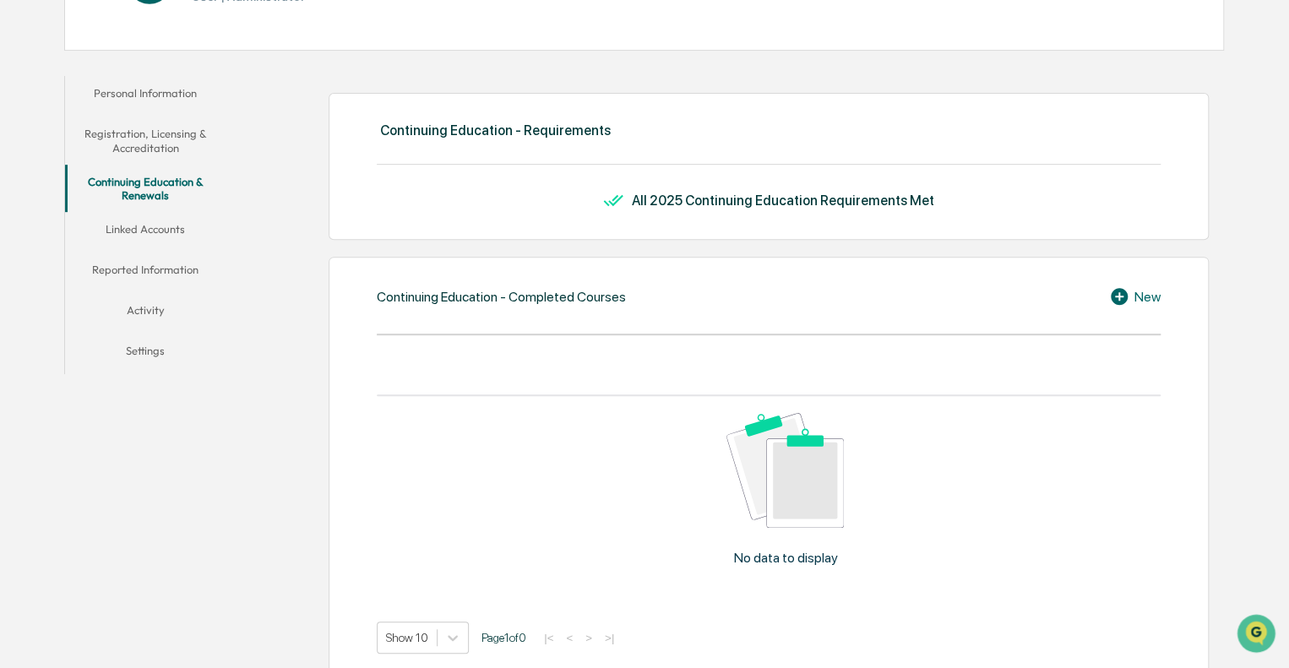
click at [126, 234] on button "Linked Accounts" at bounding box center [145, 232] width 161 height 41
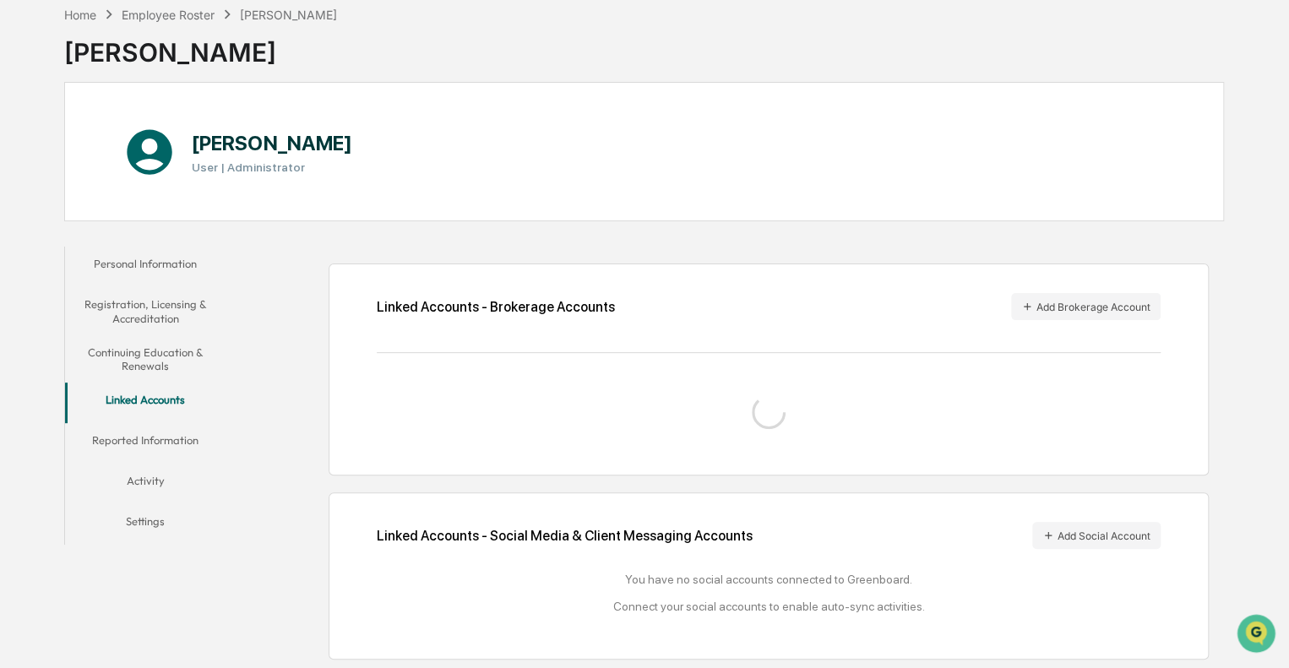
scroll to position [253, 0]
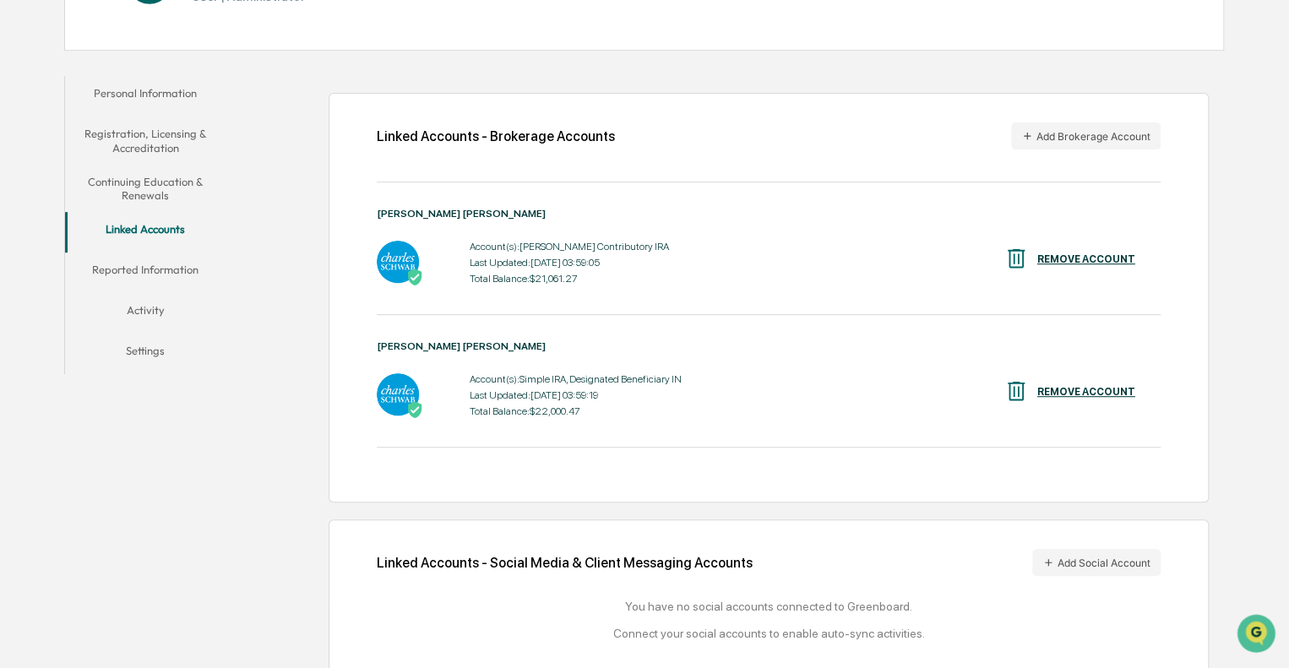
click at [153, 265] on button "Reported Information" at bounding box center [145, 273] width 161 height 41
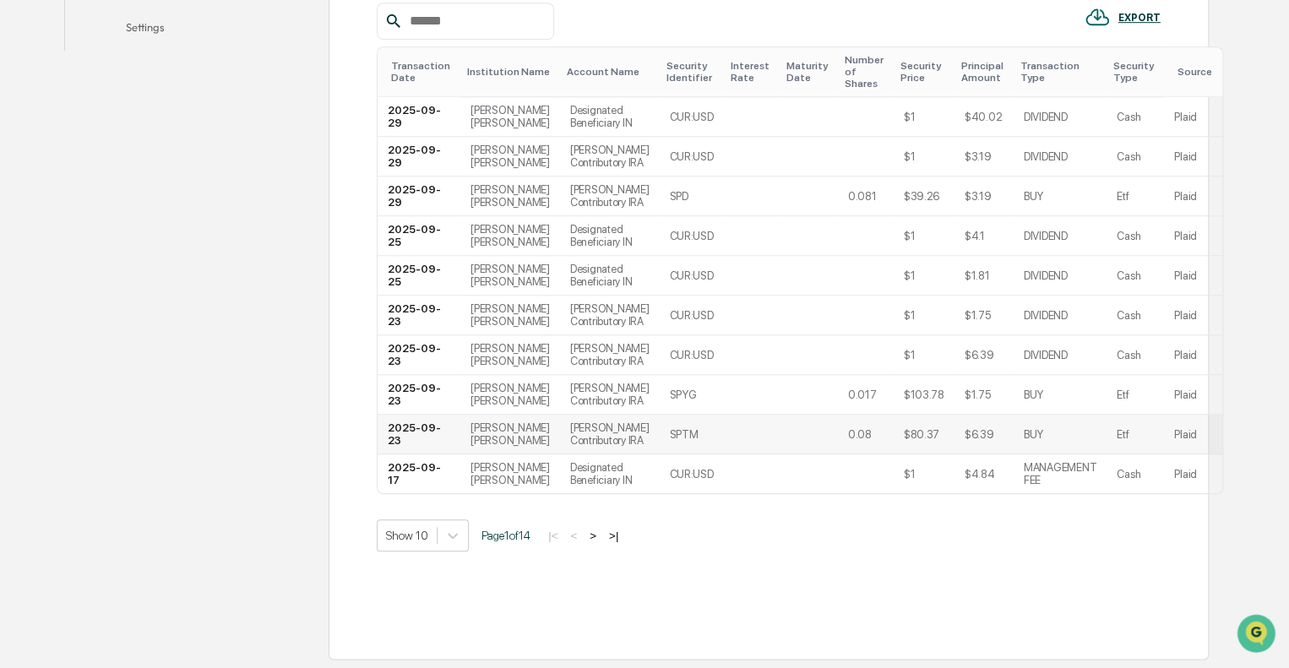
scroll to position [654, 0]
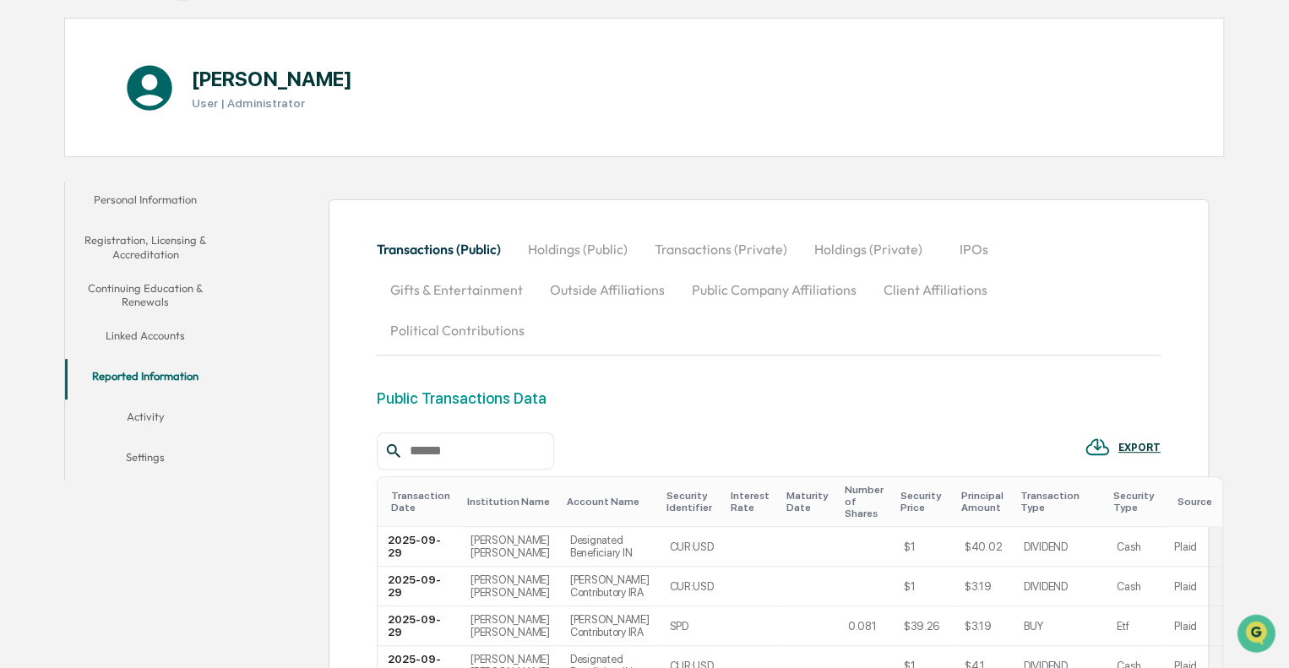
click at [155, 413] on button "Activity" at bounding box center [145, 420] width 161 height 41
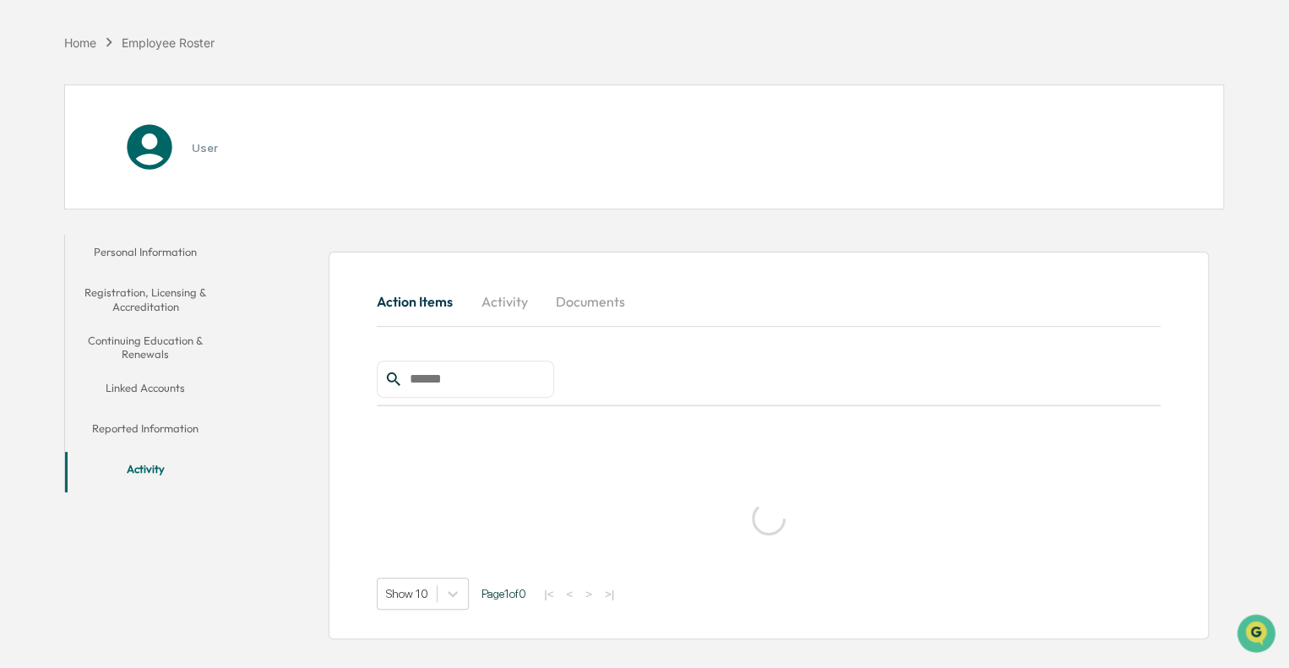
scroll to position [147, 0]
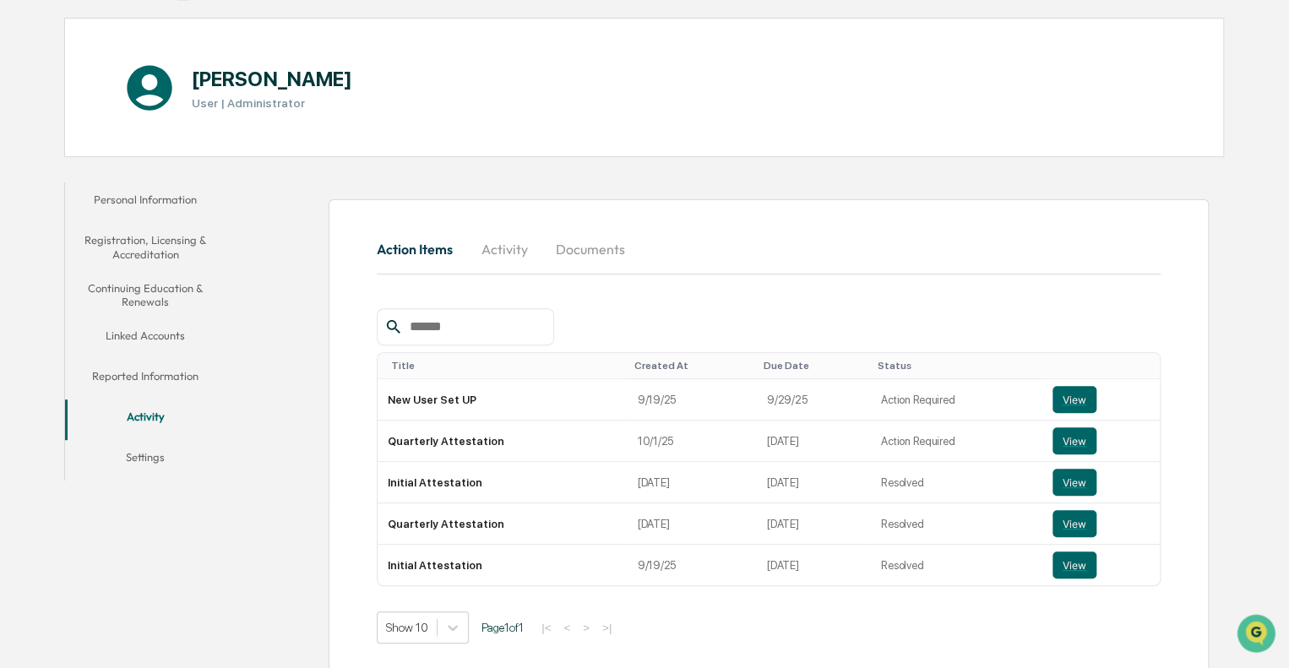
click at [135, 452] on button "Settings" at bounding box center [145, 460] width 161 height 41
